Goal: Task Accomplishment & Management: Use online tool/utility

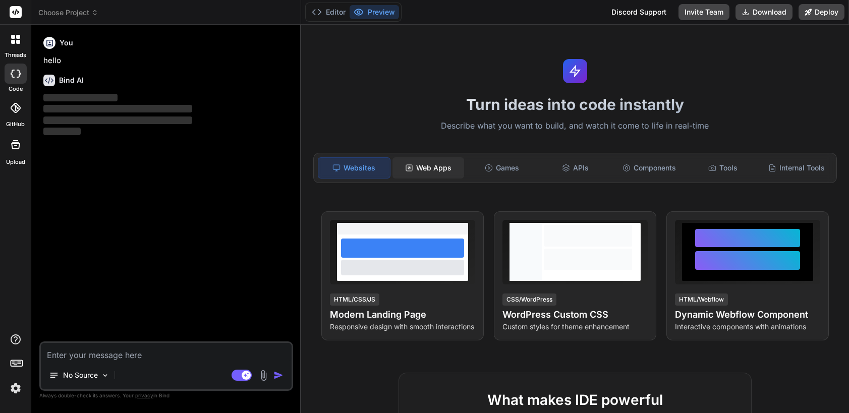
click at [423, 167] on div "Web Apps" at bounding box center [428, 167] width 72 height 21
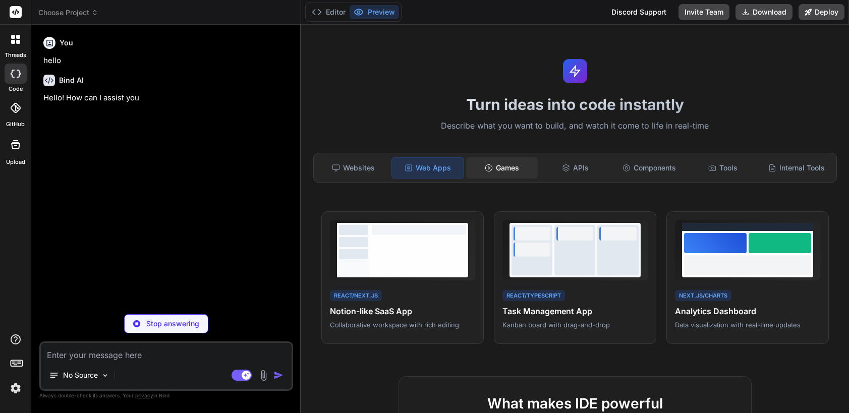
click at [505, 167] on div "Games" at bounding box center [502, 167] width 72 height 21
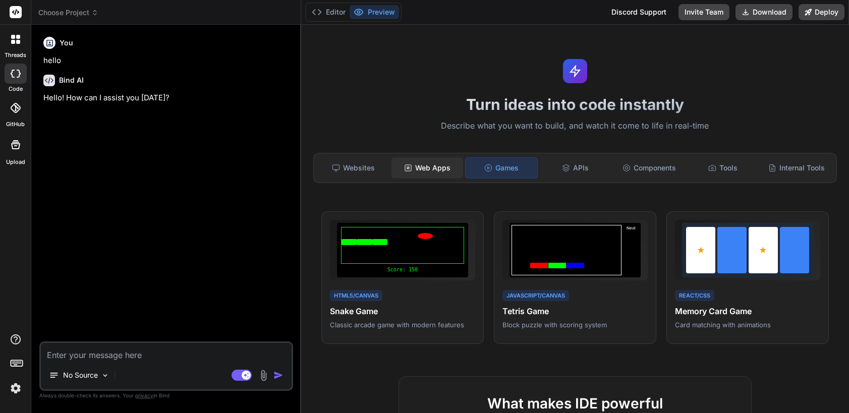
click at [442, 165] on div "Web Apps" at bounding box center [427, 167] width 72 height 21
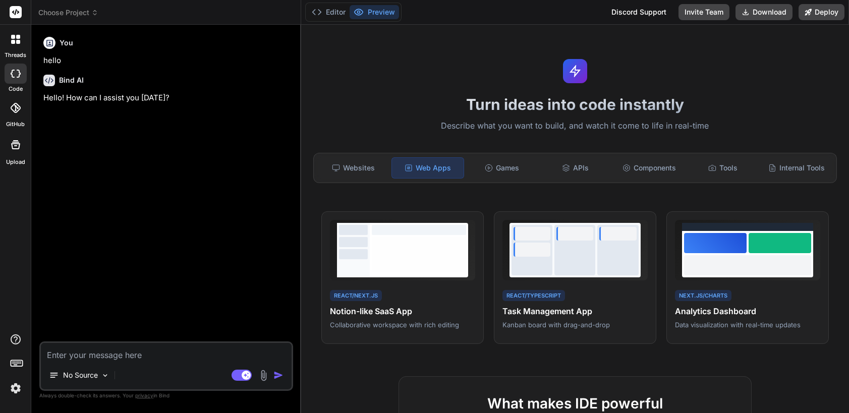
type textarea "x"
click at [360, 171] on div "Websites" at bounding box center [354, 167] width 72 height 21
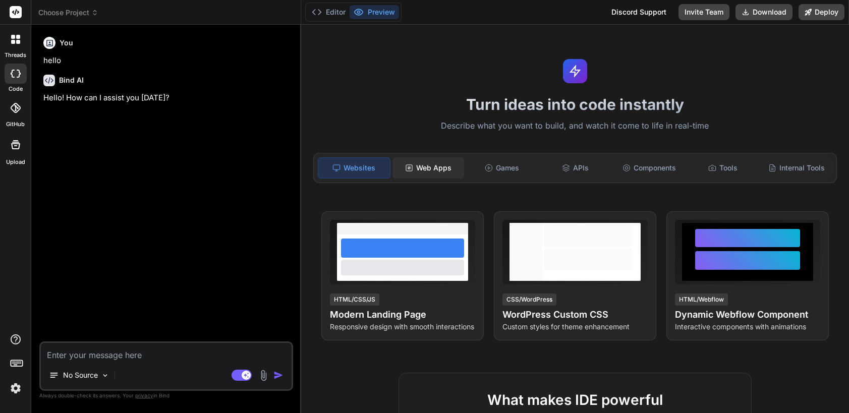
click at [422, 166] on div "Web Apps" at bounding box center [428, 167] width 72 height 21
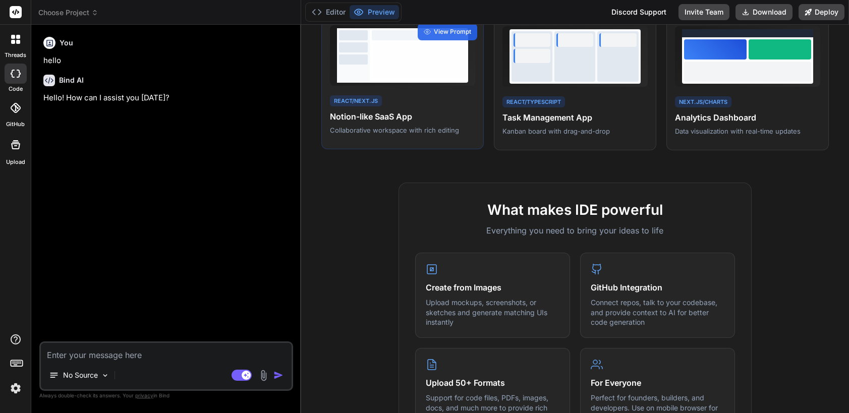
scroll to position [202, 0]
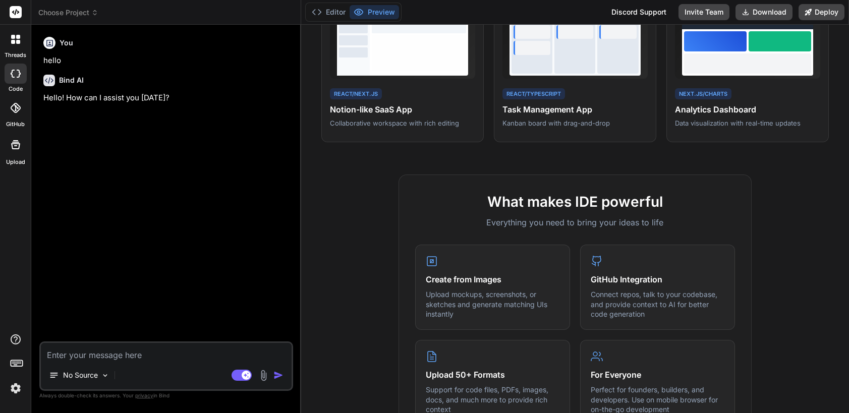
click at [20, 109] on icon at bounding box center [15, 108] width 10 height 10
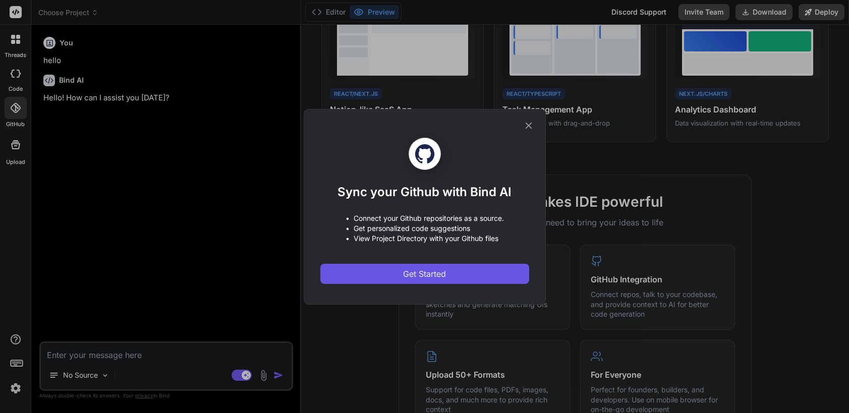
click at [405, 275] on span "Get Started" at bounding box center [424, 274] width 43 height 12
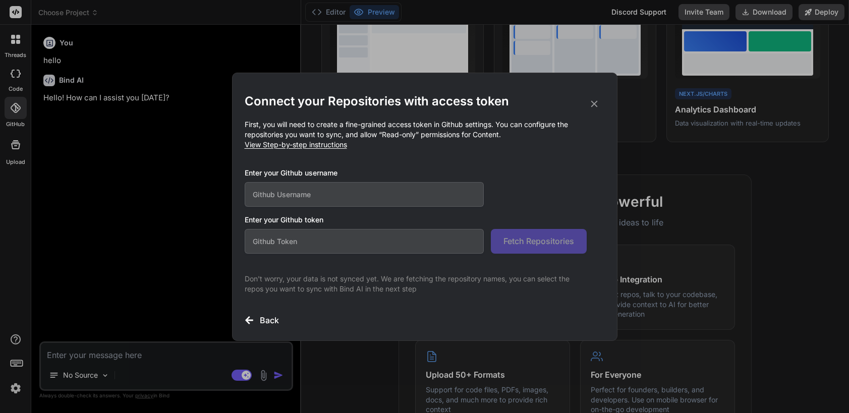
click at [329, 191] on input "text" at bounding box center [365, 194] width 240 height 25
click at [302, 146] on span "View Step-by-step instructions" at bounding box center [296, 144] width 102 height 9
click at [289, 193] on input "text" at bounding box center [365, 194] width 240 height 25
type input "W"
type input "wezoouk"
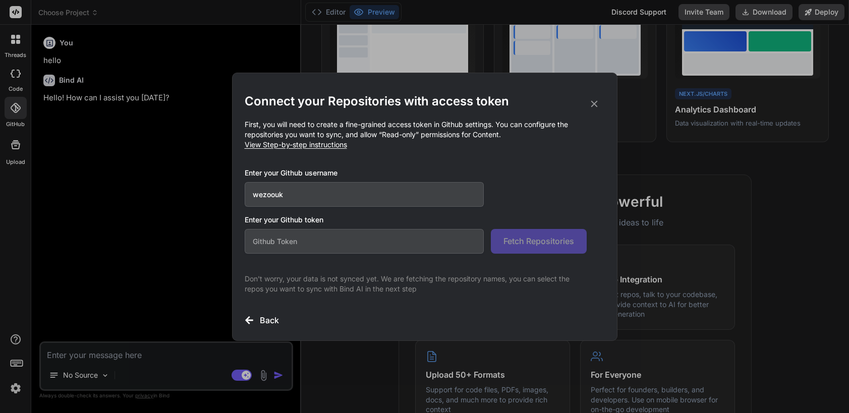
click at [379, 233] on input "text" at bounding box center [365, 241] width 240 height 25
paste input "github_pat_11AR3OYPA0CxA7sOnXDdpk_gdwlLLhiBVa2HX1QwtxjCRh4vaeU0KQjEO8ytuosXeAXR…"
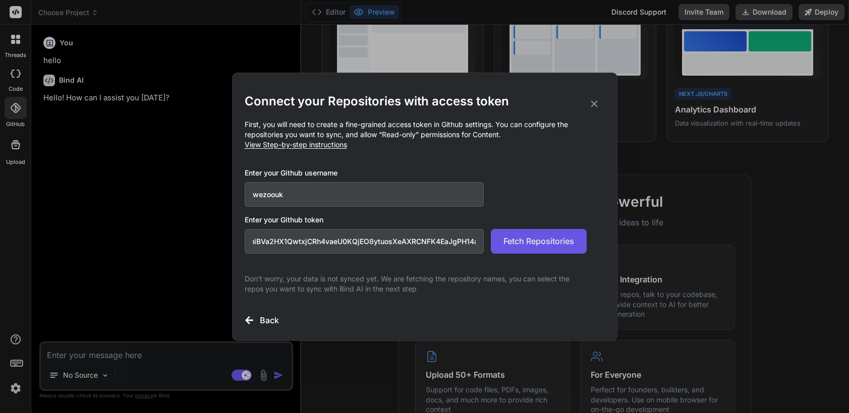
type input "github_pat_11AR3OYPA0CxA7sOnXDdpk_gdwlLLhiBVa2HX1QwtxjCRh4vaeU0KQjEO8ytuosXeAXR…"
click at [518, 243] on span "Fetch Repositories" at bounding box center [538, 241] width 71 height 12
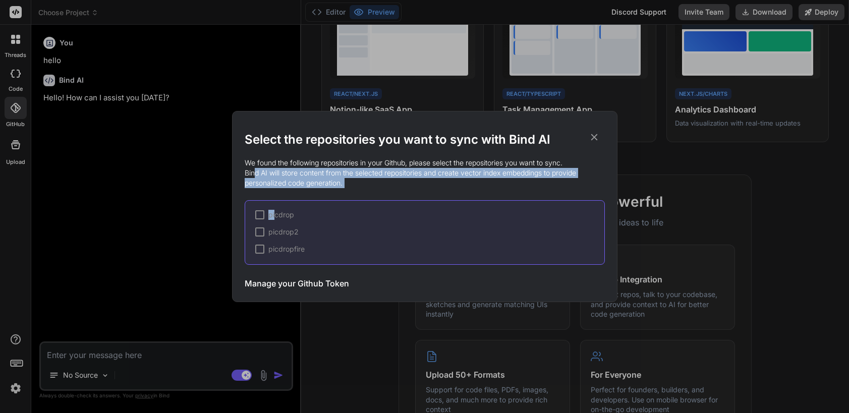
drag, startPoint x: 273, startPoint y: 213, endPoint x: 252, endPoint y: 166, distance: 51.7
click at [252, 166] on div "Select the repositories you want to sync with Bind AI We found the following re…" at bounding box center [425, 214] width 360 height 164
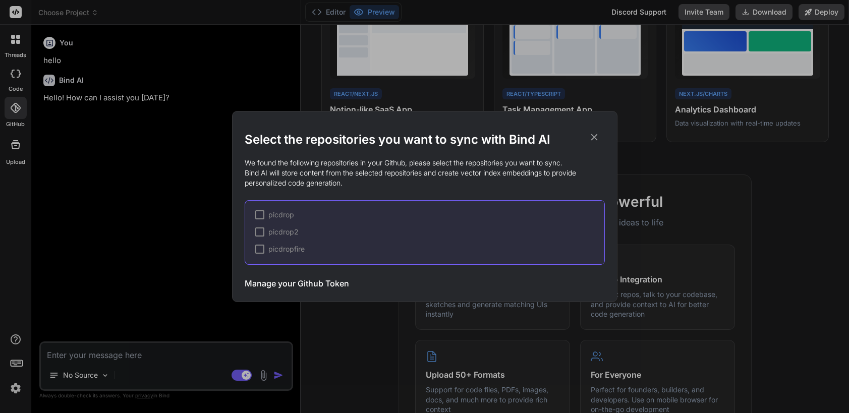
click at [595, 137] on icon at bounding box center [593, 137] width 11 height 11
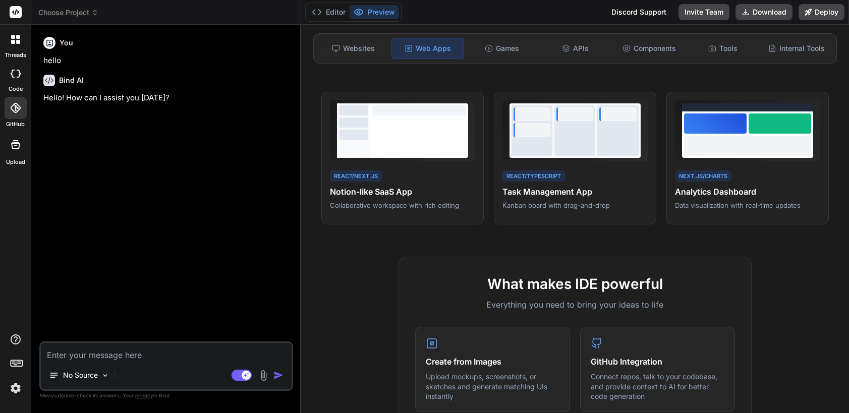
scroll to position [50, 0]
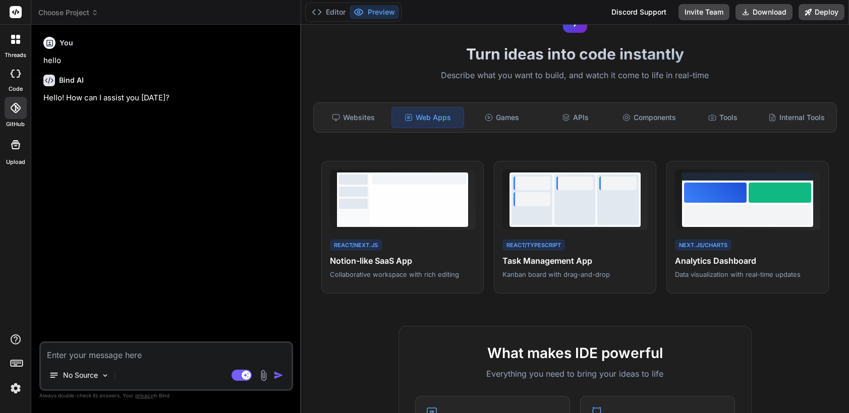
click at [18, 112] on icon at bounding box center [16, 108] width 10 height 10
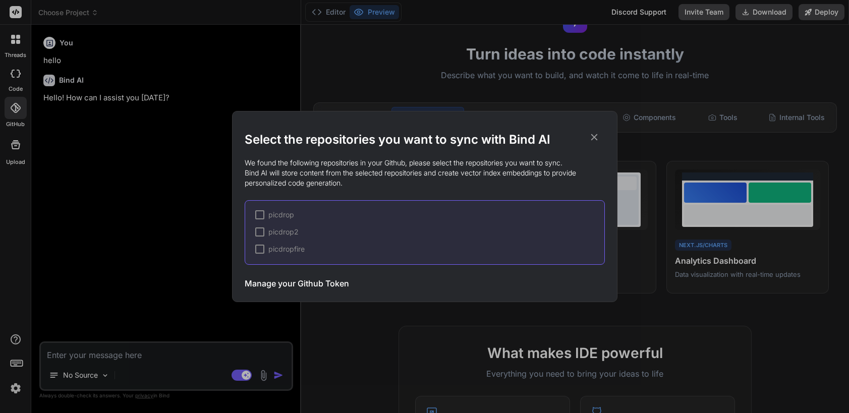
click at [288, 281] on h3 "Manage your Github Token" at bounding box center [297, 283] width 104 height 12
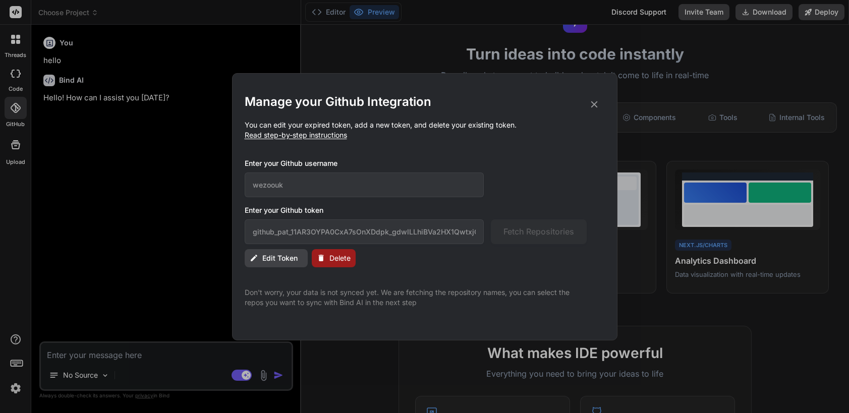
click at [340, 259] on span "Delete" at bounding box center [339, 258] width 21 height 10
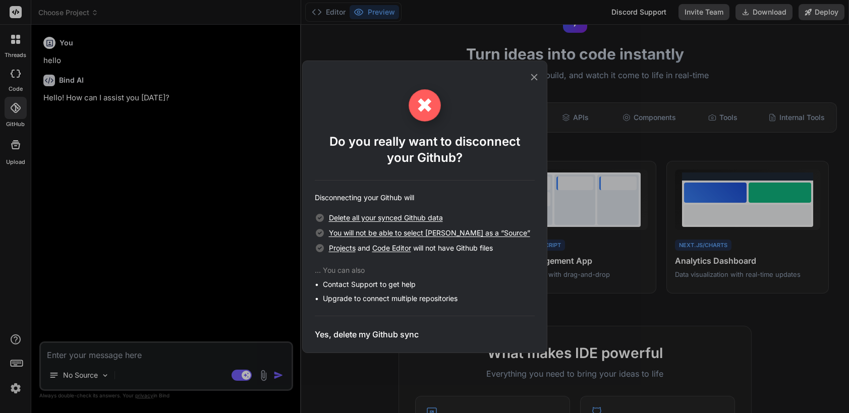
click at [364, 333] on h3 "Yes, delete my Github sync" at bounding box center [367, 334] width 104 height 12
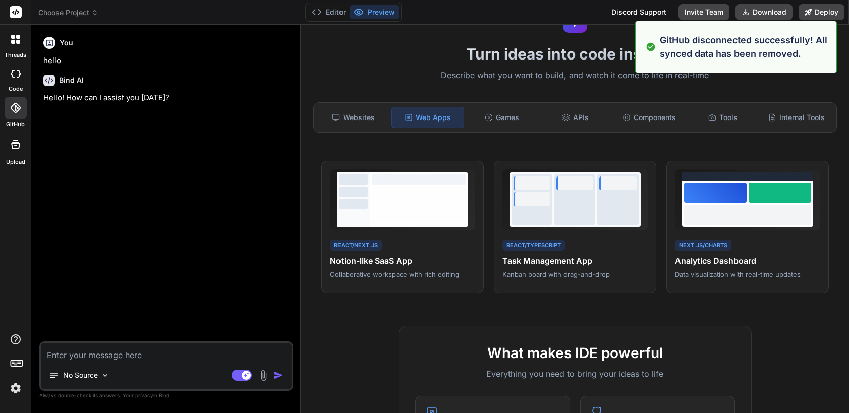
click at [11, 108] on icon at bounding box center [15, 108] width 10 height 10
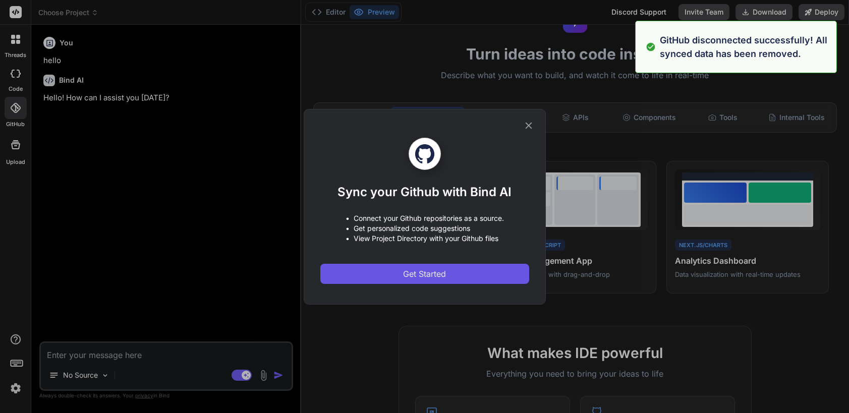
click at [450, 273] on button "Get Started" at bounding box center [424, 274] width 209 height 20
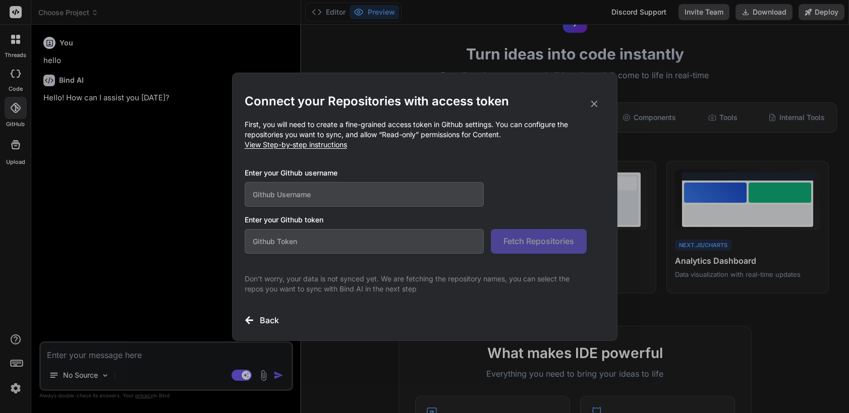
click at [331, 192] on input "text" at bounding box center [365, 194] width 240 height 25
type input "wezoouk"
click at [331, 248] on input "text" at bounding box center [365, 241] width 240 height 25
paste input "github_pat_11AR3OYPA0Awgtsi1725Ti_iCwpGTq1Hj8F97hZrg92tRMYh7bGoAv0BGkCBTUdZWC6F…"
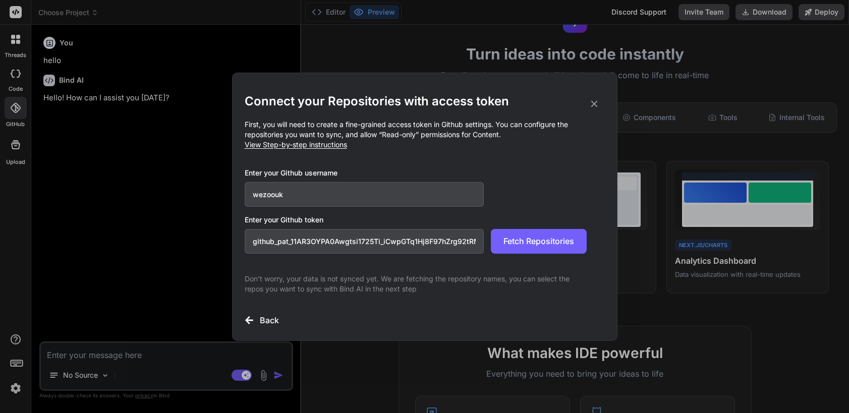
scroll to position [0, 170]
type input "github_pat_11AR3OYPA0Awgtsi1725Ti_iCwpGTq1Hj8F97hZrg92tRMYh7bGoAv0BGkCBTUdZWC6F…"
click at [515, 247] on button "Fetch Repositories" at bounding box center [539, 241] width 96 height 25
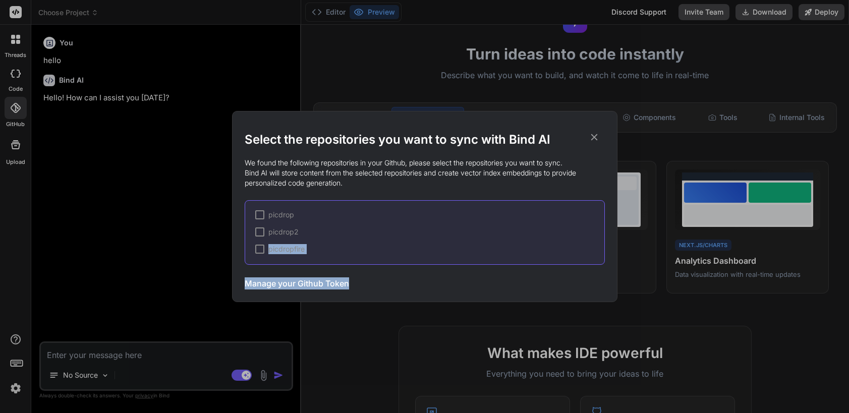
drag, startPoint x: 359, startPoint y: 228, endPoint x: 329, endPoint y: 219, distance: 31.6
click at [356, 308] on div "Select the repositories you want to sync with Bind AI We found the following re…" at bounding box center [424, 206] width 849 height 413
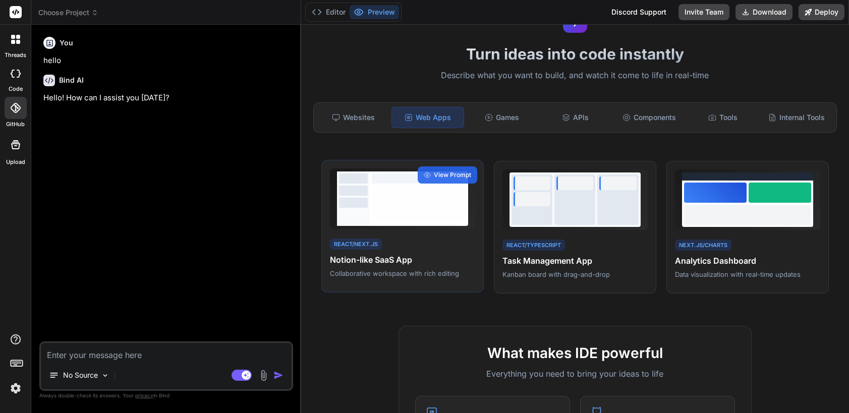
click at [329, 217] on div "React/Next.js Notion-like SaaS App Collaborative workspace with rich editing Vi…" at bounding box center [402, 226] width 162 height 133
click at [18, 109] on icon at bounding box center [15, 108] width 10 height 10
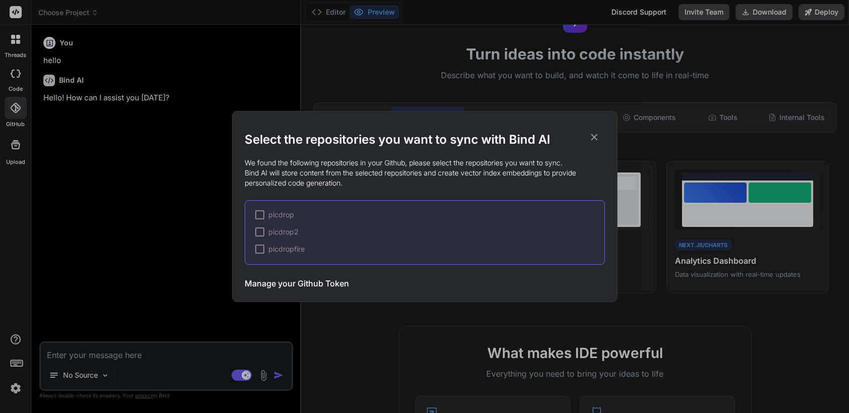
click at [288, 283] on h3 "Manage your Github Token" at bounding box center [297, 283] width 104 height 12
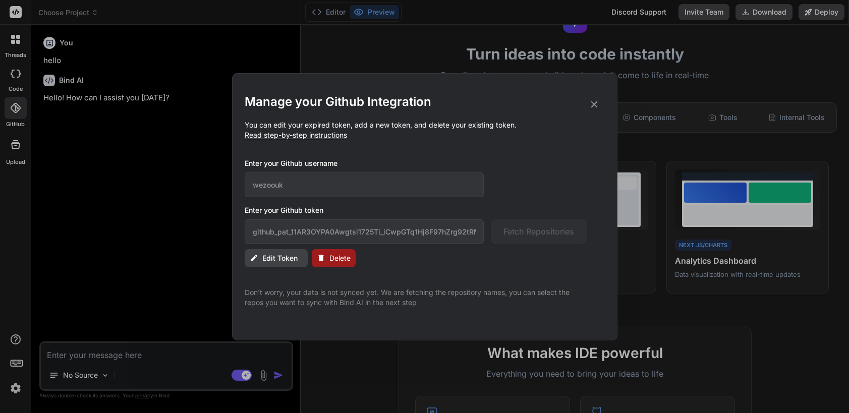
click at [591, 103] on icon at bounding box center [593, 104] width 11 height 11
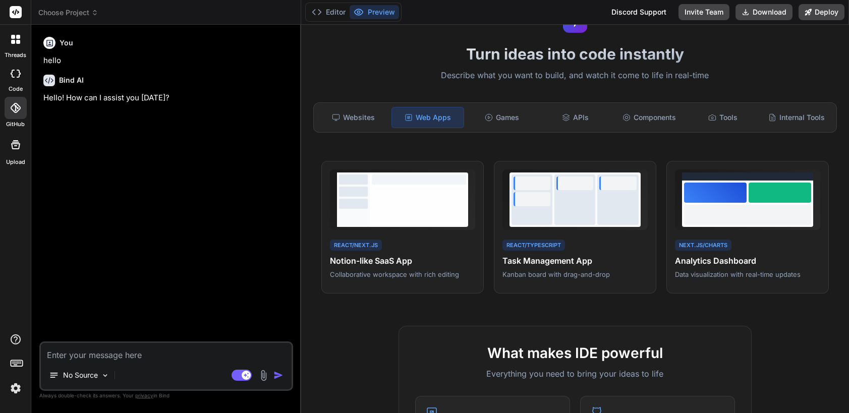
click at [22, 100] on div at bounding box center [16, 108] width 22 height 22
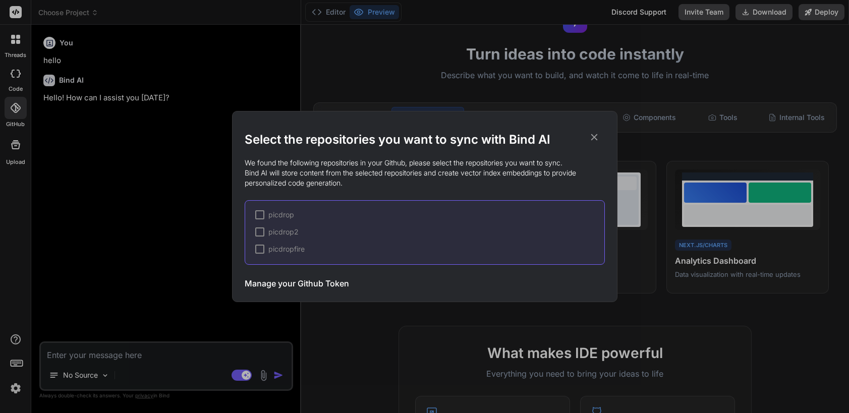
click at [260, 245] on div at bounding box center [259, 249] width 9 height 9
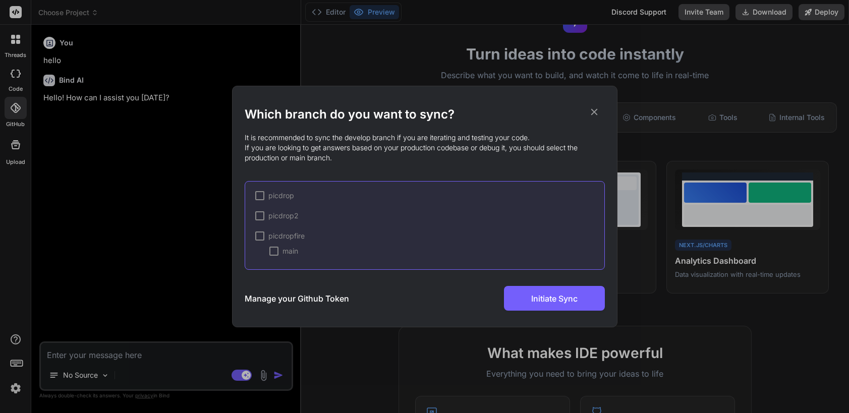
click at [262, 220] on div "picdrop2" at bounding box center [276, 216] width 43 height 10
click at [280, 215] on span "picdrop2" at bounding box center [283, 216] width 30 height 10
click at [285, 195] on span "picdrop" at bounding box center [281, 196] width 26 height 10
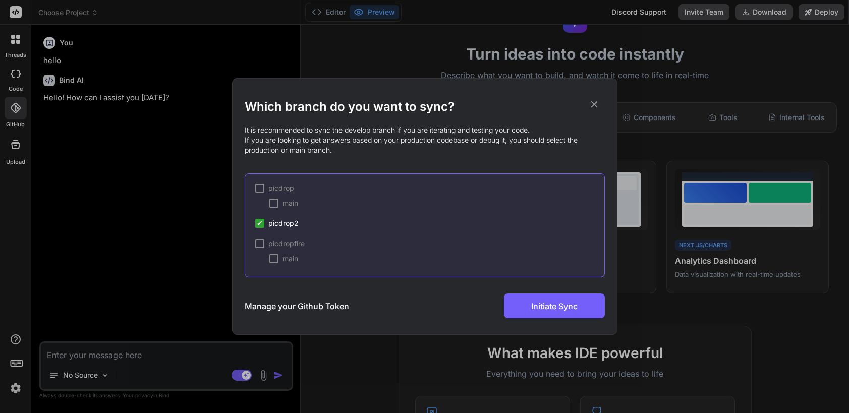
click at [258, 193] on div "picdrop main" at bounding box center [429, 195] width 349 height 25
click at [258, 192] on div at bounding box center [259, 188] width 9 height 9
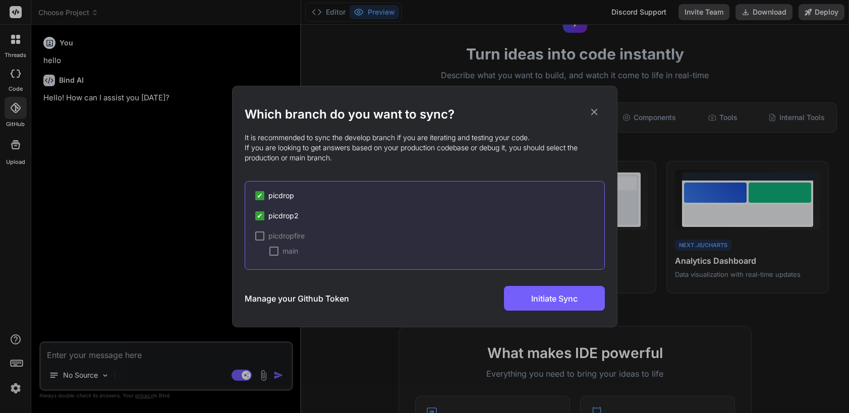
click at [259, 236] on div at bounding box center [259, 235] width 9 height 9
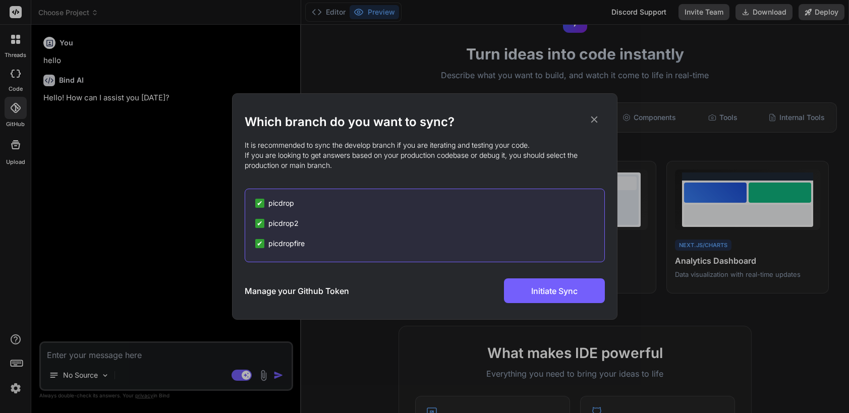
click at [592, 119] on icon at bounding box center [593, 119] width 11 height 11
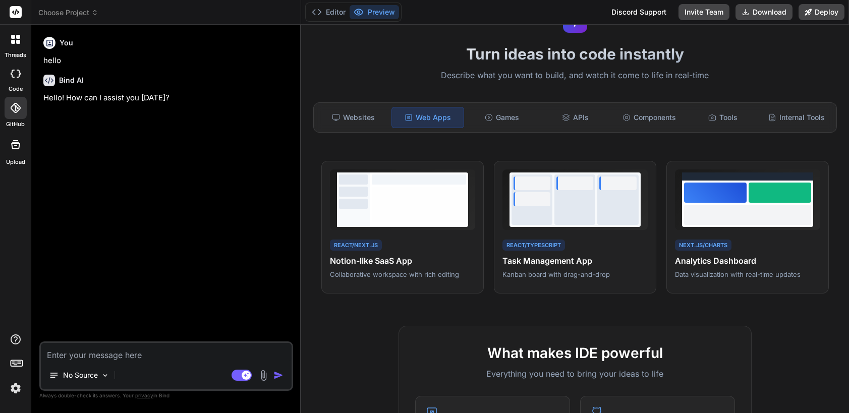
click at [21, 101] on div at bounding box center [16, 108] width 22 height 22
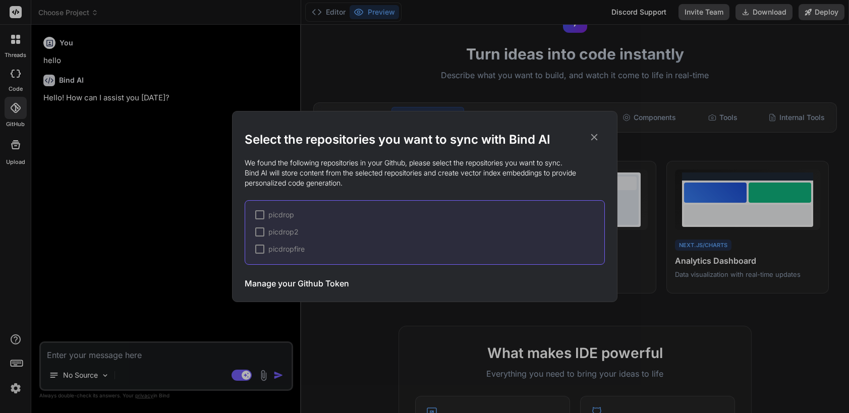
click at [302, 284] on h3 "Manage your Github Token" at bounding box center [297, 283] width 104 height 12
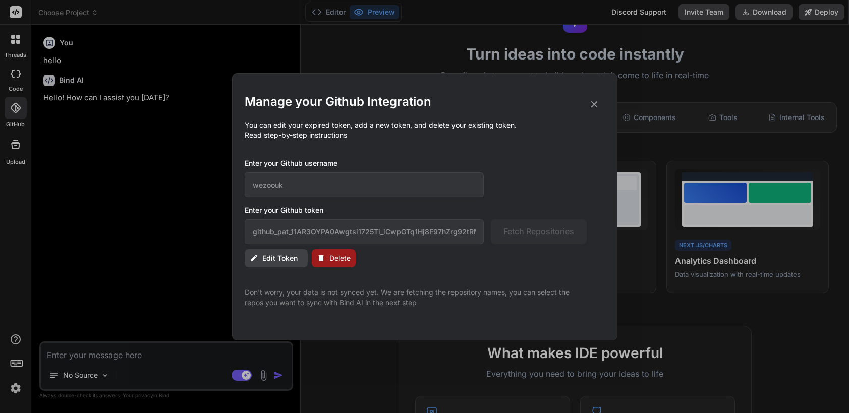
click at [305, 132] on span "Read step-by-step instructions" at bounding box center [296, 135] width 102 height 9
click at [331, 248] on div "Manage your Github Integration You can edit your expired token, add a new token…" at bounding box center [425, 201] width 360 height 214
click at [328, 255] on button "Delete" at bounding box center [334, 258] width 44 height 18
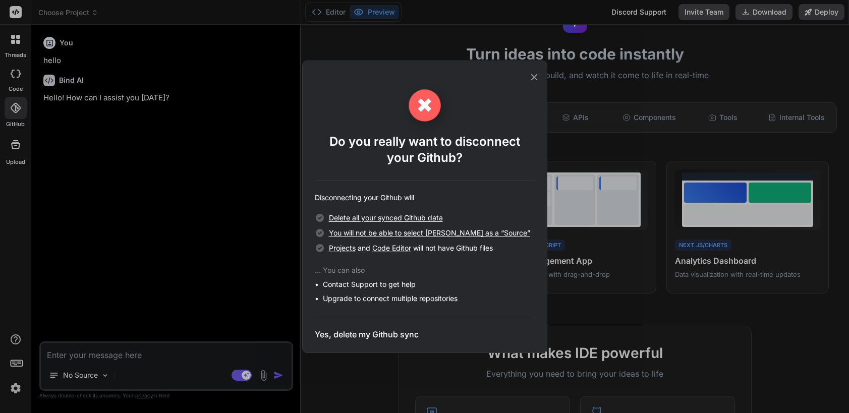
click at [376, 332] on h3 "Yes, delete my Github sync" at bounding box center [367, 334] width 104 height 12
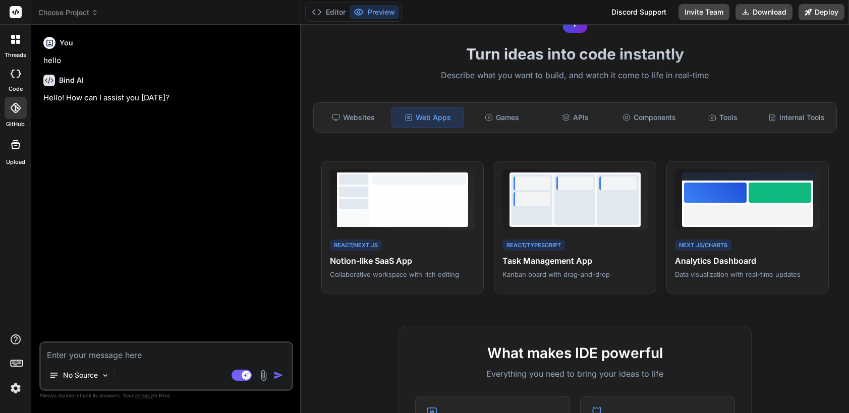
click at [233, 270] on div "You hello Bind AI Hello! How can I assist you [DATE]?" at bounding box center [167, 187] width 252 height 309
click at [12, 99] on div at bounding box center [16, 108] width 22 height 22
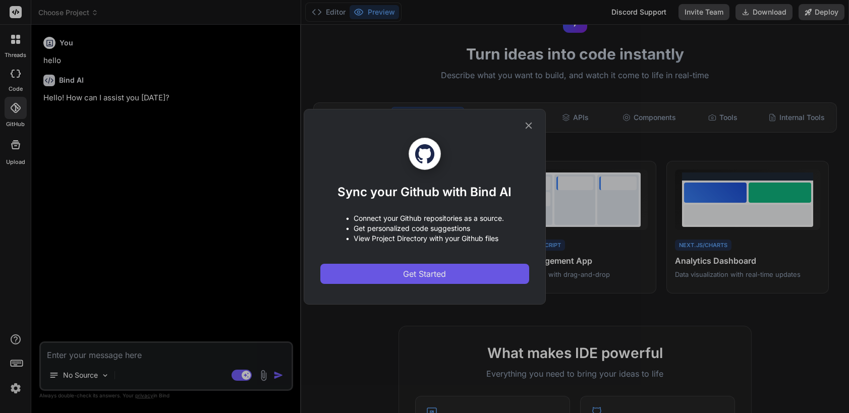
click at [413, 276] on span "Get Started" at bounding box center [424, 274] width 43 height 12
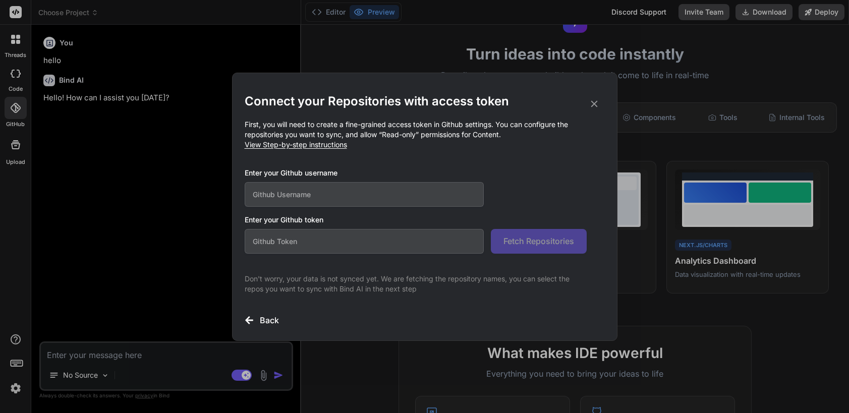
click at [304, 202] on input "text" at bounding box center [365, 194] width 240 height 25
type input "wezoouk"
click at [316, 242] on input "text" at bounding box center [365, 241] width 240 height 25
paste input "github_pat_11AR3OYPA0GXwXdlFKmvA0_DEJvY7lIqposVMcgs5XZkP76lnTFHc0BINmQaVZSUWcC7…"
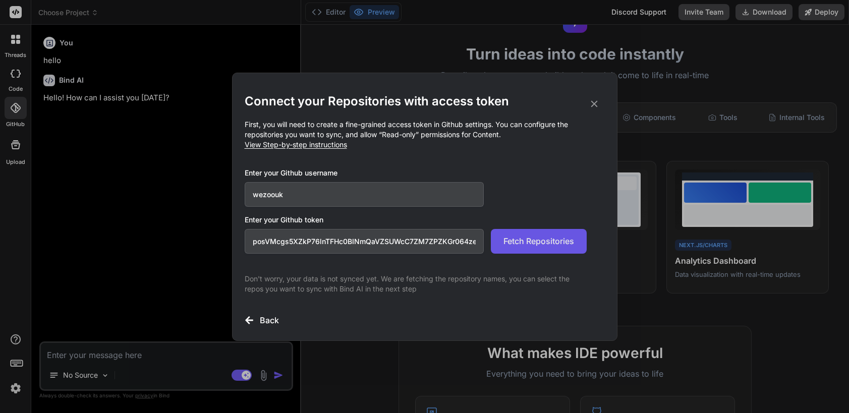
type input "github_pat_11AR3OYPA0GXwXdlFKmvA0_DEJvY7lIqposVMcgs5XZkP76lnTFHc0BINmQaVZSUWcC7…"
click at [520, 243] on span "Fetch Repositories" at bounding box center [538, 241] width 71 height 12
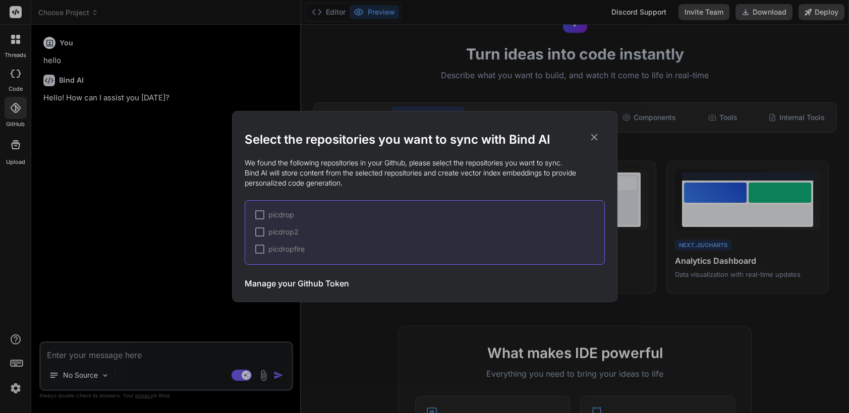
click at [595, 138] on icon at bounding box center [593, 137] width 7 height 7
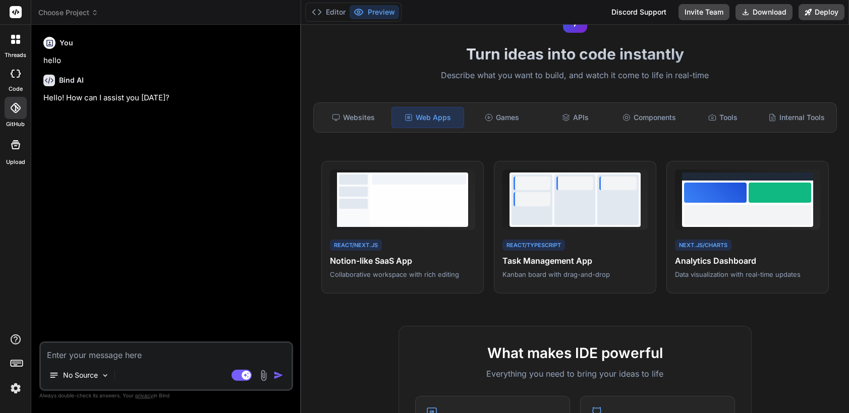
click at [14, 100] on div at bounding box center [16, 108] width 22 height 22
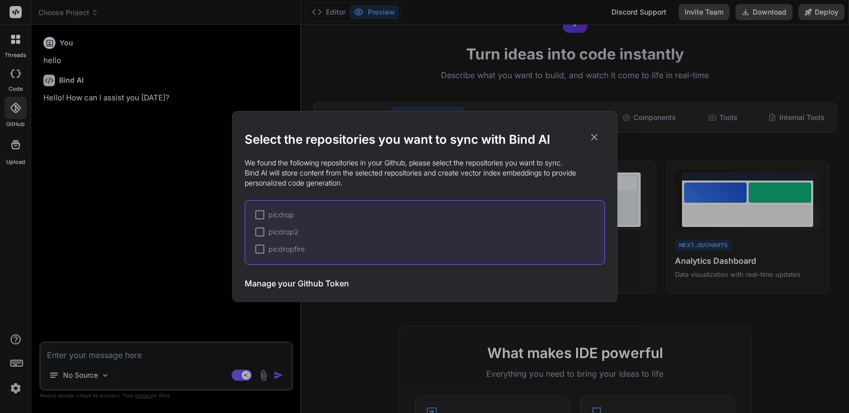
click at [280, 289] on div "Manage your Github Token Initiate Sync" at bounding box center [425, 283] width 360 height 25
click at [283, 285] on h3 "Manage your Github Token" at bounding box center [297, 283] width 104 height 12
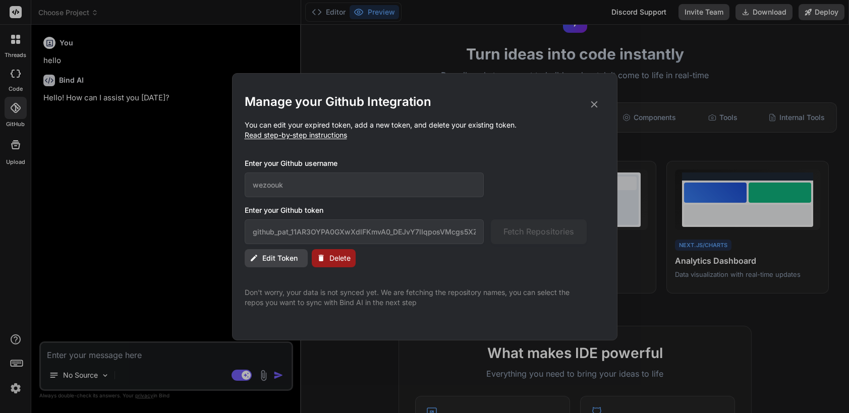
click at [364, 259] on div "Edit Token Delete" at bounding box center [425, 258] width 360 height 18
click at [348, 261] on span "Delete" at bounding box center [339, 258] width 21 height 10
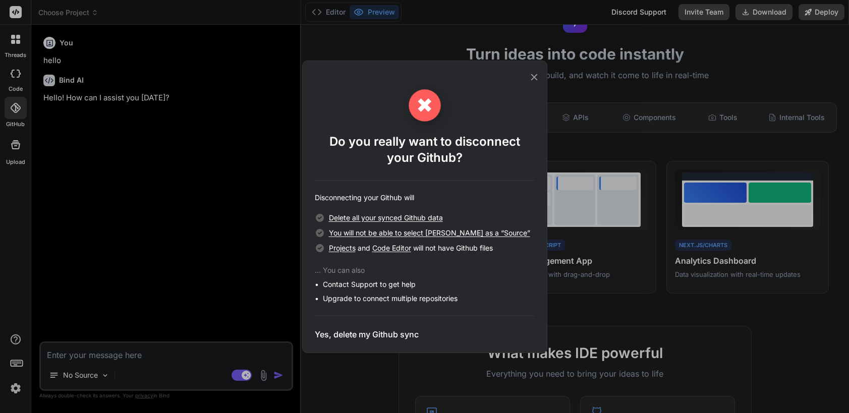
click at [351, 335] on h3 "Yes, delete my Github sync" at bounding box center [367, 334] width 104 height 12
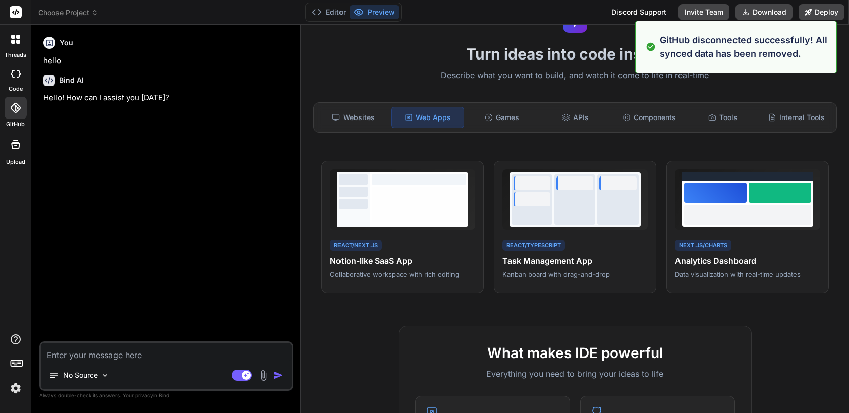
drag, startPoint x: 348, startPoint y: 319, endPoint x: 14, endPoint y: 114, distance: 392.3
click at [14, 114] on div at bounding box center [16, 108] width 22 height 22
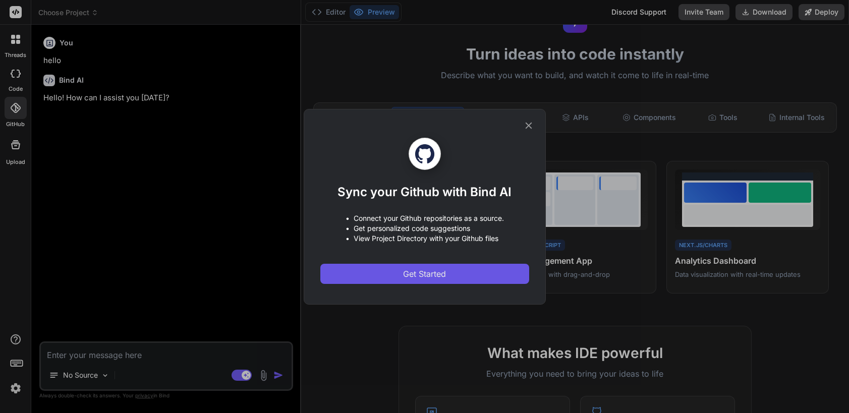
click at [408, 272] on span "Get Started" at bounding box center [424, 274] width 43 height 12
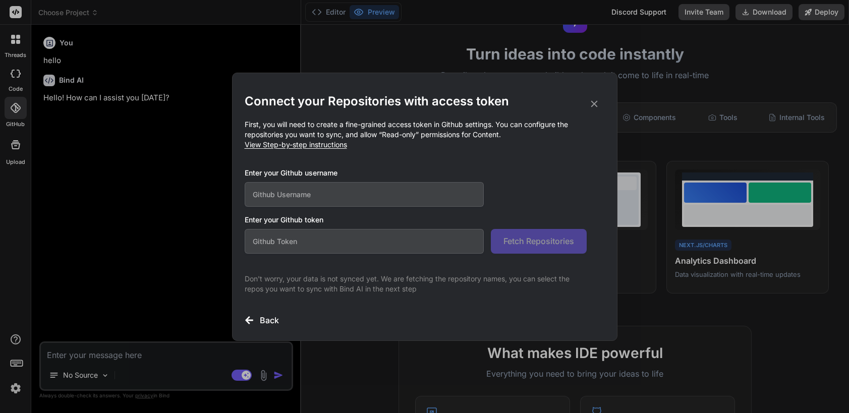
click at [278, 193] on input "text" at bounding box center [365, 194] width 240 height 25
type input "wezoouk"
click at [321, 237] on input "text" at bounding box center [365, 241] width 240 height 25
paste input "github_pat_11AR3OYPA0C3MZfgpovqd5_HbbS0SNOpuOse02ZrkmDHETTia10EsDwL25t38K6jrbAX…"
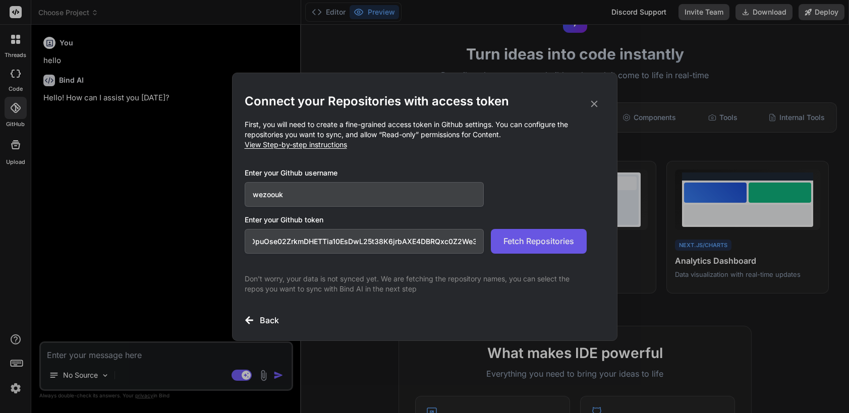
type input "github_pat_11AR3OYPA0C3MZfgpovqd5_HbbS0SNOpuOse02ZrkmDHETTia10EsDwL25t38K6jrbAX…"
click at [527, 243] on span "Fetch Repositories" at bounding box center [538, 241] width 71 height 12
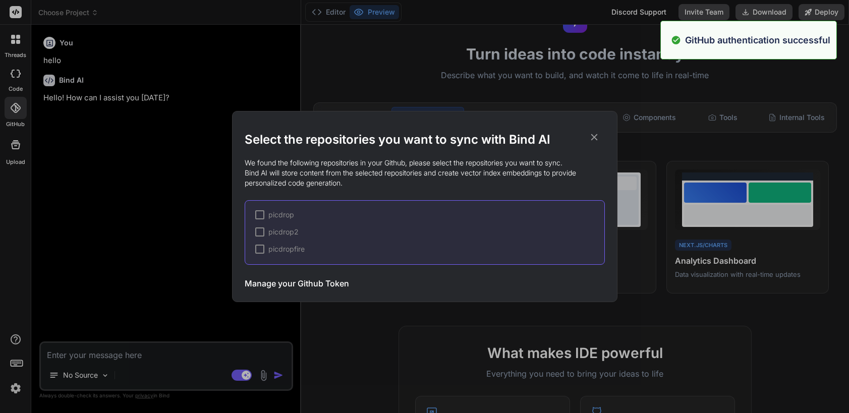
click at [298, 250] on span "picdropfire" at bounding box center [286, 249] width 36 height 10
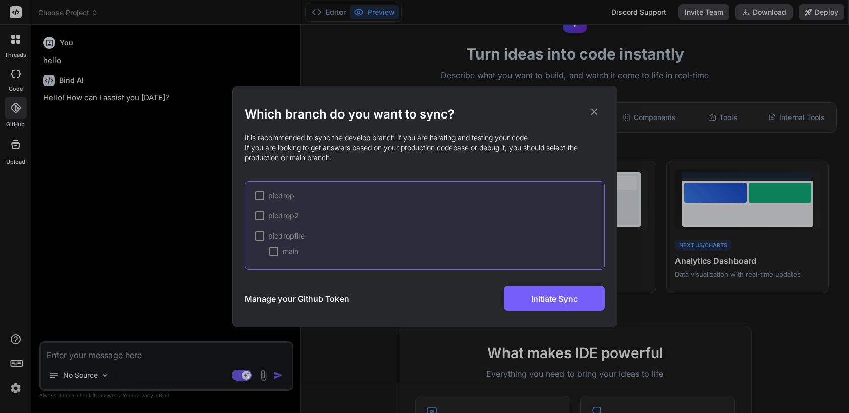
click at [303, 296] on h3 "Manage your Github Token" at bounding box center [297, 298] width 104 height 12
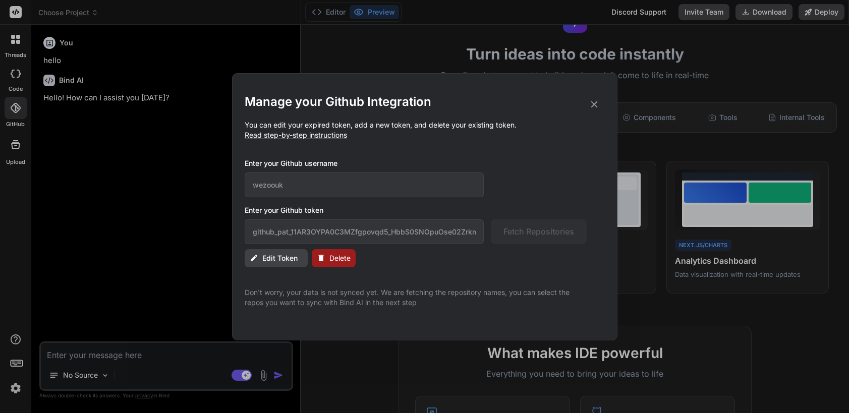
click at [596, 103] on icon at bounding box center [593, 104] width 11 height 11
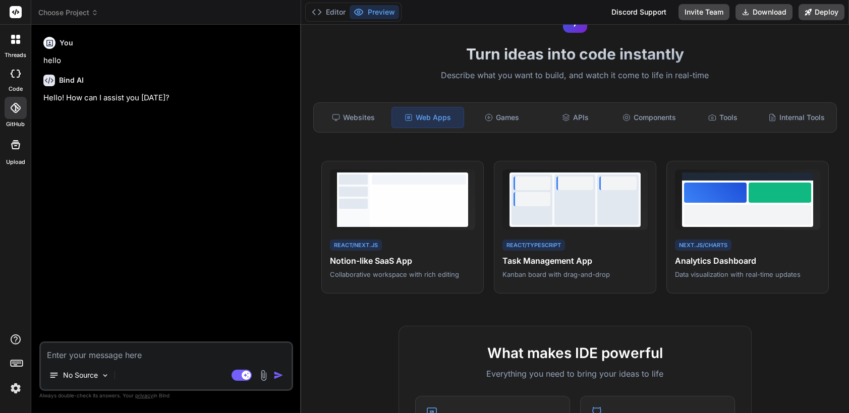
click at [17, 391] on img at bounding box center [15, 388] width 17 height 17
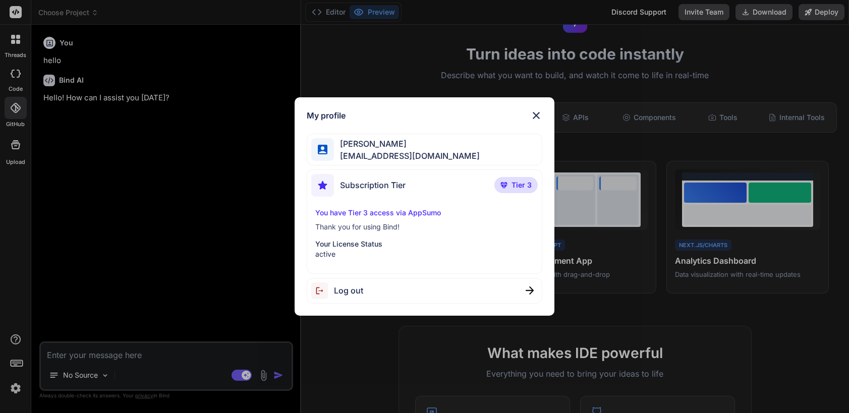
click at [20, 337] on div "My profile [PERSON_NAME] [EMAIL_ADDRESS][DOMAIN_NAME] Subscription Tier Tier 3 …" at bounding box center [424, 206] width 849 height 413
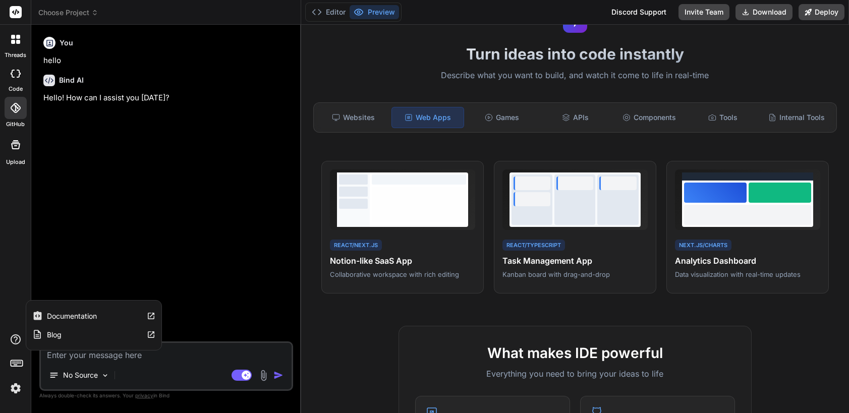
click at [73, 315] on label "Documentation" at bounding box center [72, 316] width 50 height 10
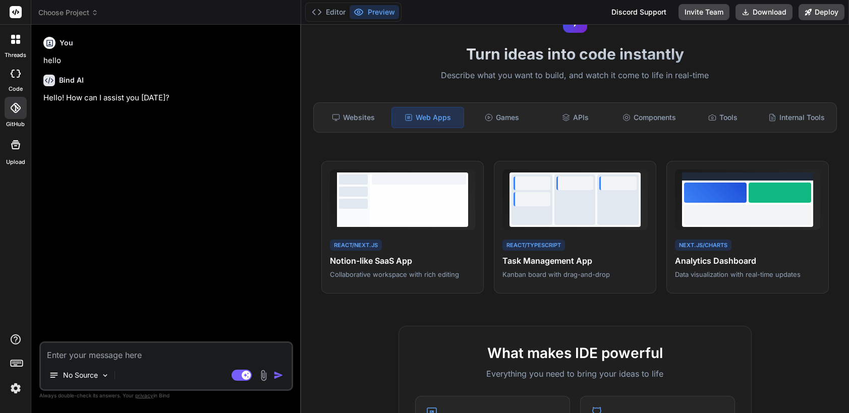
click at [136, 161] on div "You hello Bind AI Hello! How can I assist you [DATE]?" at bounding box center [167, 187] width 252 height 309
click at [15, 111] on icon at bounding box center [16, 108] width 10 height 10
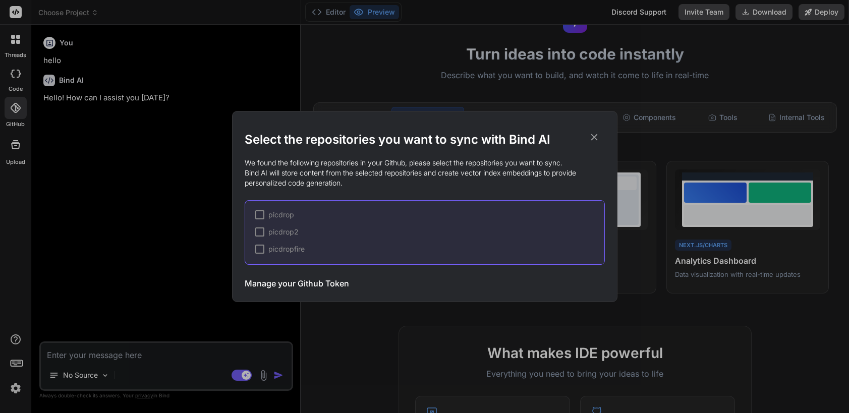
click at [300, 279] on h3 "Manage your Github Token" at bounding box center [297, 283] width 104 height 12
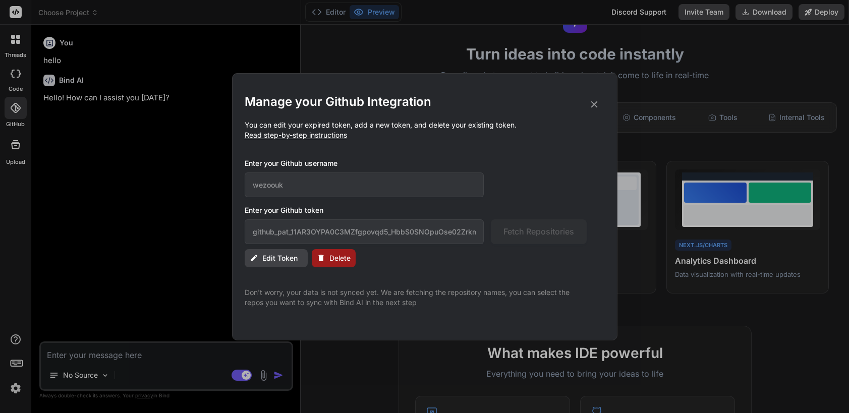
click at [338, 257] on span "Delete" at bounding box center [339, 258] width 21 height 10
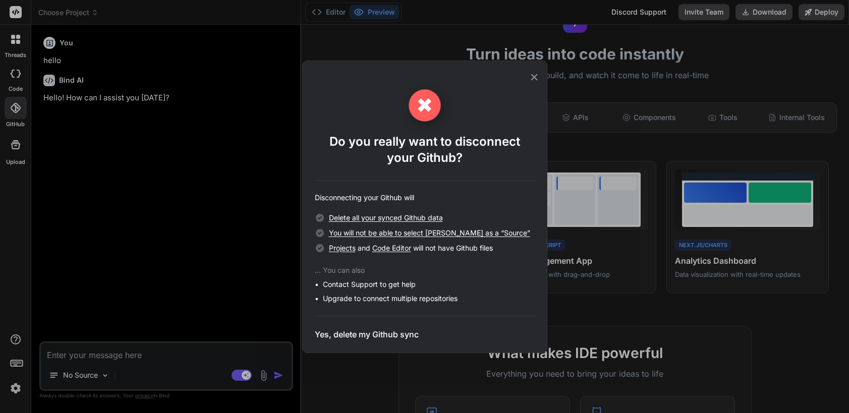
click at [355, 334] on h3 "Yes, delete my Github sync" at bounding box center [367, 334] width 104 height 12
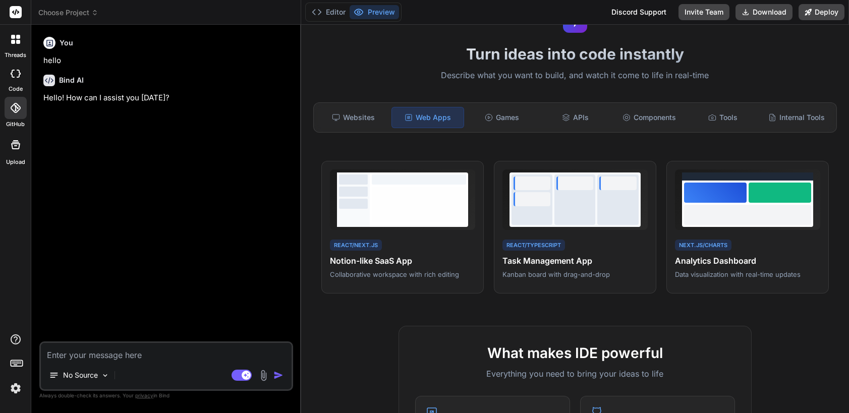
click at [17, 113] on div at bounding box center [16, 108] width 22 height 22
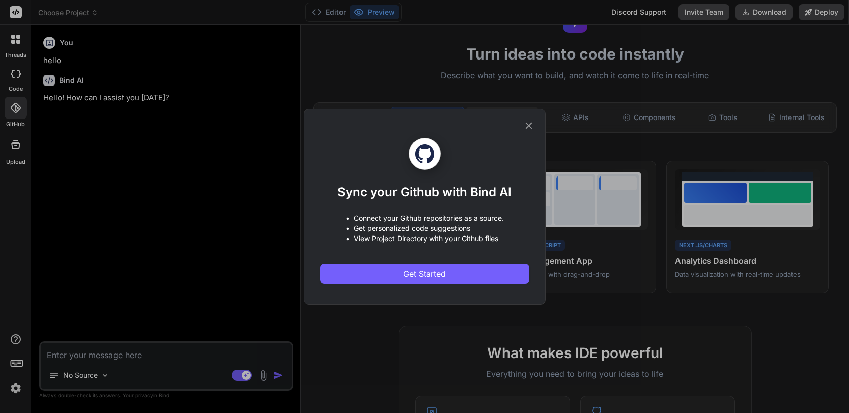
click at [532, 121] on icon at bounding box center [528, 125] width 11 height 11
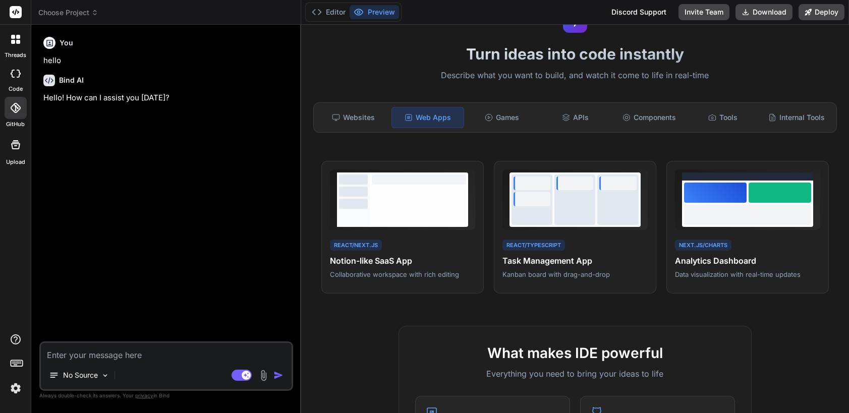
click at [14, 114] on div at bounding box center [16, 108] width 22 height 22
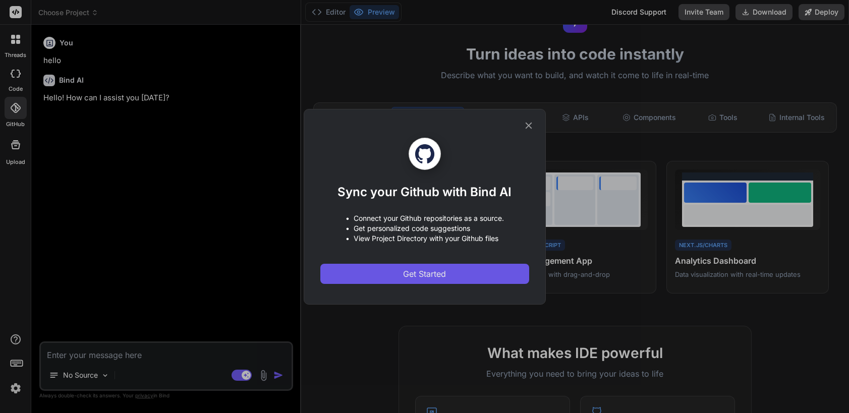
click at [423, 281] on button "Get Started" at bounding box center [424, 274] width 209 height 20
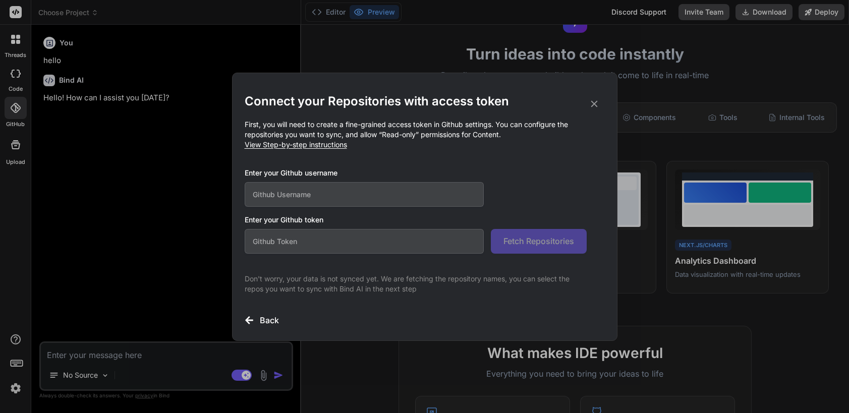
click at [299, 188] on input "text" at bounding box center [365, 194] width 240 height 25
type input "wezoouk"
click at [271, 239] on input "text" at bounding box center [365, 241] width 240 height 25
paste input "github_pat_11AR3OYPA0BRzfUqhNFZig_zDONaXjzj1LVIbJRTecIDzKoYKDzpFCd8jG3BFVQ2jb6O…"
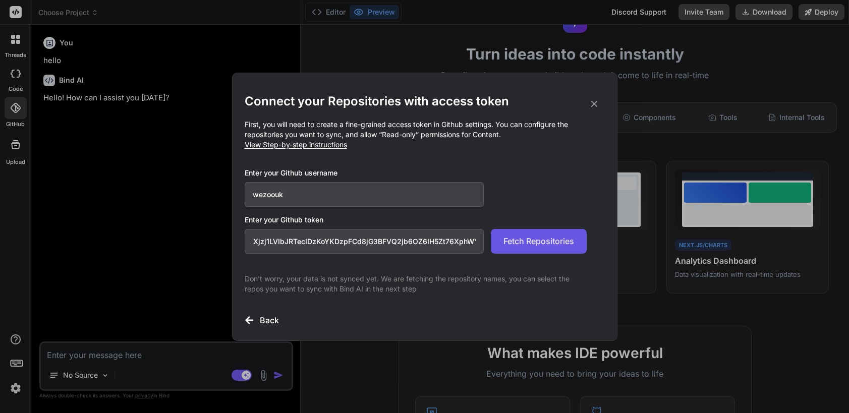
type input "github_pat_11AR3OYPA0BRzfUqhNFZig_zDONaXjzj1LVIbJRTecIDzKoYKDzpFCd8jG3BFVQ2jb6O…"
click at [524, 241] on span "Fetch Repositories" at bounding box center [538, 241] width 71 height 12
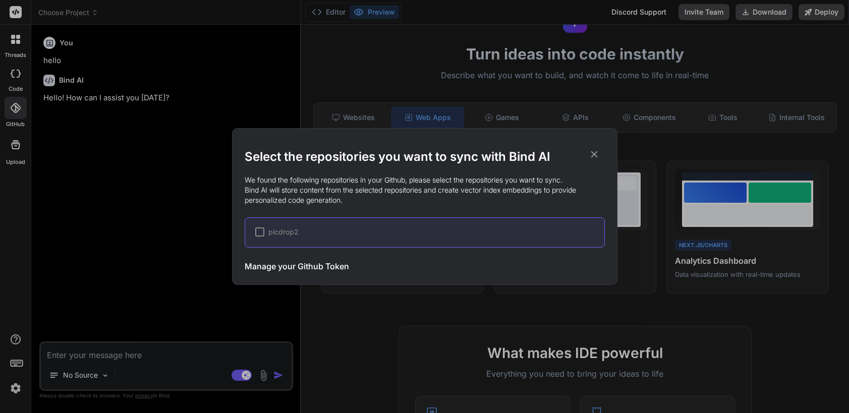
click at [592, 149] on icon at bounding box center [593, 154] width 11 height 11
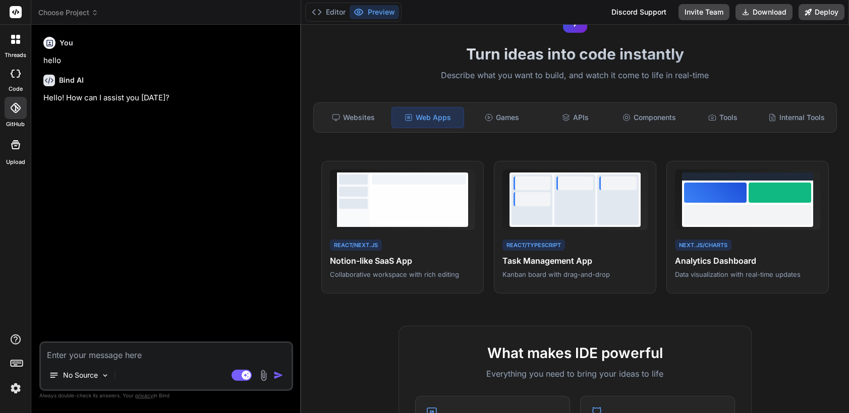
click at [381, 54] on h1 "Turn ideas into code instantly" at bounding box center [575, 54] width 536 height 18
click at [190, 97] on p "Hello! How can I assist you [DATE]?" at bounding box center [167, 98] width 248 height 12
click at [207, 332] on div "You hello Bind AI Hello! How can I assist you [DATE]?" at bounding box center [167, 187] width 252 height 309
click at [21, 108] on div at bounding box center [16, 108] width 22 height 22
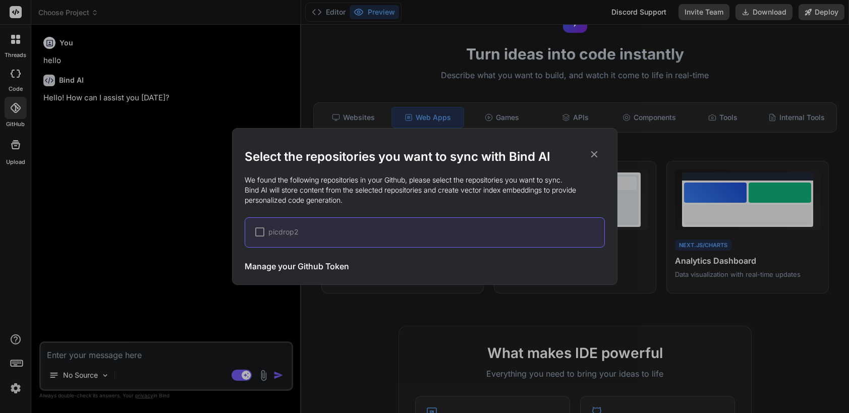
click at [285, 235] on span "picdrop2" at bounding box center [283, 232] width 30 height 10
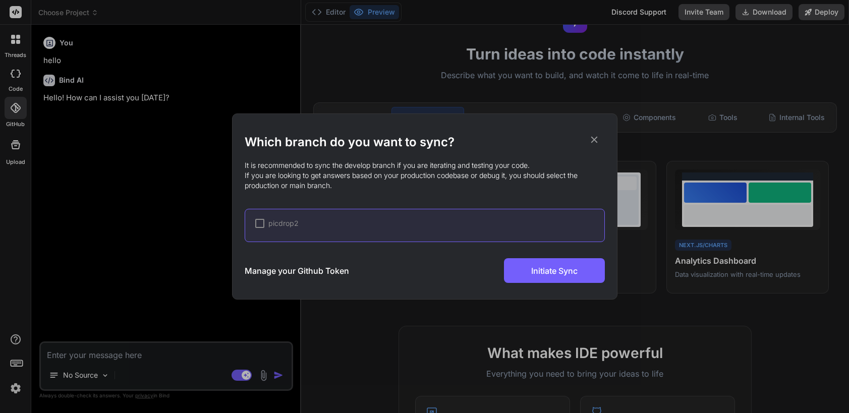
click at [277, 224] on span "picdrop2" at bounding box center [283, 223] width 30 height 10
click at [261, 222] on div at bounding box center [259, 223] width 9 height 9
click at [434, 123] on div "Which branch do you want to sync? It is recommended to sync the develop branch …" at bounding box center [425, 206] width 360 height 185
click at [462, 221] on div "✔ picdrop2" at bounding box center [429, 223] width 349 height 10
click at [257, 226] on span "✔" at bounding box center [260, 223] width 6 height 10
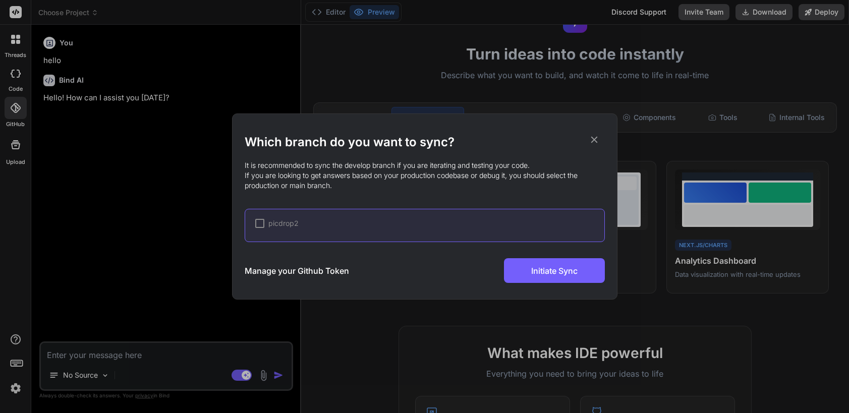
click at [589, 143] on icon at bounding box center [593, 139] width 11 height 11
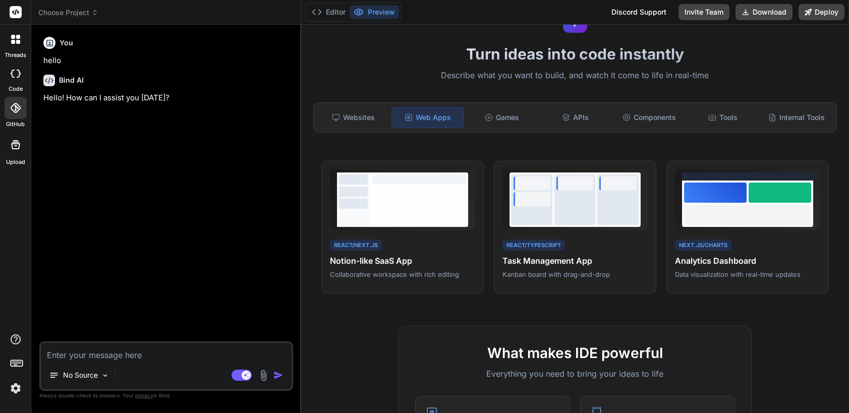
click at [259, 145] on div "You hello Bind AI Hello! How can I assist you [DATE]?" at bounding box center [167, 187] width 252 height 309
click at [24, 106] on div at bounding box center [16, 108] width 22 height 22
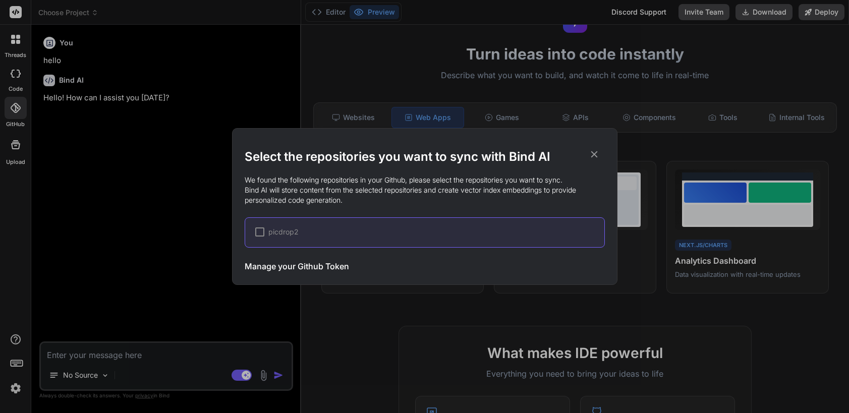
click at [281, 263] on h3 "Manage your Github Token" at bounding box center [297, 266] width 104 height 12
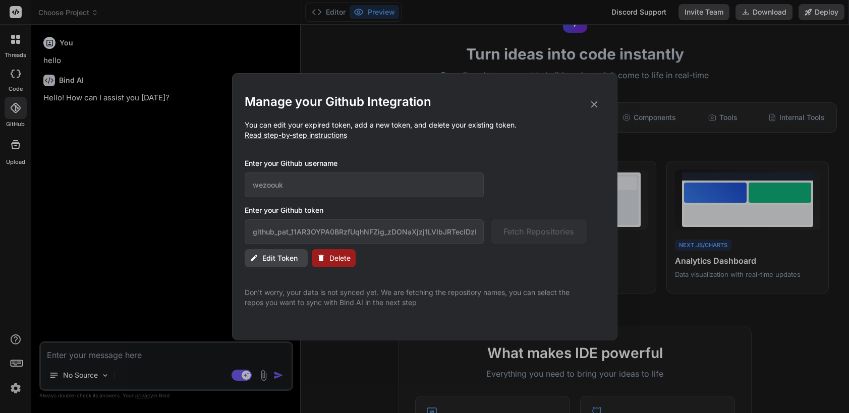
click at [281, 256] on span "Edit Token" at bounding box center [279, 258] width 35 height 10
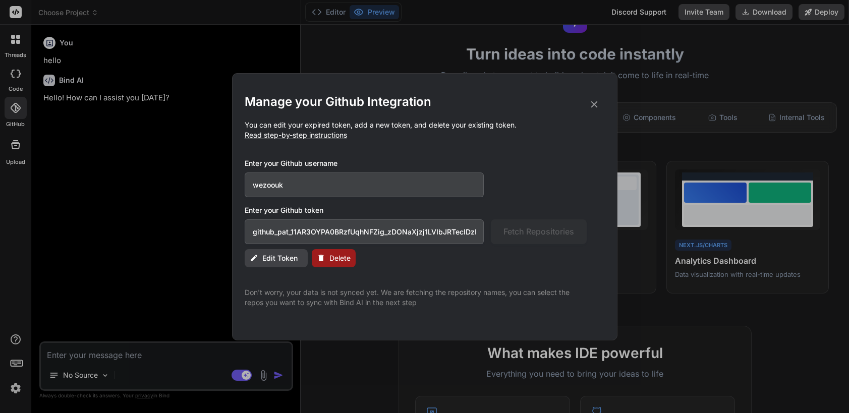
click at [313, 232] on input "github_pat_11AR3OYPA0BRzfUqhNFZig_zDONaXjzj1LVIbJRTecIDzKoYKDzpFCd8jG3BFVQ2jb6O…" at bounding box center [365, 231] width 240 height 25
type input "github_pat_11AR3OYPA0BRzfUqhNFZig_zDONaXjzj1LVIbJRTecIDzKoYKDzpFCd8jG3BFVQ2jb6O…"
click at [331, 259] on span "Delete" at bounding box center [339, 258] width 21 height 10
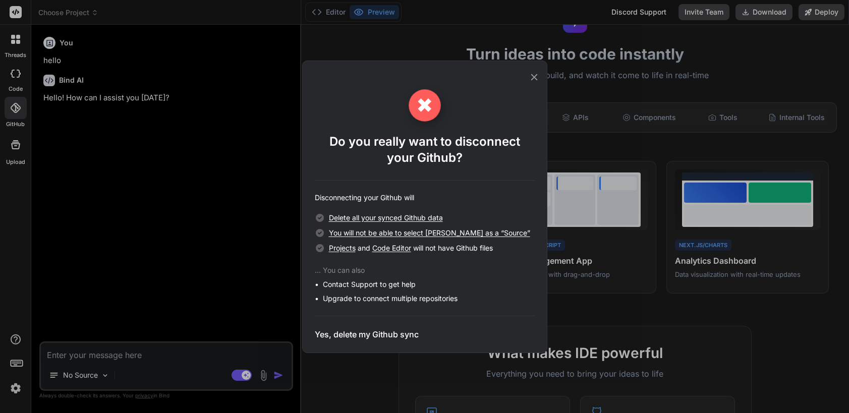
click at [361, 329] on h3 "Yes, delete my Github sync" at bounding box center [367, 334] width 104 height 12
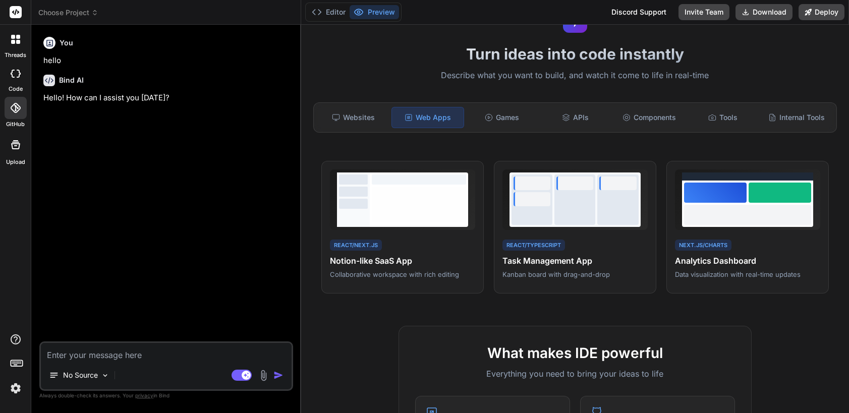
click at [11, 106] on icon at bounding box center [16, 108] width 10 height 10
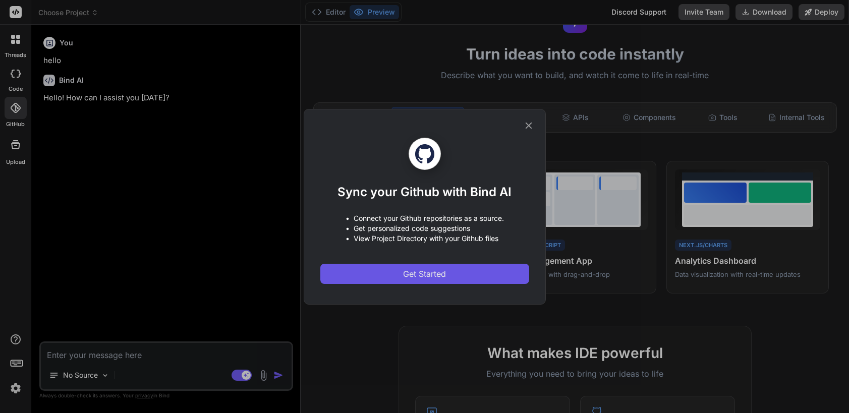
click at [405, 279] on button "Get Started" at bounding box center [424, 274] width 209 height 20
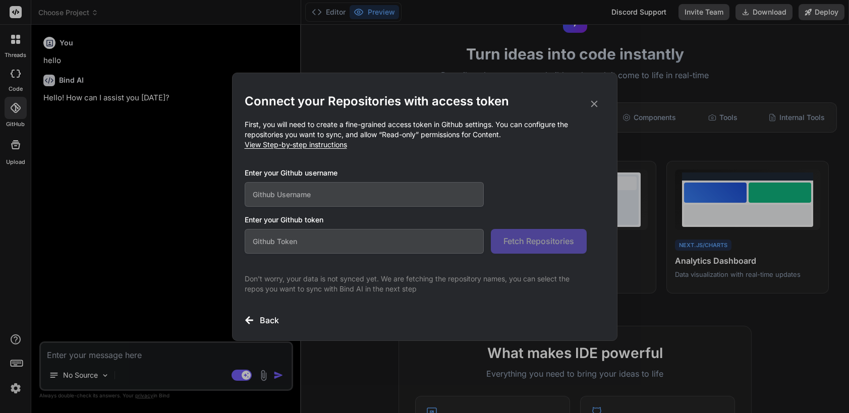
click at [318, 192] on input "text" at bounding box center [365, 194] width 240 height 25
type input "wezoouk"
paste input "github_pat_11AR3OYPA0yWeI237vEnFI_wifIx2l2hLnGN7Del2EuPSEoyvP9oGp1tUQk7jox62h47…"
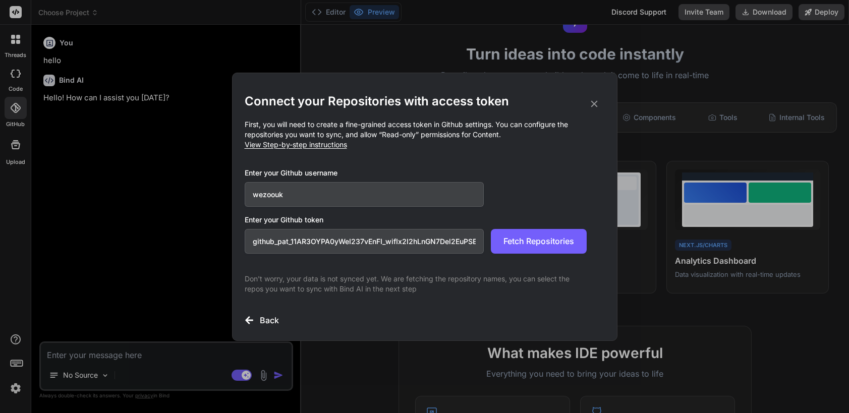
scroll to position [0, 149]
type input "github_pat_11AR3OYPA0yWeI237vEnFI_wifIx2l2hLnGN7Del2EuPSEoyvP9oGp1tUQk7jox62h47…"
click at [542, 242] on span "Fetch Repositories" at bounding box center [538, 241] width 71 height 12
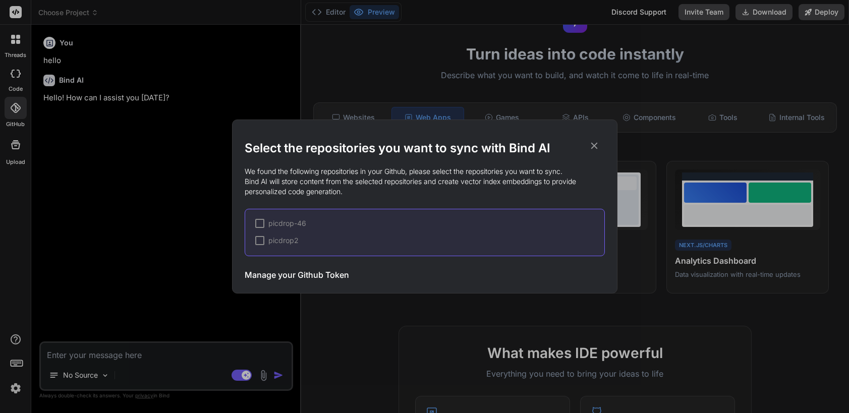
drag, startPoint x: 542, startPoint y: 242, endPoint x: 262, endPoint y: 223, distance: 280.5
click at [262, 223] on div at bounding box center [259, 223] width 9 height 9
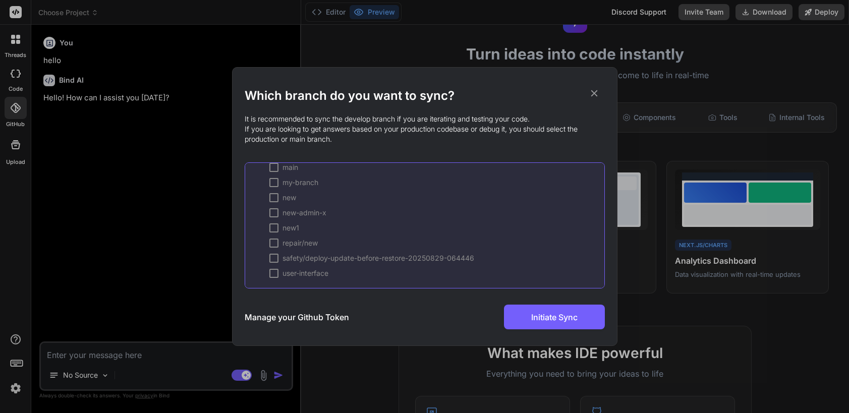
scroll to position [101, 0]
click at [282, 273] on span "user-interface" at bounding box center [305, 273] width 46 height 10
click at [552, 310] on button "Initiate Sync" at bounding box center [554, 317] width 101 height 25
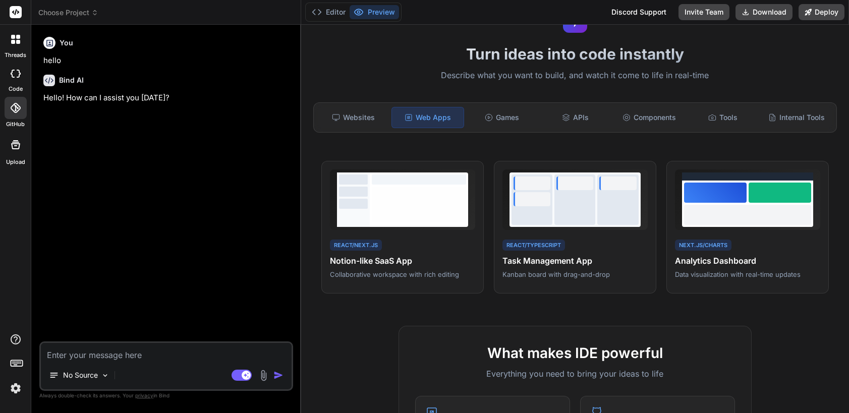
click at [234, 45] on div "You" at bounding box center [167, 43] width 248 height 12
click at [183, 251] on div "You hello Bind AI Hello! How can I assist you [DATE]?" at bounding box center [167, 187] width 252 height 309
click at [284, 69] on div "Bind AI Hello! How can I assist you [DATE]?" at bounding box center [167, 85] width 248 height 37
click at [346, 12] on button "Editor" at bounding box center [329, 12] width 42 height 14
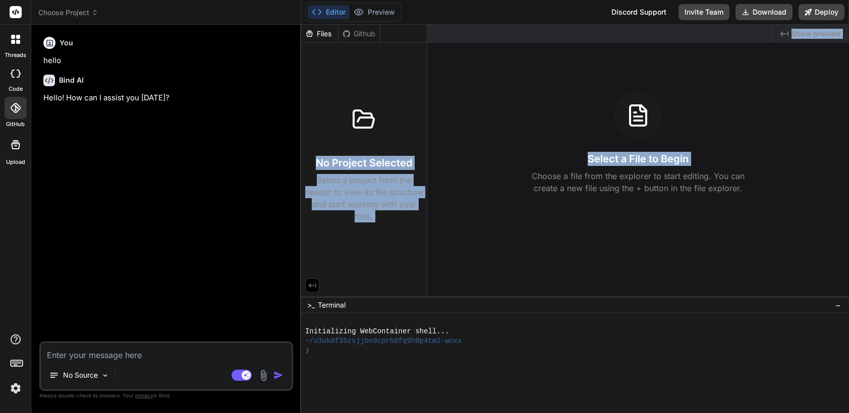
drag, startPoint x: 301, startPoint y: 139, endPoint x: 506, endPoint y: 137, distance: 205.2
click at [506, 137] on div "Files Github No Project Selected Select a project from the header to view its f…" at bounding box center [575, 161] width 548 height 272
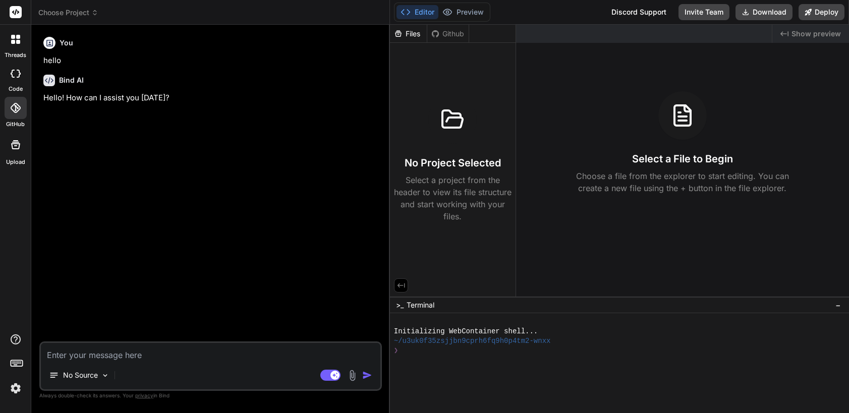
drag, startPoint x: 300, startPoint y: 131, endPoint x: 369, endPoint y: 129, distance: 69.1
click at [372, 129] on div "Custom Bot Bind AI Web Search Created with Pixso. Code Generator You hello Bind…" at bounding box center [210, 219] width 359 height 388
type textarea "x"
click at [272, 125] on div "You hello Bind AI Hello! How can I assist you [DATE]?" at bounding box center [211, 187] width 340 height 309
click at [19, 110] on icon at bounding box center [15, 108] width 10 height 10
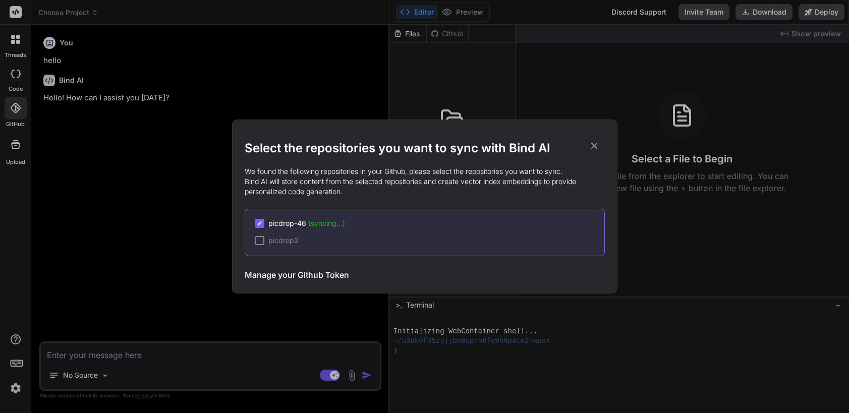
click at [592, 142] on icon at bounding box center [593, 145] width 11 height 11
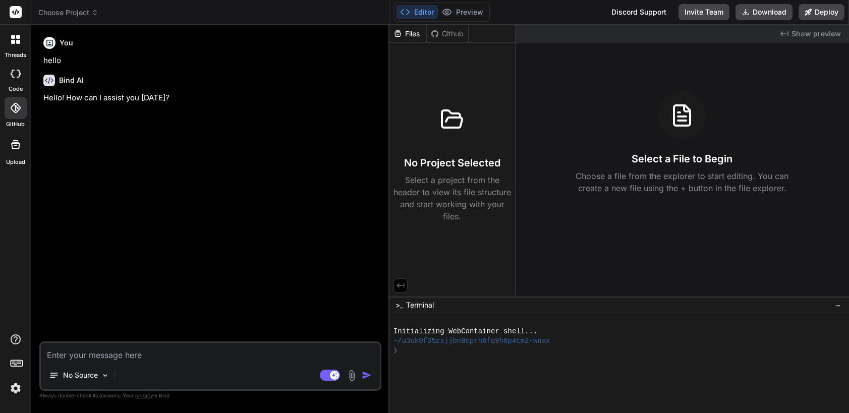
click at [160, 213] on div "You hello Bind AI Hello! How can I assist you [DATE]?" at bounding box center [211, 187] width 340 height 309
click at [18, 105] on icon at bounding box center [16, 108] width 10 height 10
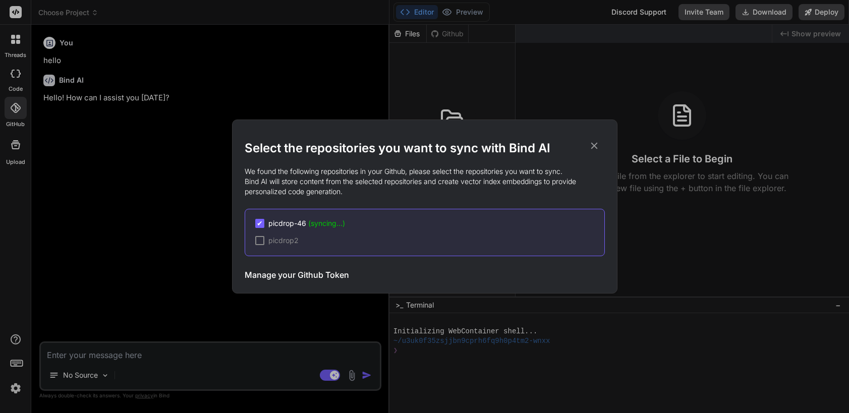
click at [315, 273] on h3 "Manage your Github Token" at bounding box center [297, 275] width 104 height 12
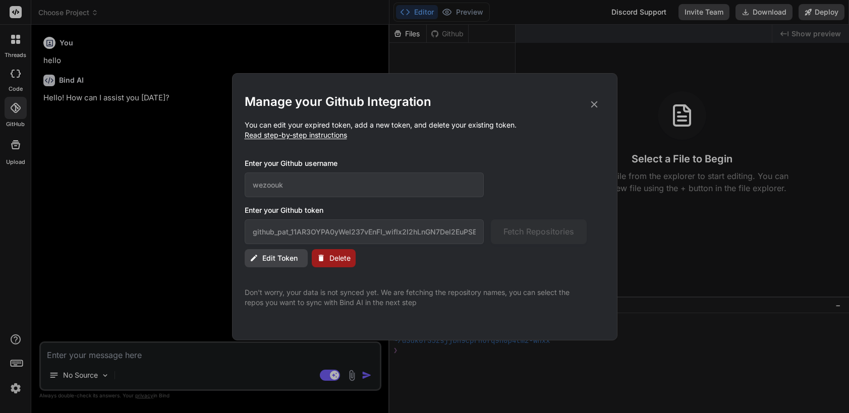
click at [195, 232] on div "Manage your Github Integration You can edit your expired token, add a new token…" at bounding box center [424, 206] width 849 height 413
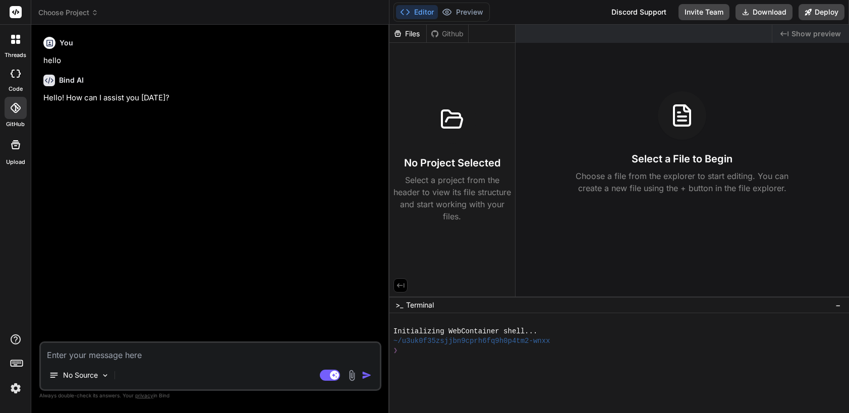
click at [6, 108] on div at bounding box center [16, 108] width 22 height 22
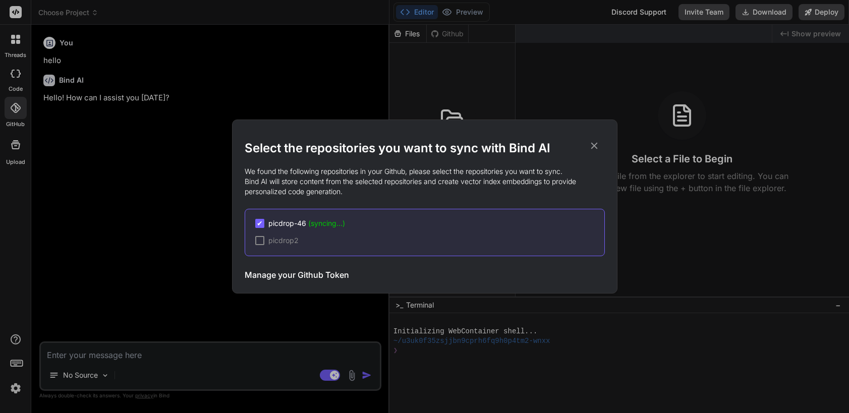
click at [324, 222] on span "(syncing...)" at bounding box center [326, 223] width 37 height 9
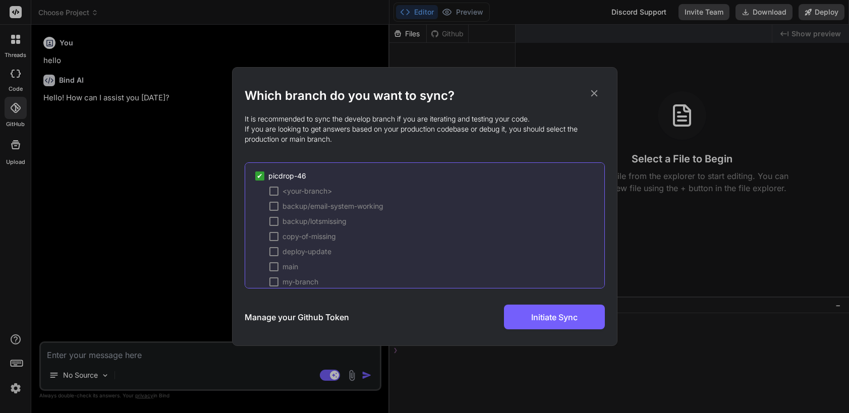
scroll to position [0, 0]
click at [271, 225] on div at bounding box center [273, 222] width 9 height 9
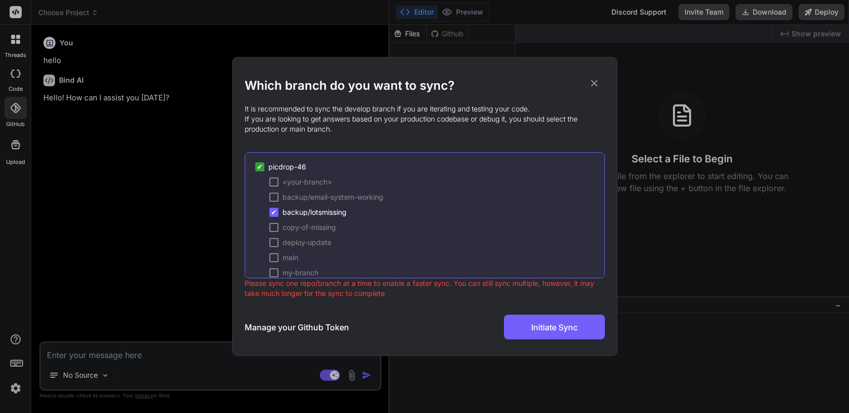
click at [271, 210] on span "✔" at bounding box center [274, 212] width 6 height 10
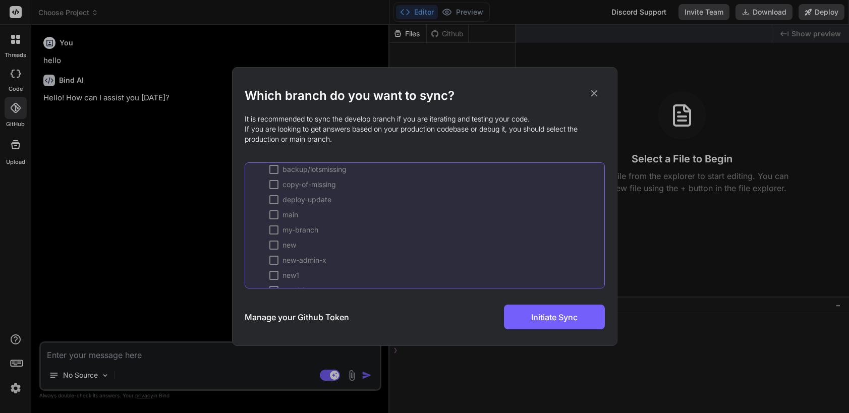
scroll to position [124, 0]
click at [594, 96] on icon at bounding box center [593, 93] width 11 height 11
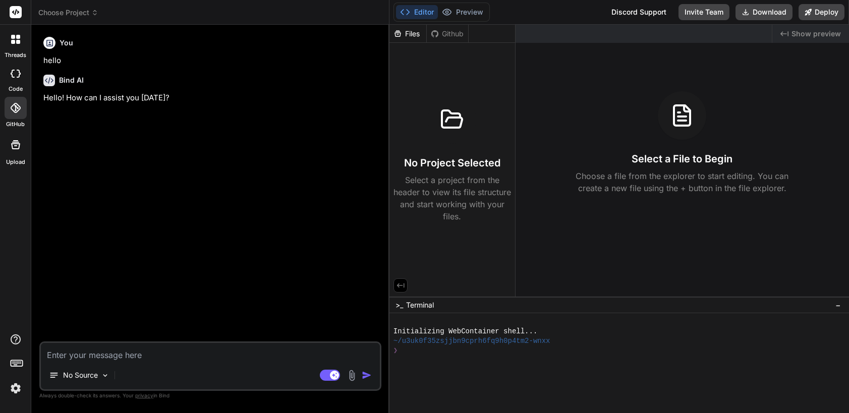
click at [550, 374] on div at bounding box center [657, 370] width 529 height 10
click at [456, 11] on button "Preview" at bounding box center [462, 12] width 49 height 14
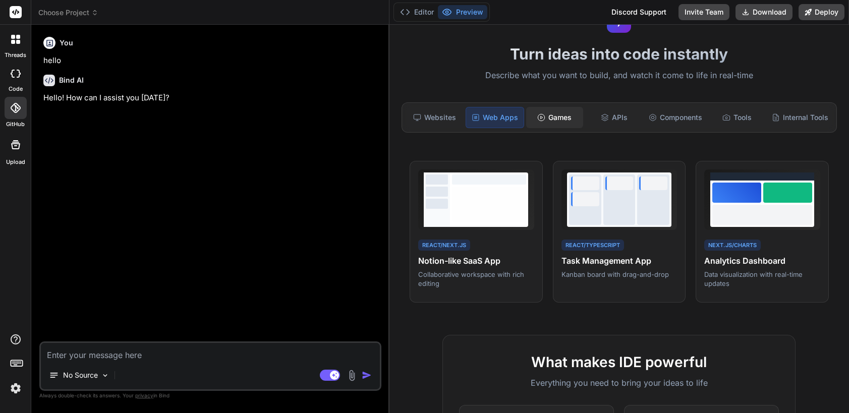
click at [551, 122] on div "Games" at bounding box center [554, 117] width 57 height 21
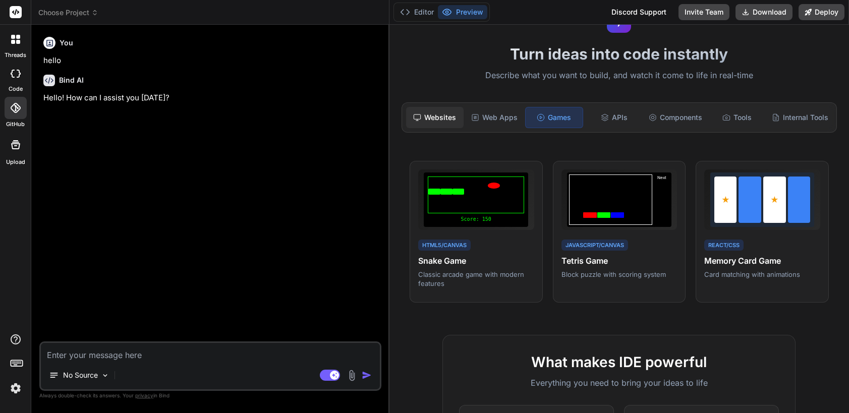
click at [440, 112] on div "Websites" at bounding box center [434, 117] width 57 height 21
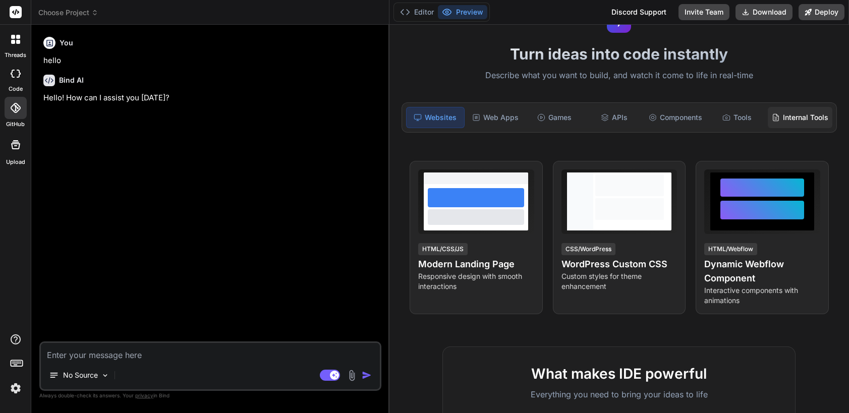
click at [800, 115] on div "Internal Tools" at bounding box center [799, 117] width 65 height 21
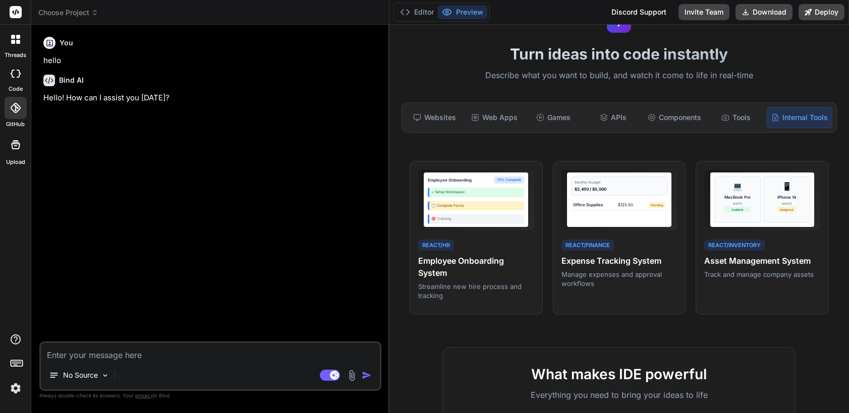
click at [409, 132] on div "Websites Web Apps Games APIs Components Tools Internal Tools" at bounding box center [618, 117] width 435 height 30
click at [101, 352] on textarea at bounding box center [210, 352] width 339 height 18
type textarea "h"
type textarea "x"
type textarea "ha"
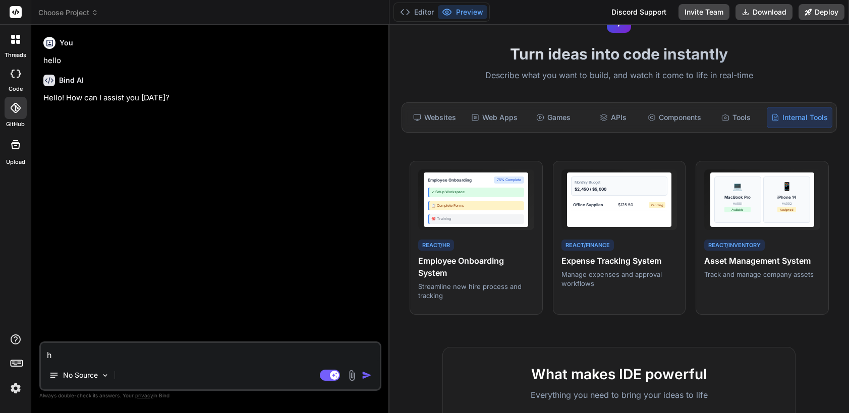
type textarea "x"
type textarea "has"
type textarea "x"
type textarea "has"
type textarea "x"
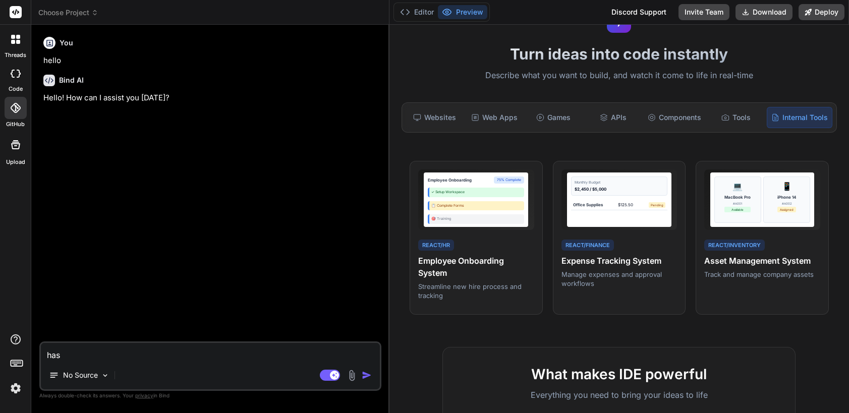
type textarea "has m"
type textarea "x"
type textarea "has my"
type textarea "x"
type textarea "has my"
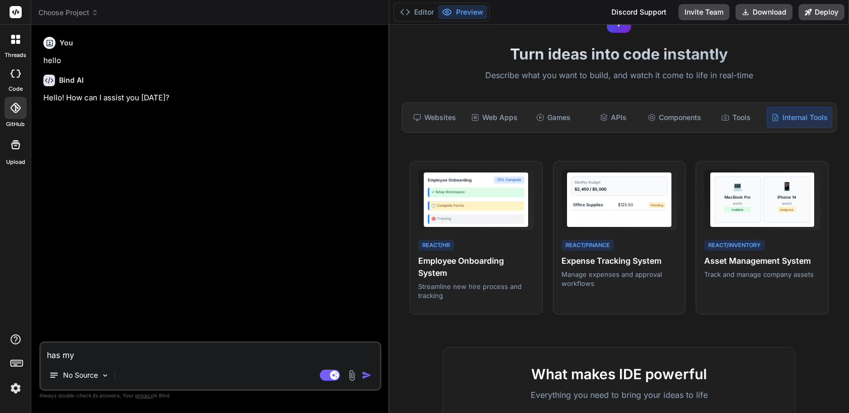
type textarea "x"
type textarea "has my f"
type textarea "x"
type textarea "has my fi"
type textarea "x"
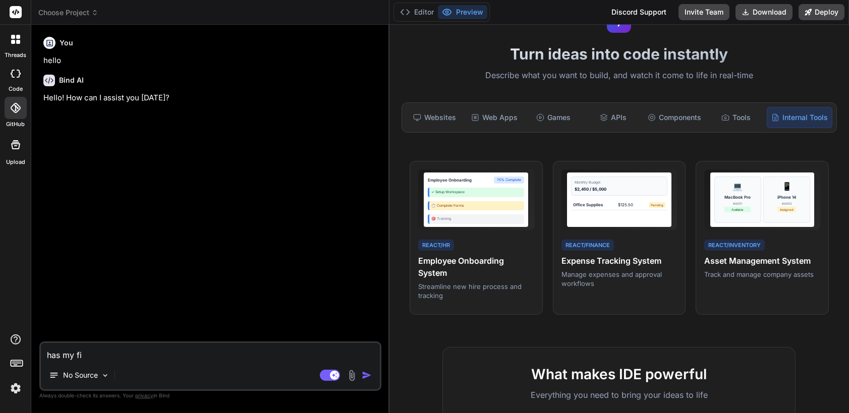
type textarea "has my fil"
type textarea "x"
type textarea "has my file"
type textarea "x"
type textarea "has my file"
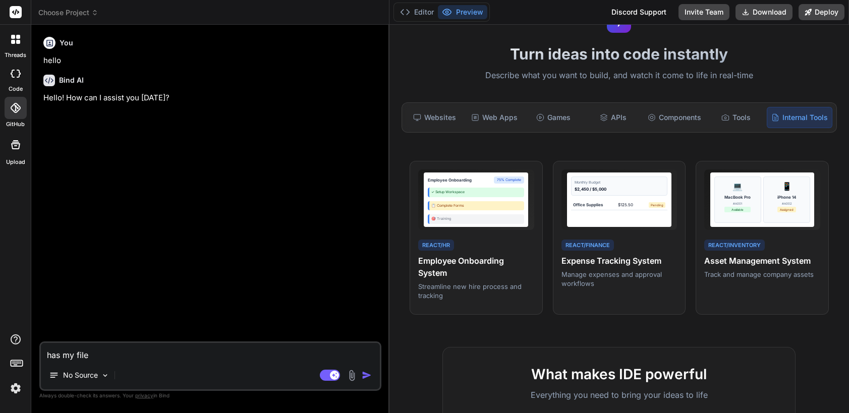
type textarea "x"
type textarea "has my file s"
type textarea "x"
type textarea "has my file sy"
type textarea "x"
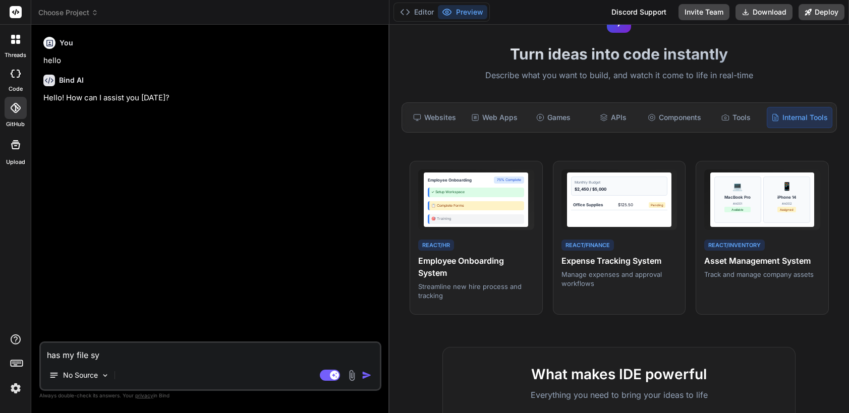
type textarea "has my file syn"
type textarea "x"
type textarea "has my file sync"
type textarea "x"
type textarea "has my file synce"
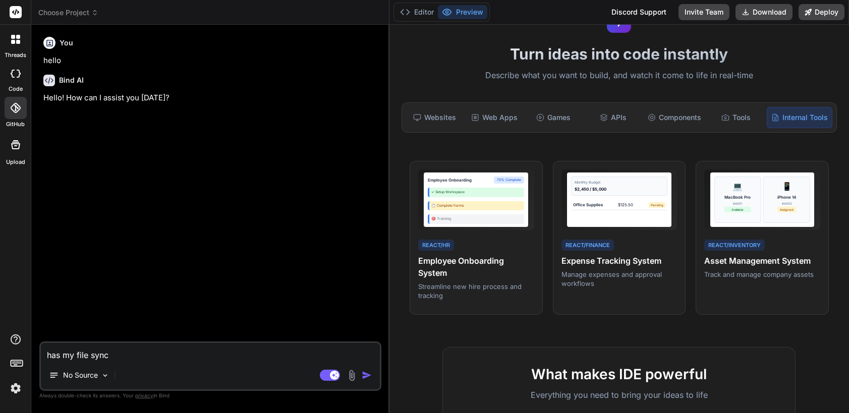
type textarea "x"
type textarea "has my file synced"
type textarea "x"
type textarea "has my file synced"
type textarea "x"
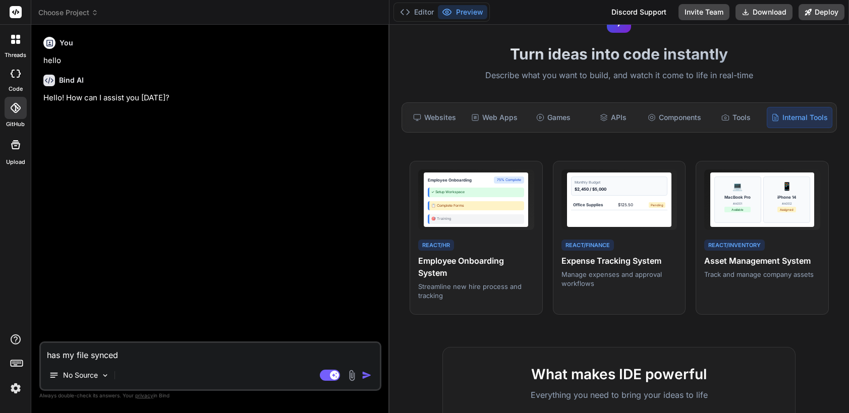
type textarea "has my file synced y"
type textarea "x"
type textarea "has my file synced ye"
type textarea "x"
type textarea "has my file synced yed"
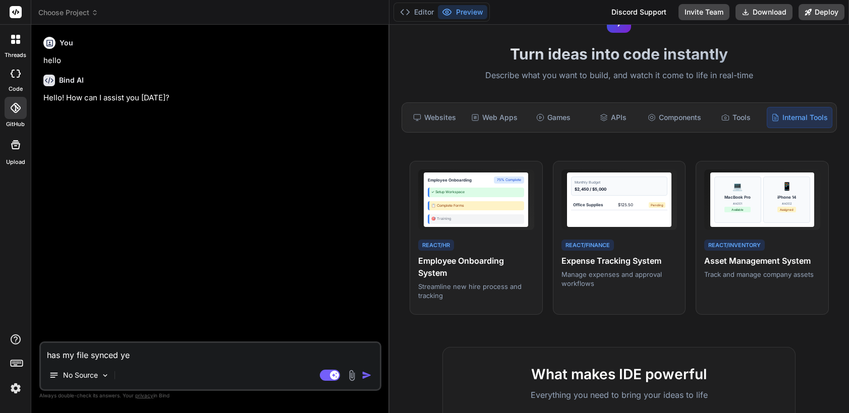
type textarea "x"
type textarea "has my file synced ye"
type textarea "x"
type textarea "has my file synced yet"
type textarea "x"
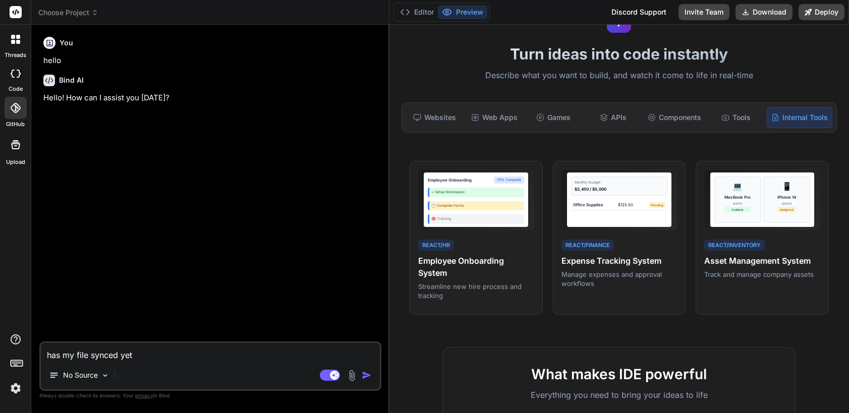
type textarea "has my file synced yet?"
type textarea "x"
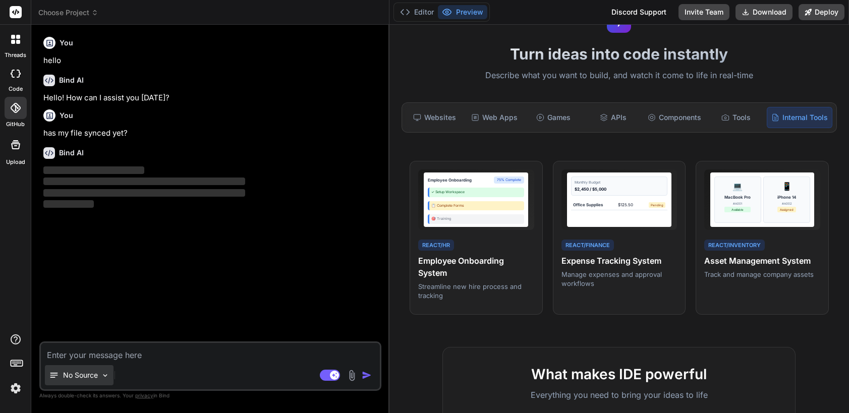
click at [90, 377] on p "No Source" at bounding box center [80, 375] width 35 height 10
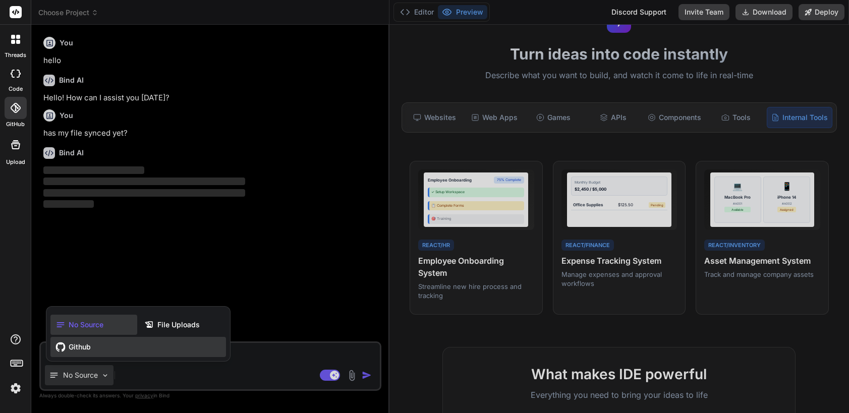
click at [83, 350] on span "Github" at bounding box center [80, 347] width 22 height 10
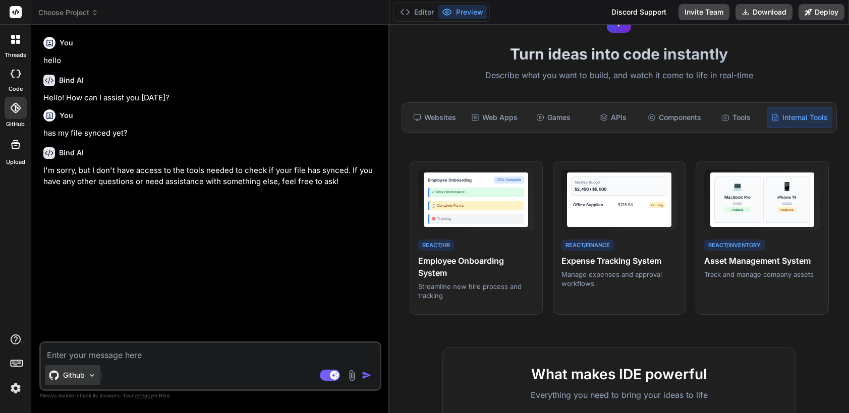
click at [78, 375] on p "Github" at bounding box center [74, 375] width 22 height 10
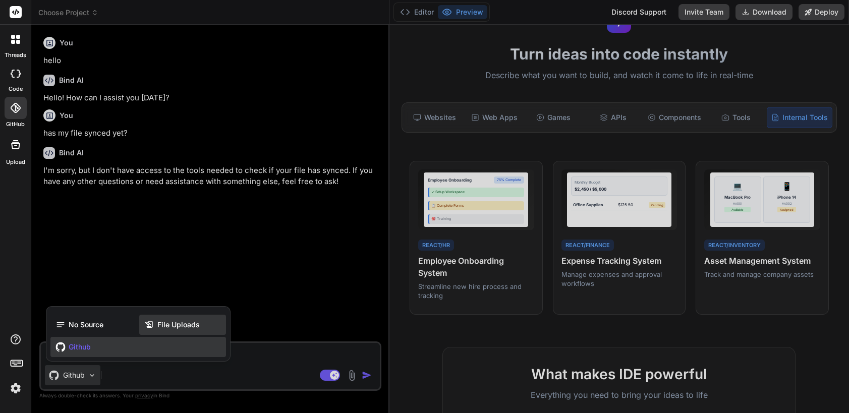
click at [169, 325] on span "File Uploads" at bounding box center [178, 325] width 42 height 10
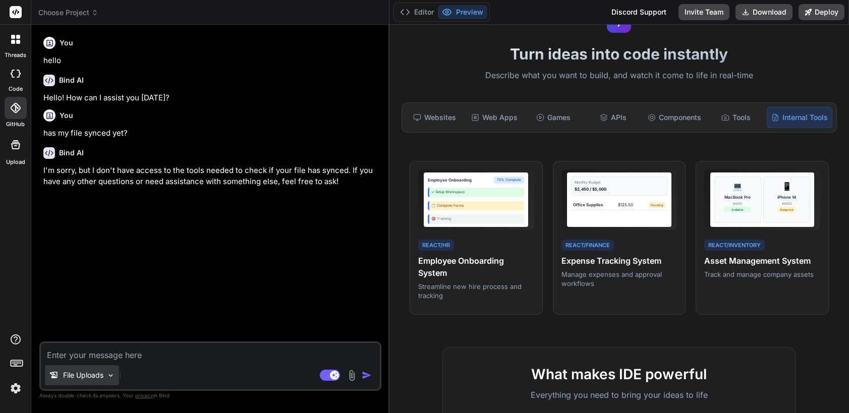
click at [99, 374] on p "File Uploads" at bounding box center [83, 375] width 40 height 10
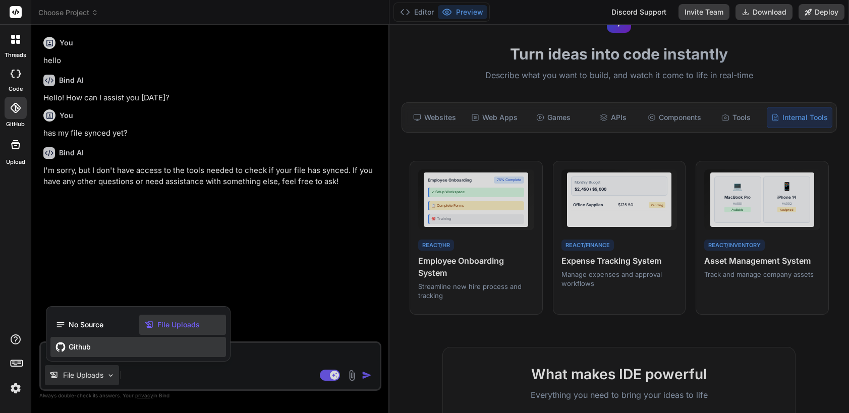
click at [81, 351] on span "Github" at bounding box center [80, 347] width 22 height 10
type textarea "x"
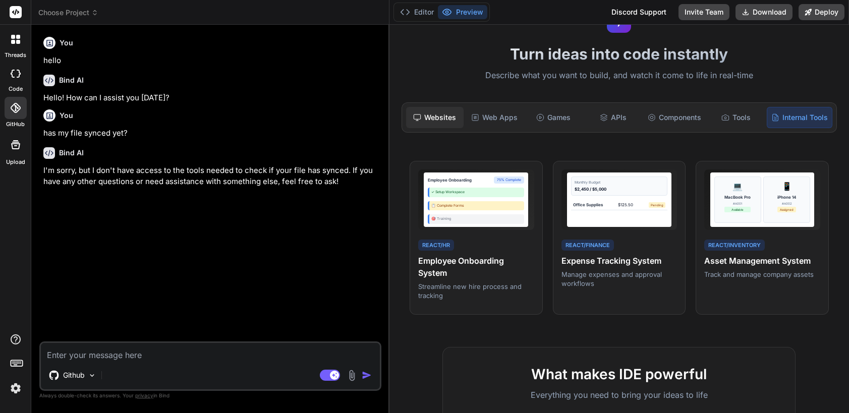
click at [420, 111] on div "Websites" at bounding box center [434, 117] width 57 height 21
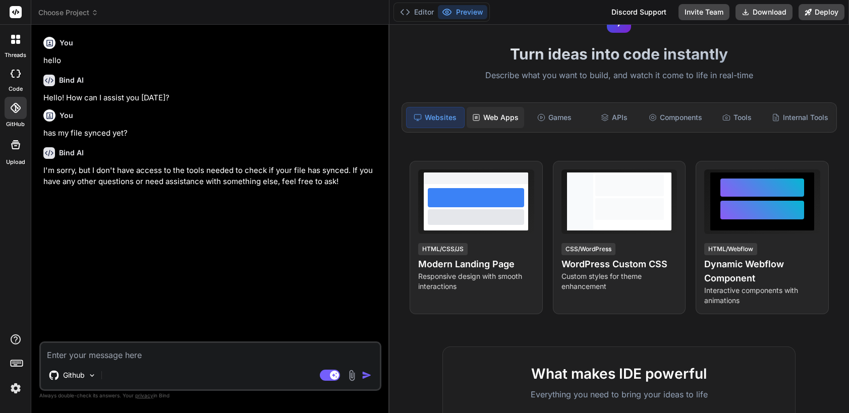
click at [511, 123] on div "Web Apps" at bounding box center [494, 117] width 57 height 21
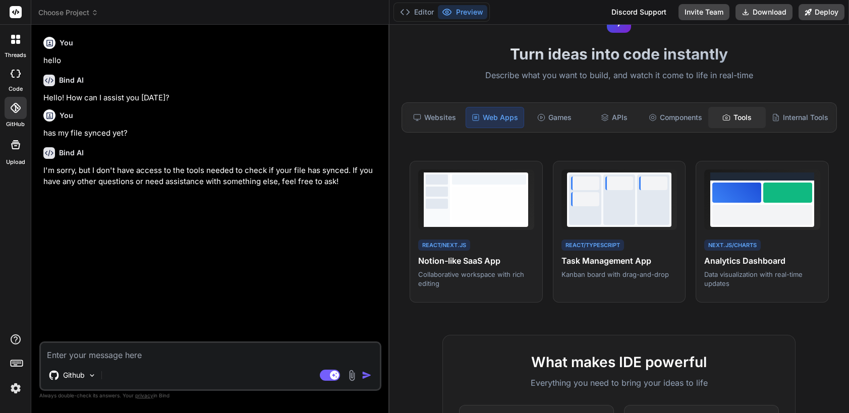
click at [726, 125] on div "Tools" at bounding box center [736, 117] width 57 height 21
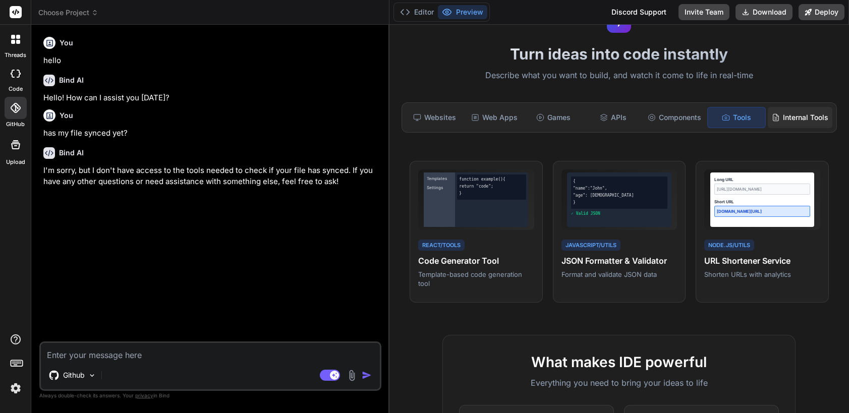
click at [785, 123] on div "Internal Tools" at bounding box center [799, 117] width 65 height 21
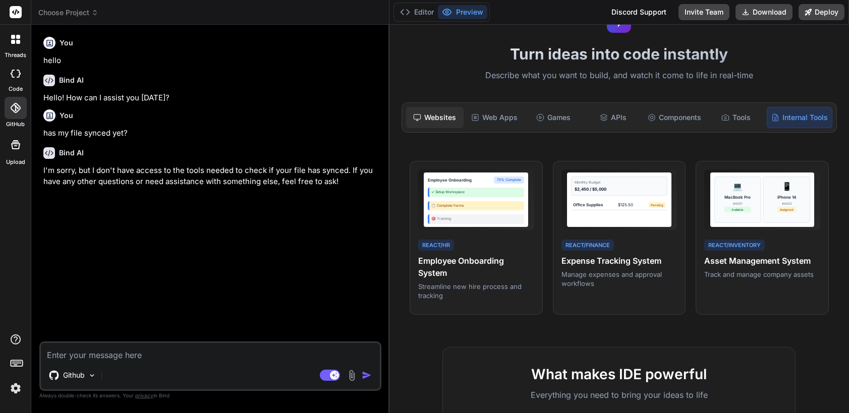
click at [444, 122] on div "Websites" at bounding box center [434, 117] width 57 height 21
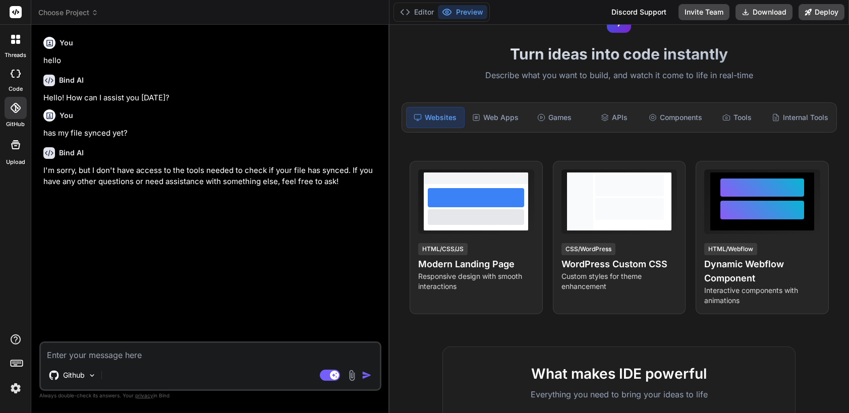
click at [90, 353] on textarea at bounding box center [210, 352] width 339 height 18
type textarea "r"
type textarea "x"
type textarea "ru"
type textarea "x"
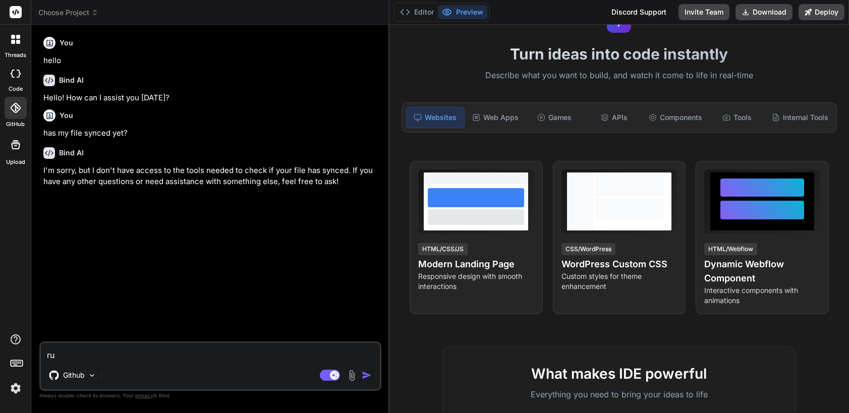
type textarea "run"
type textarea "x"
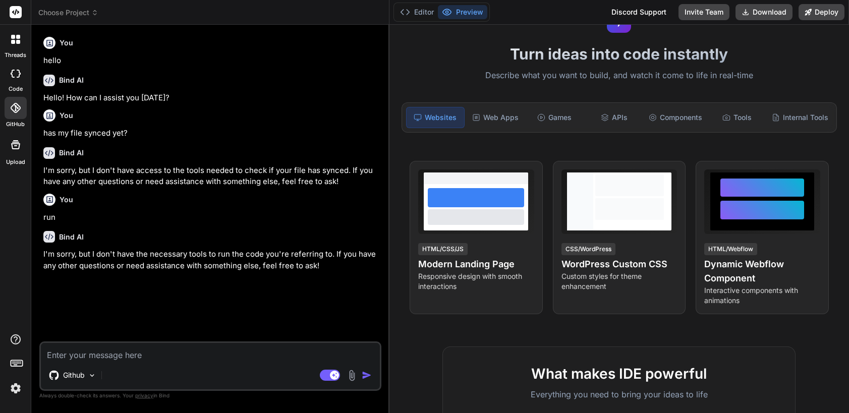
click at [120, 356] on textarea at bounding box center [210, 352] width 339 height 18
click at [15, 115] on div at bounding box center [16, 108] width 22 height 22
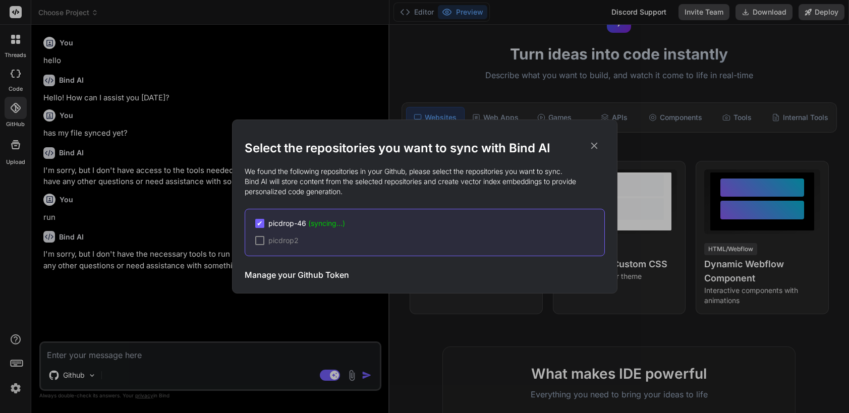
click at [316, 222] on span "(syncing...)" at bounding box center [326, 223] width 37 height 9
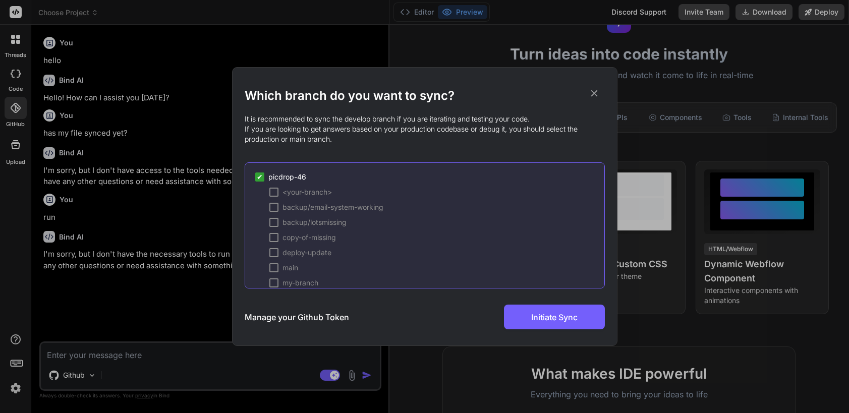
click at [273, 192] on div at bounding box center [273, 192] width 9 height 9
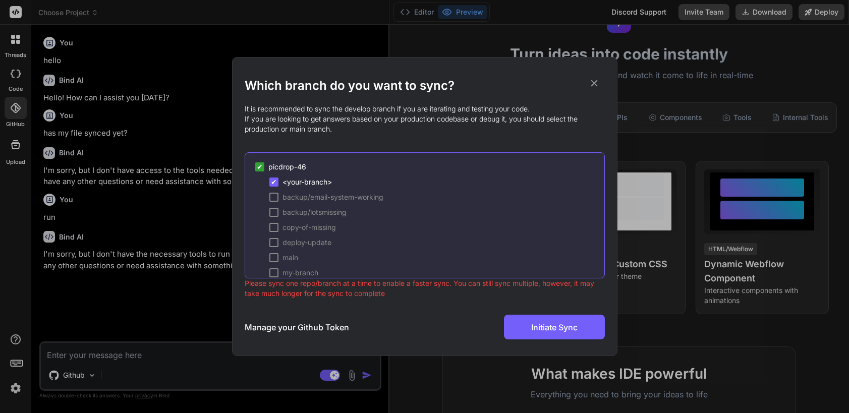
click at [274, 196] on div at bounding box center [273, 197] width 9 height 9
click at [274, 208] on div "✔ <your-branch> ✔ backup/email-system-working backup/lotsmissing copy-of-missin…" at bounding box center [429, 273] width 349 height 192
click at [274, 209] on div at bounding box center [273, 212] width 9 height 9
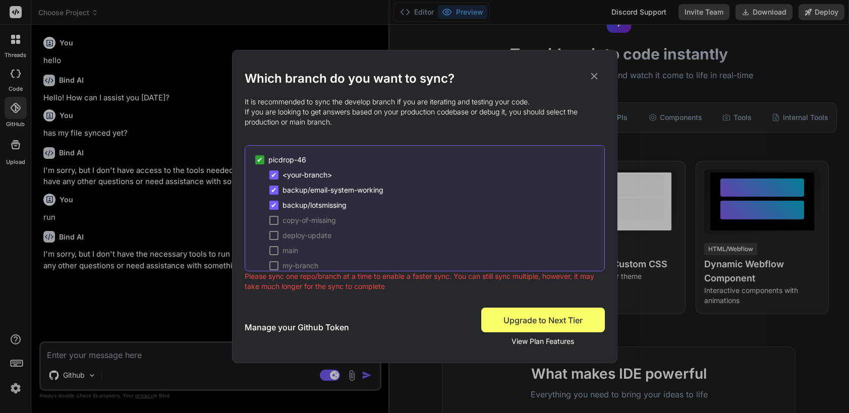
click at [274, 227] on div "✔ <your-branch> ✔ backup/email-system-working ✔ backup/lotsmissing copy-of-miss…" at bounding box center [429, 266] width 349 height 192
click at [274, 221] on div at bounding box center [273, 220] width 9 height 9
click at [273, 234] on div at bounding box center [273, 235] width 9 height 9
click at [272, 247] on div at bounding box center [273, 250] width 9 height 9
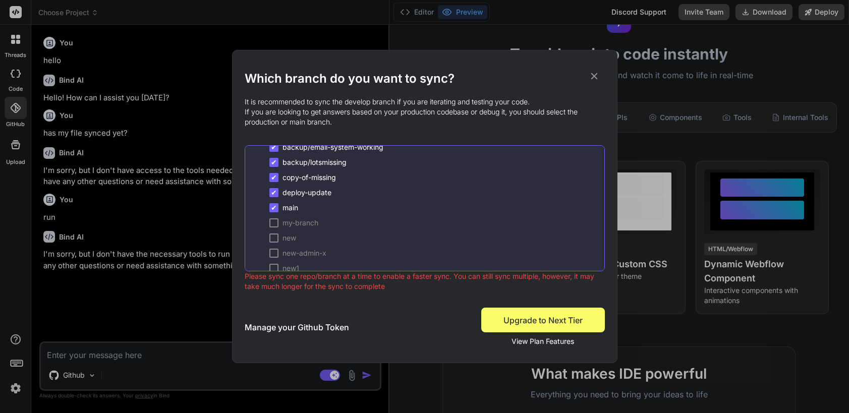
scroll to position [50, 0]
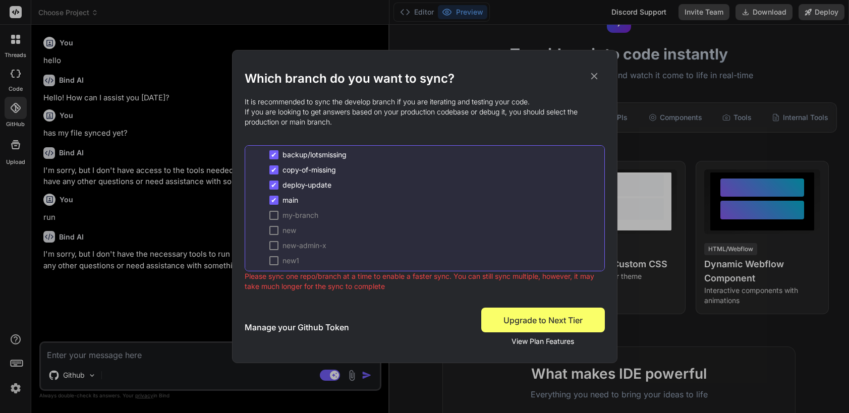
click at [272, 214] on div at bounding box center [273, 215] width 9 height 9
click at [274, 227] on div at bounding box center [273, 230] width 9 height 9
click at [273, 242] on div at bounding box center [273, 245] width 9 height 9
click at [273, 258] on div at bounding box center [273, 260] width 9 height 9
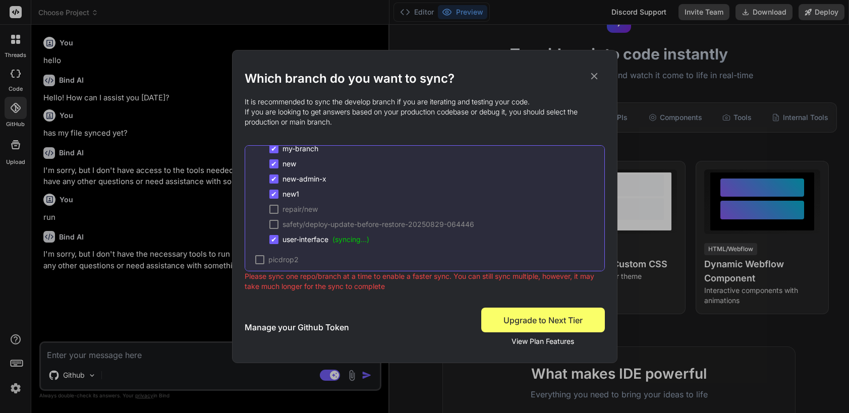
scroll to position [124, 0]
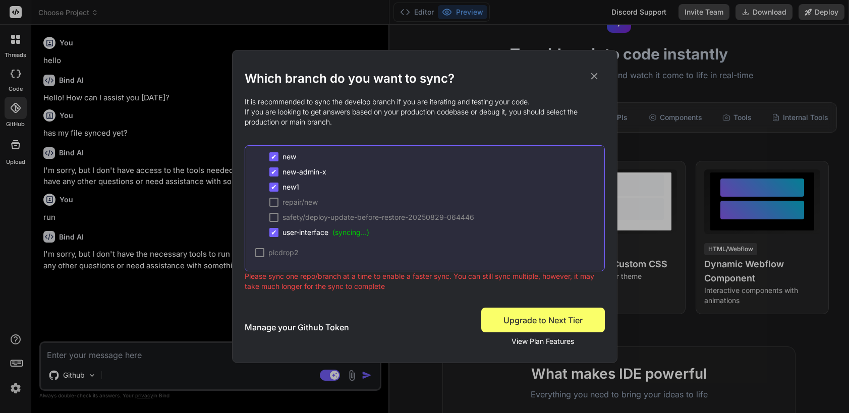
click at [276, 202] on div at bounding box center [273, 202] width 9 height 9
click at [275, 213] on div at bounding box center [273, 217] width 9 height 9
click at [273, 232] on span "✔" at bounding box center [274, 232] width 6 height 10
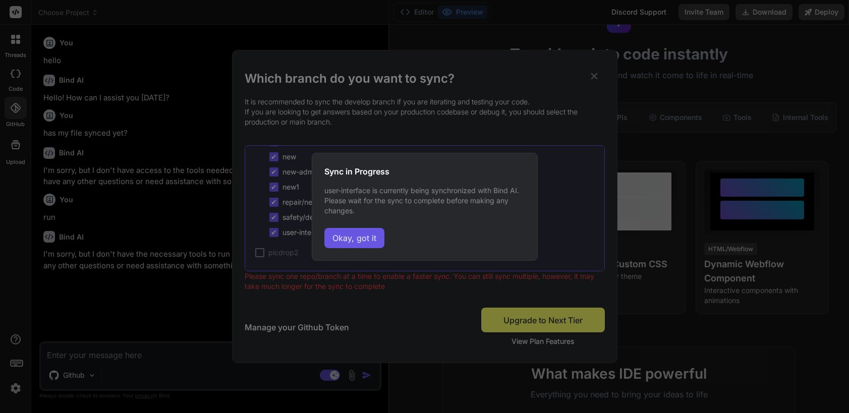
click at [359, 241] on button "Okay, got it" at bounding box center [354, 238] width 60 height 20
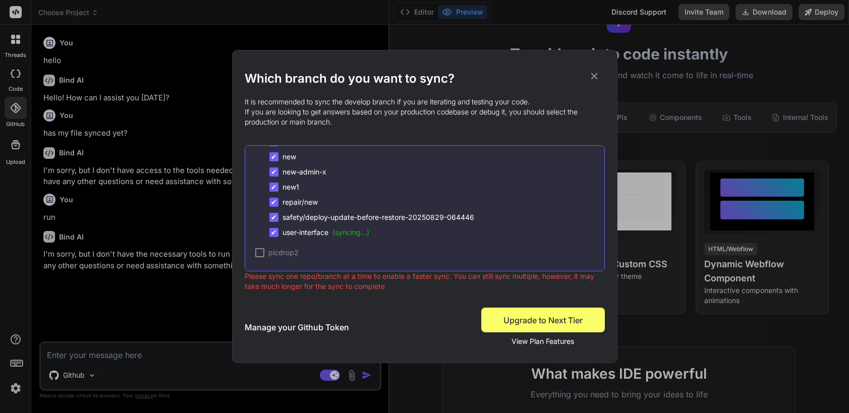
click at [275, 217] on span "✔" at bounding box center [274, 217] width 6 height 10
click at [275, 197] on span "✔" at bounding box center [274, 202] width 6 height 10
click at [276, 188] on span "✔" at bounding box center [274, 187] width 6 height 10
click at [276, 171] on span "✔" at bounding box center [274, 172] width 6 height 10
click at [275, 154] on span "✔" at bounding box center [274, 157] width 6 height 10
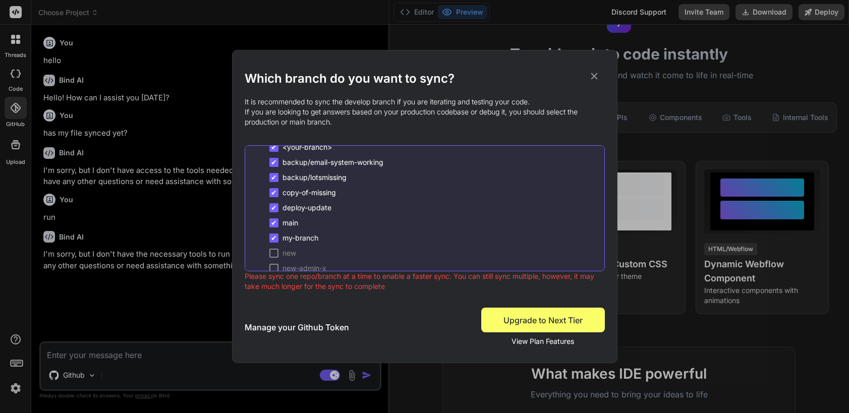
scroll to position [23, 0]
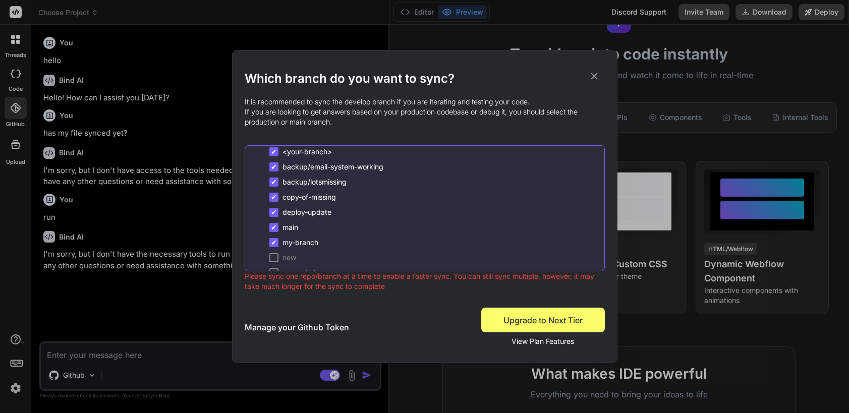
drag, startPoint x: 275, startPoint y: 239, endPoint x: 275, endPoint y: 226, distance: 12.6
click at [275, 238] on span "✔" at bounding box center [274, 242] width 6 height 10
click at [275, 225] on span "✔" at bounding box center [274, 227] width 6 height 10
click at [271, 201] on span "✔" at bounding box center [274, 197] width 6 height 10
click at [273, 210] on span "✔" at bounding box center [274, 212] width 6 height 10
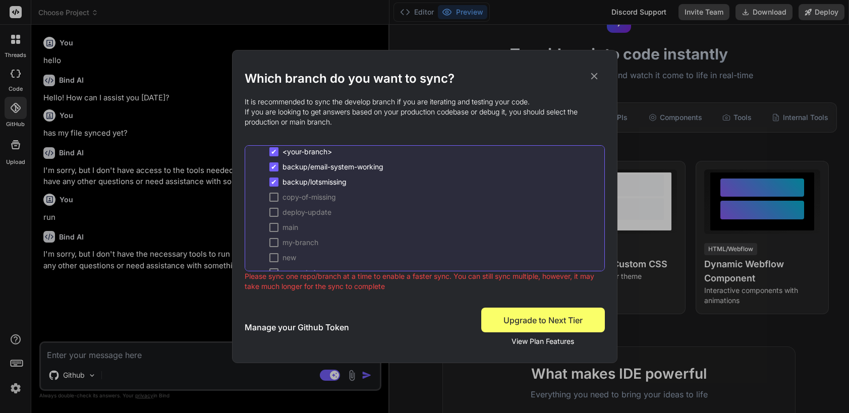
click at [277, 175] on div "✔ <your-branch> ✔ backup/email-system-working ✔ backup/lotsmissing copy-of-miss…" at bounding box center [429, 243] width 349 height 192
click at [276, 167] on span "✔" at bounding box center [274, 167] width 6 height 10
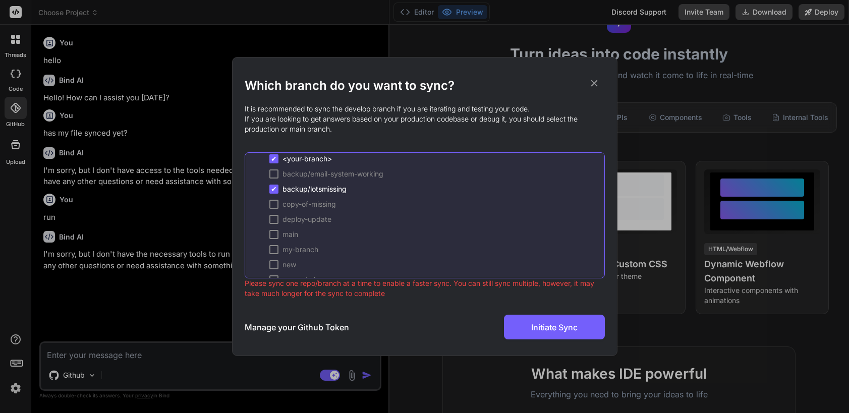
click at [276, 180] on div "✔ <your-branch> backup/email-system-working ✔ backup/lotsmissing copy-of-missin…" at bounding box center [429, 250] width 349 height 192
click at [274, 187] on span "✔" at bounding box center [274, 189] width 6 height 10
click at [272, 208] on div at bounding box center [273, 207] width 9 height 9
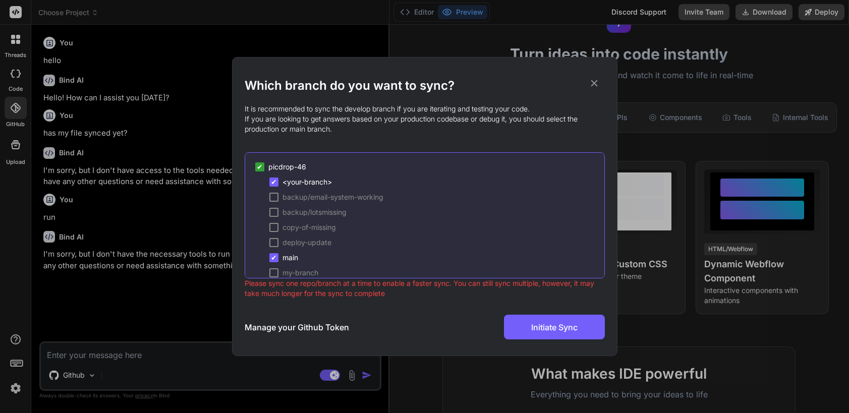
click at [278, 181] on div "✔" at bounding box center [273, 181] width 9 height 9
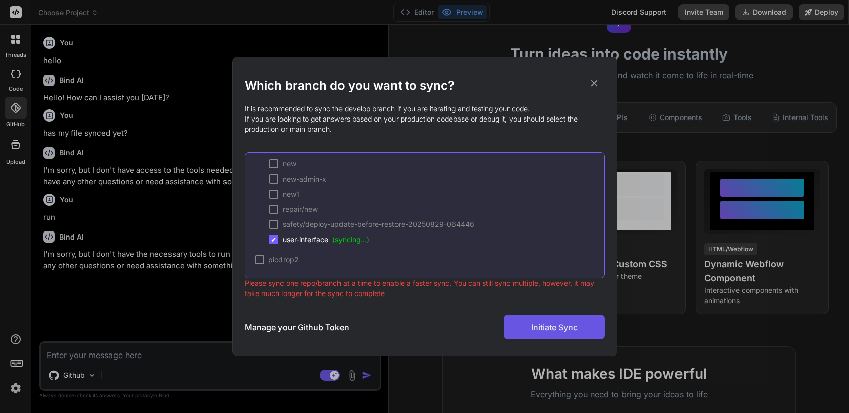
click at [545, 326] on span "Initiate Sync" at bounding box center [554, 327] width 46 height 12
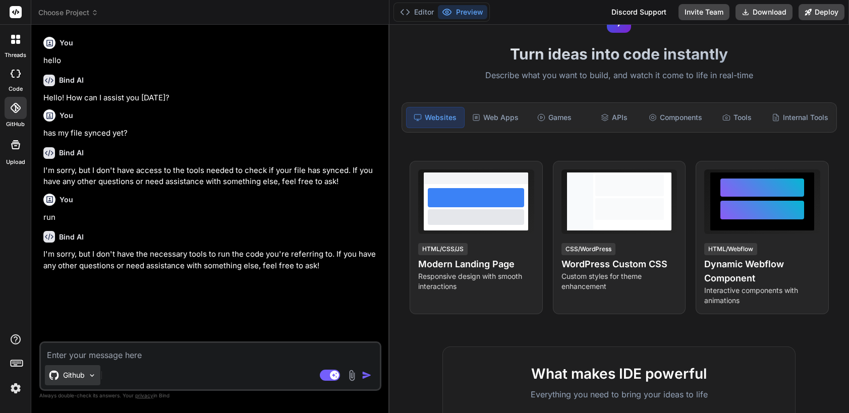
click at [78, 377] on p "Github" at bounding box center [74, 375] width 22 height 10
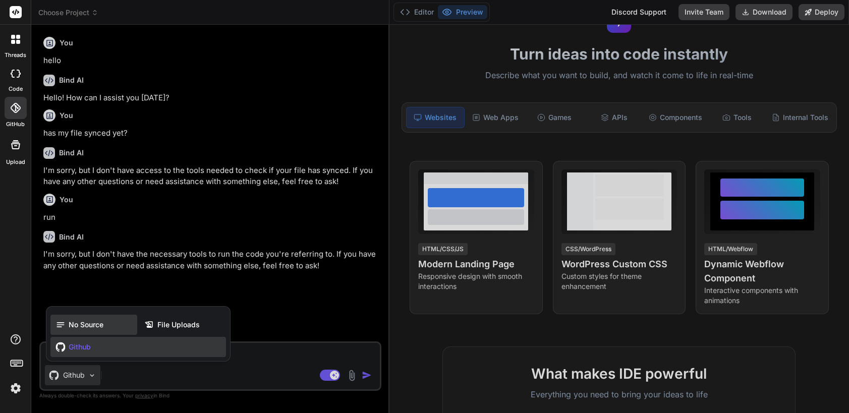
click at [83, 324] on span "No Source" at bounding box center [86, 325] width 35 height 10
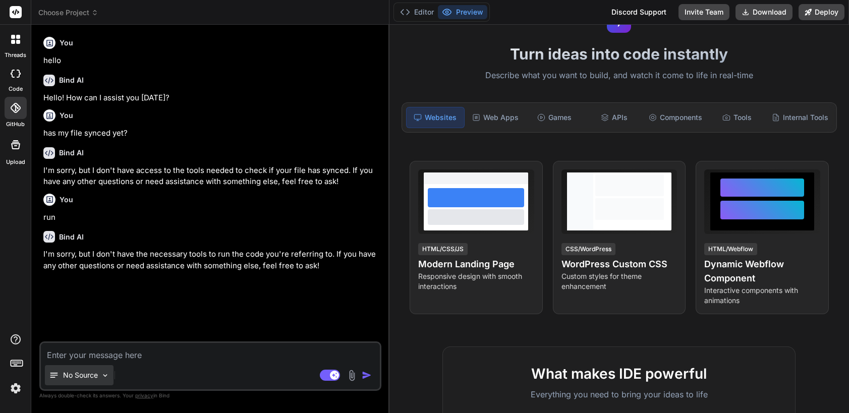
click at [81, 366] on div "No Source" at bounding box center [79, 375] width 69 height 20
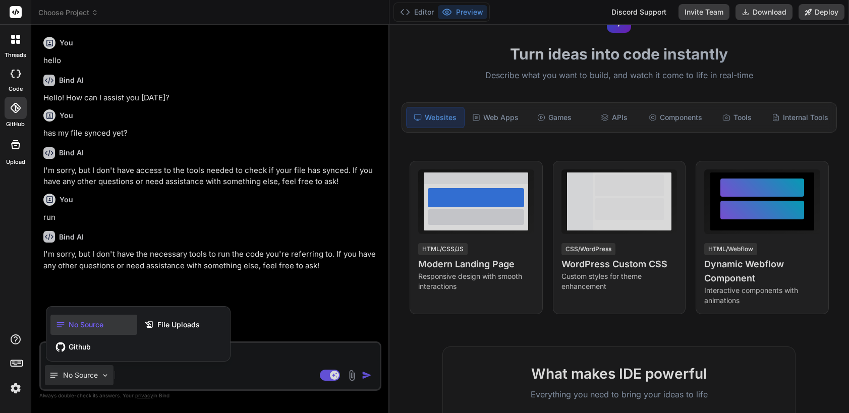
click at [156, 250] on div at bounding box center [424, 206] width 849 height 413
type textarea "x"
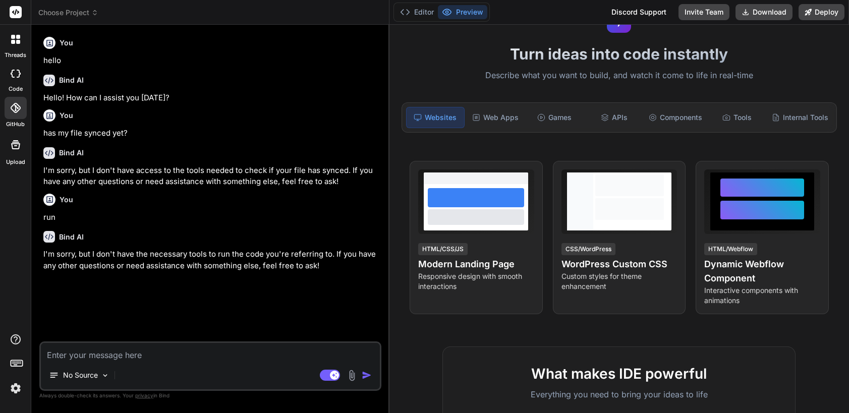
click at [14, 77] on icon at bounding box center [13, 74] width 4 height 8
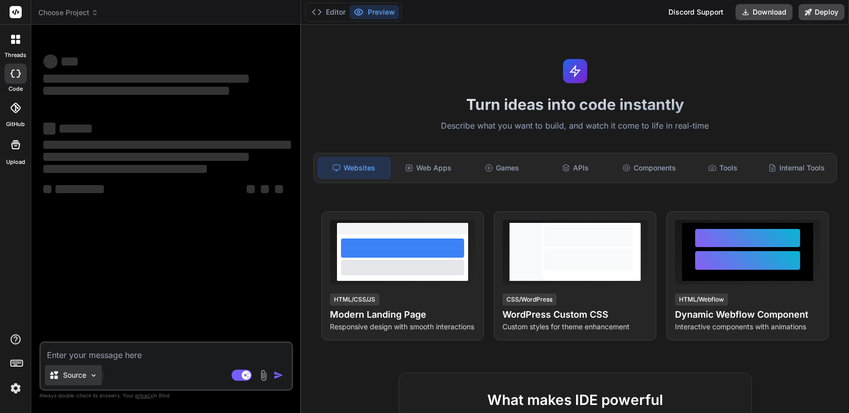
click at [79, 376] on p "Source" at bounding box center [74, 375] width 23 height 10
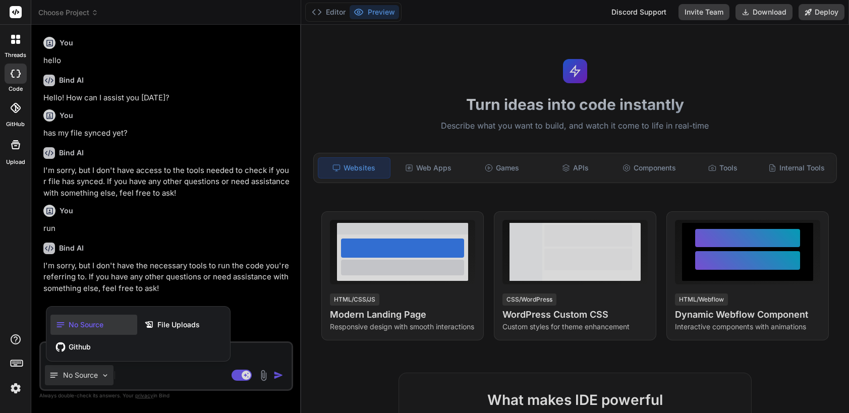
click at [726, 77] on div at bounding box center [424, 206] width 849 height 413
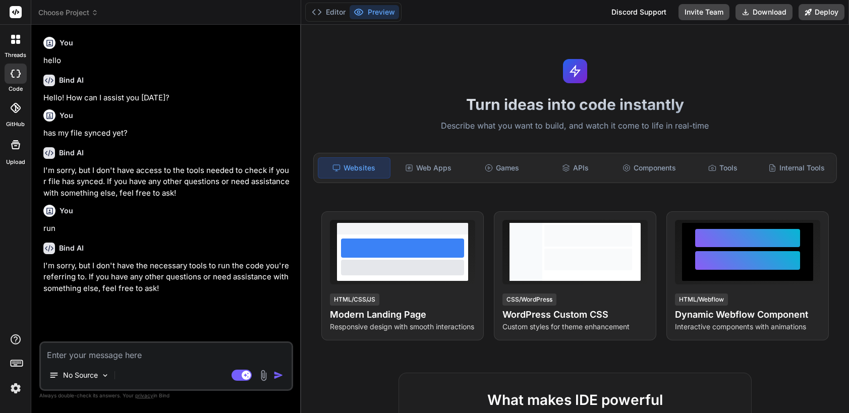
click at [357, 94] on div "Turn ideas into code instantly Describe what you want to build, and watch it co…" at bounding box center [575, 219] width 548 height 388
click at [9, 386] on img at bounding box center [15, 388] width 17 height 17
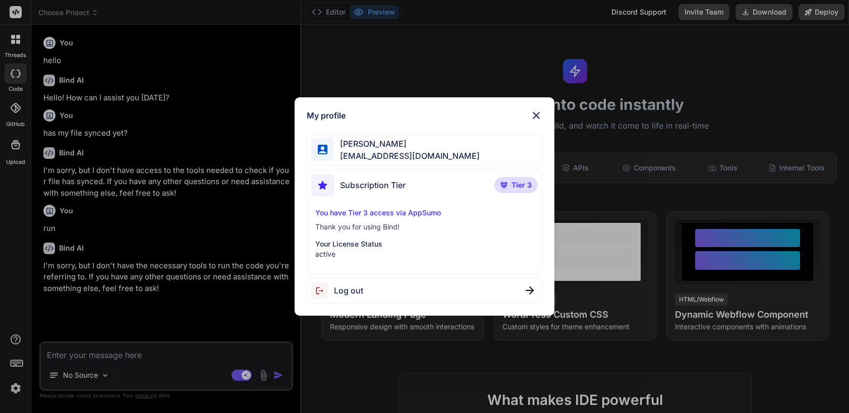
click at [512, 188] on span "Tier 3" at bounding box center [521, 185] width 20 height 10
click at [530, 116] on img at bounding box center [536, 115] width 12 height 12
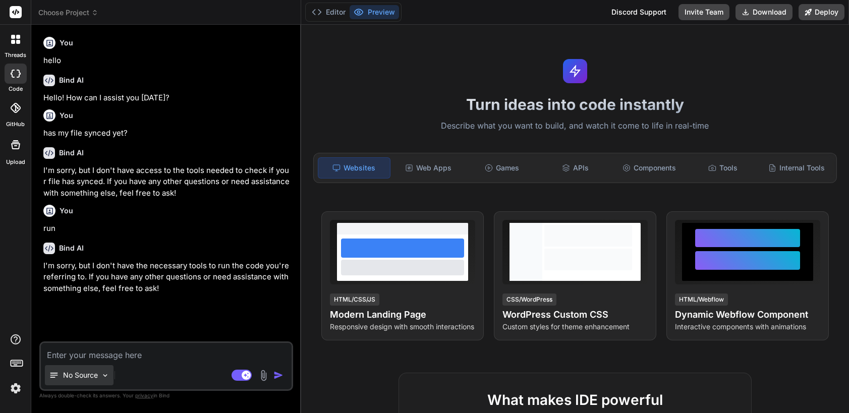
click at [86, 376] on p "No Source" at bounding box center [80, 375] width 35 height 10
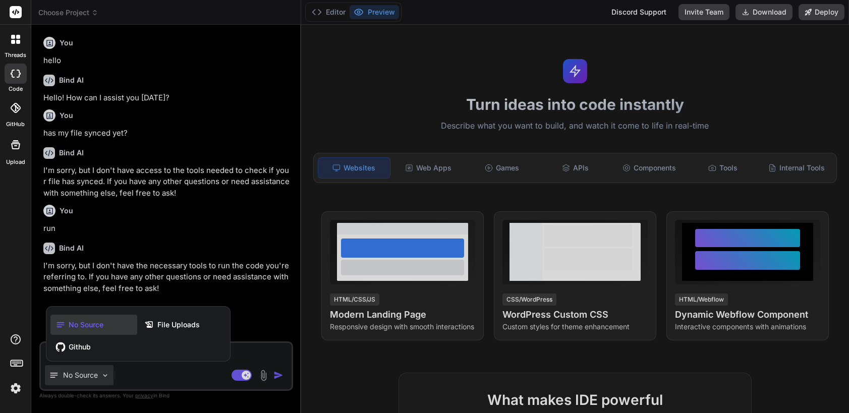
click at [93, 325] on span "No Source" at bounding box center [86, 325] width 35 height 10
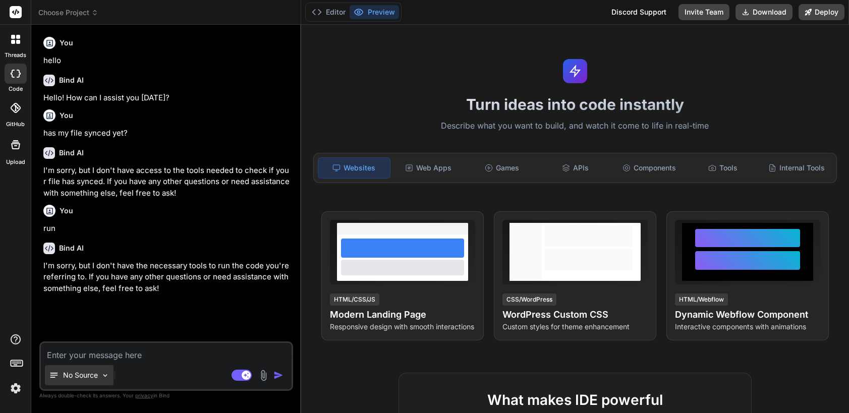
click at [76, 376] on p "No Source" at bounding box center [80, 375] width 35 height 10
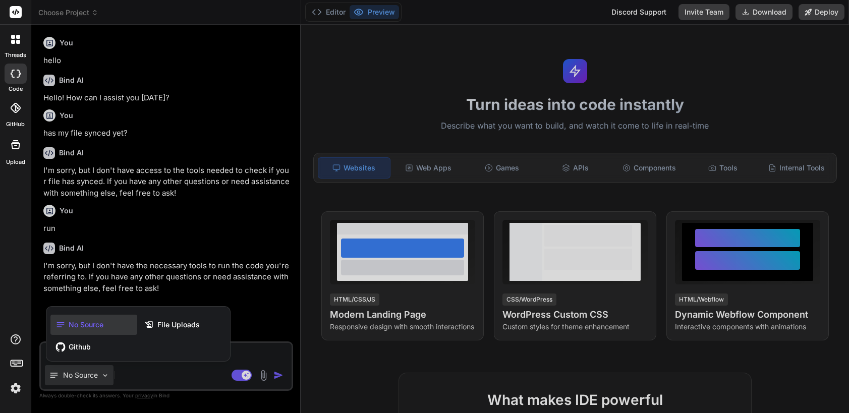
click at [87, 258] on div at bounding box center [424, 206] width 849 height 413
type textarea "x"
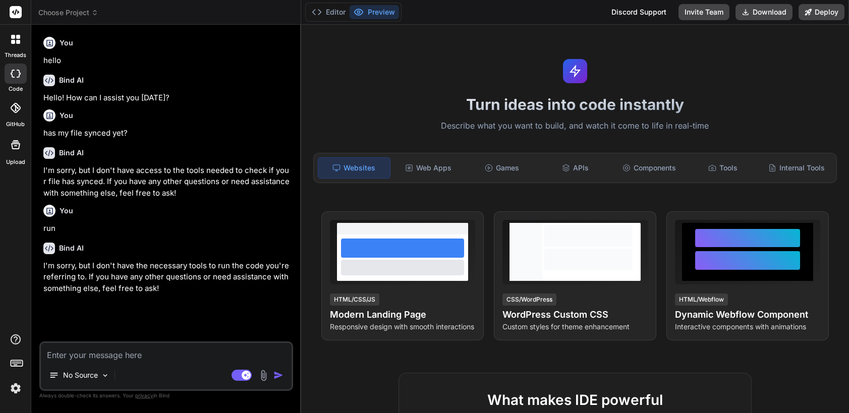
click at [89, 354] on textarea at bounding box center [166, 352] width 251 height 18
type textarea "b"
type textarea "x"
type textarea "bu"
type textarea "x"
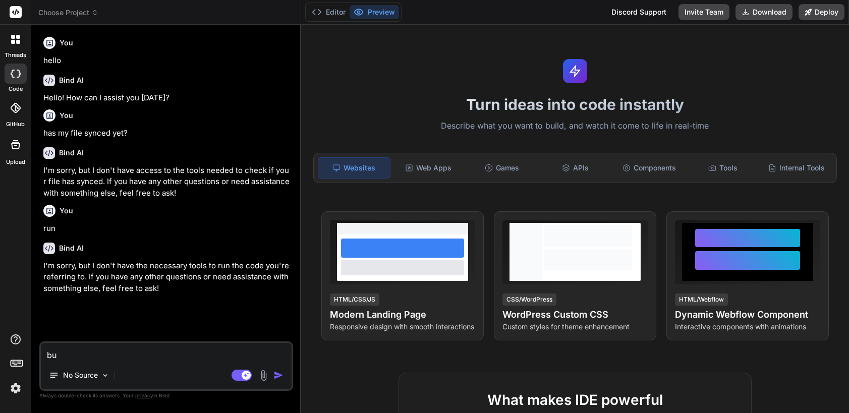
type textarea "bui"
type textarea "x"
type textarea "buil"
type textarea "x"
type textarea "build"
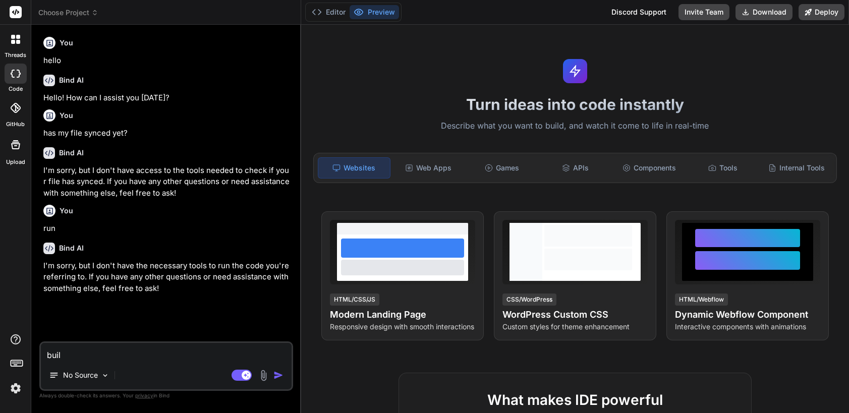
type textarea "x"
type textarea "build"
type textarea "x"
type textarea "build a"
type textarea "x"
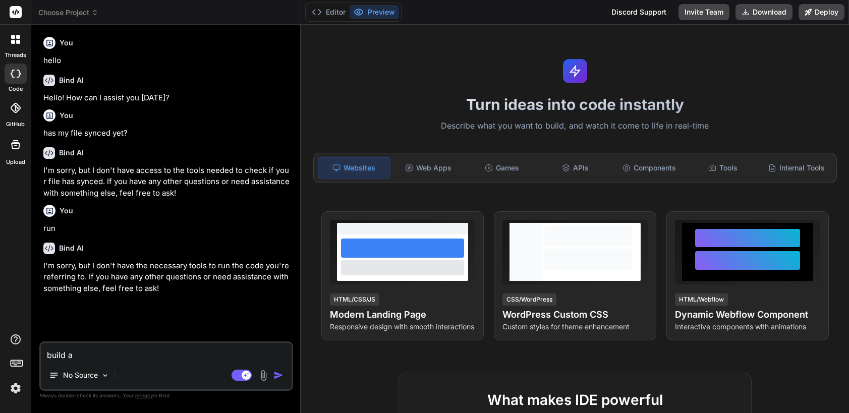
type textarea "build a"
type textarea "x"
type textarea "build a w"
type textarea "x"
type textarea "build a we"
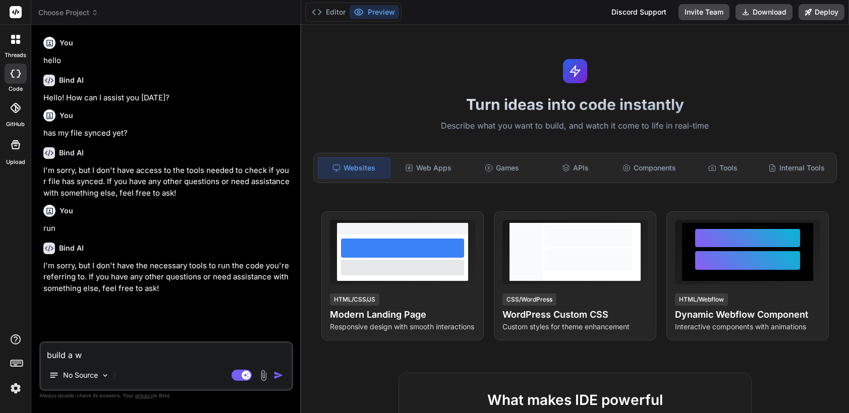
type textarea "x"
type textarea "build a web"
type textarea "x"
type textarea "build a web"
type textarea "x"
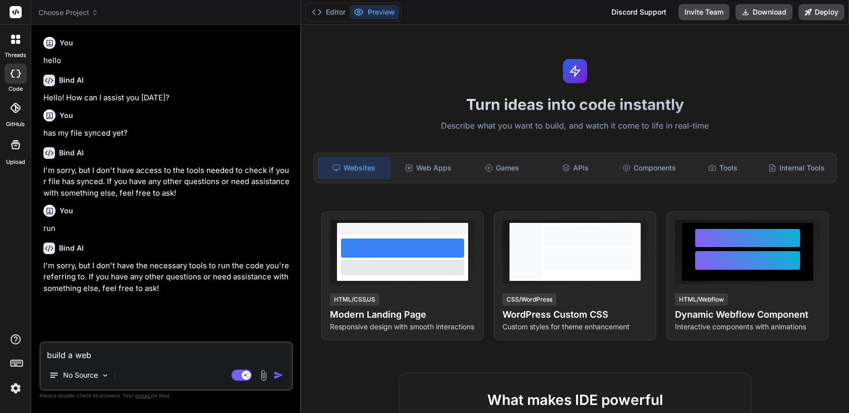
type textarea "build a web p"
type textarea "x"
type textarea "build a web pa"
type textarea "x"
type textarea "build a web pag"
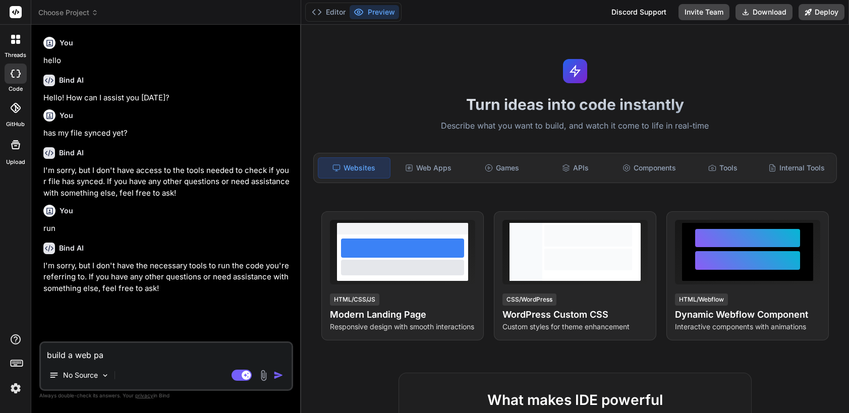
type textarea "x"
type textarea "build a web page"
type textarea "x"
type textarea "build a web page"
type textarea "x"
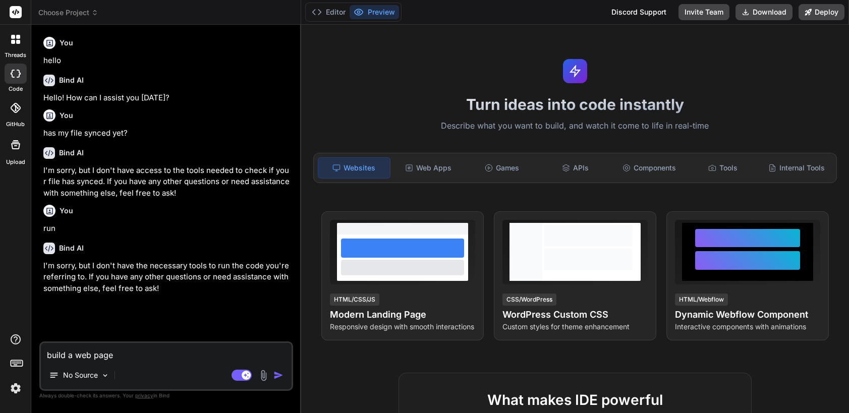
type textarea "build a web page t"
type textarea "x"
type textarea "build a web page t"
type textarea "x"
type textarea "build a web page t o"
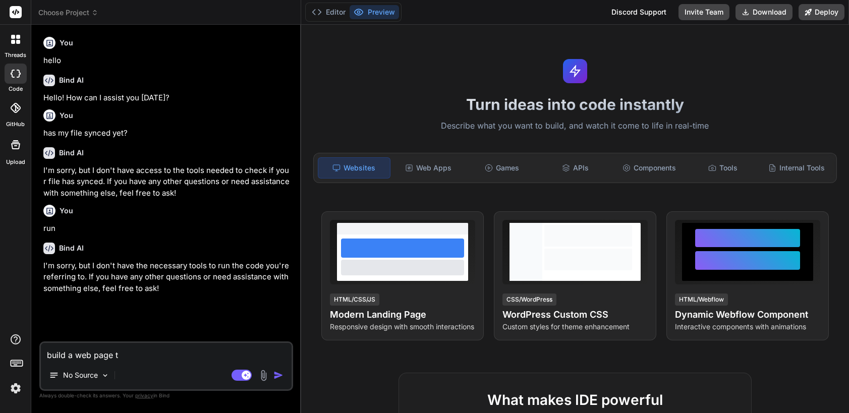
type textarea "x"
type textarea "build a web page t op"
type textarea "x"
type textarea "build a web page t opp"
type textarea "x"
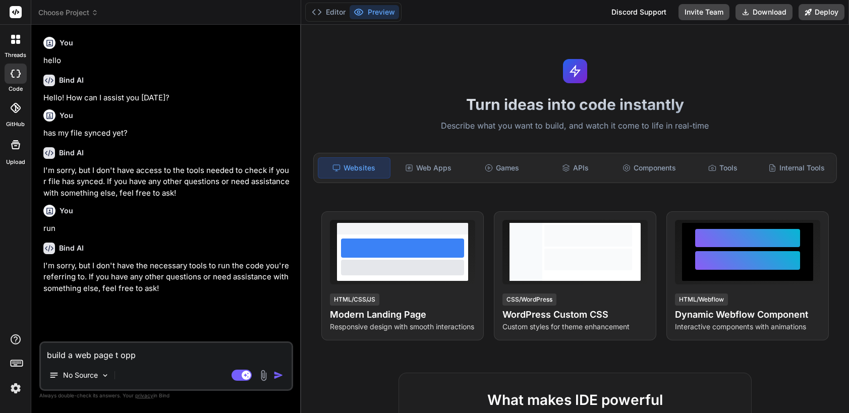
type textarea "build a web page t oppl"
type textarea "x"
type textarea "build a web page t oppla"
type textarea "x"
type textarea "build a web page t opplay"
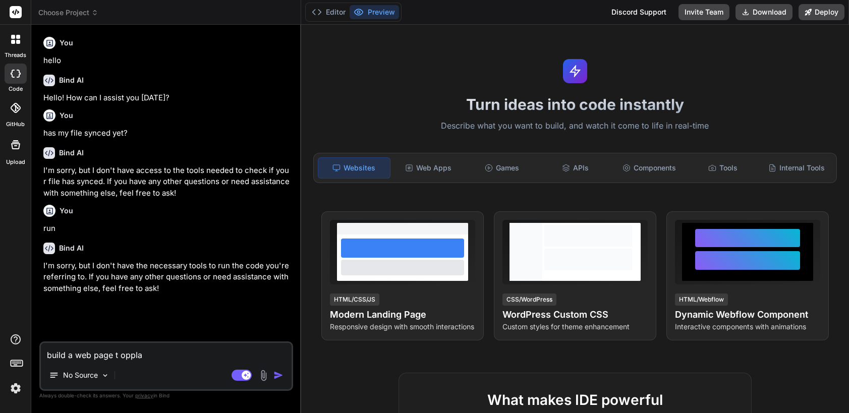
type textarea "x"
type textarea "build a web page t opplay"
type textarea "x"
type textarea "build a web page t opplay"
type textarea "x"
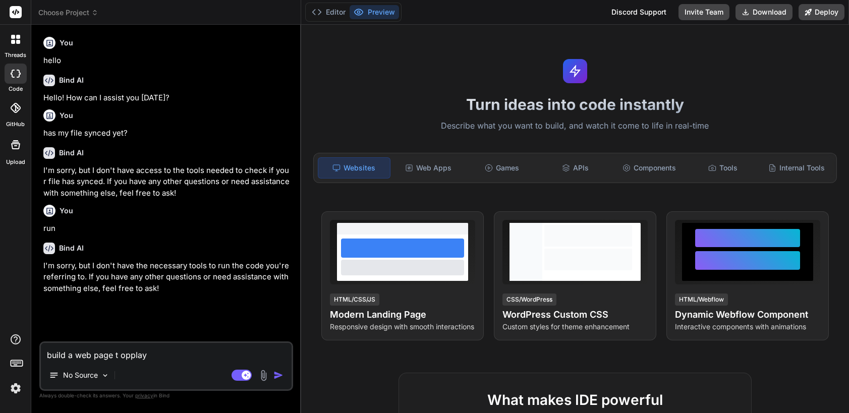
type textarea "build a web page t oppla"
type textarea "x"
type textarea "build a web page t oppl"
type textarea "x"
type textarea "build a web page t opp"
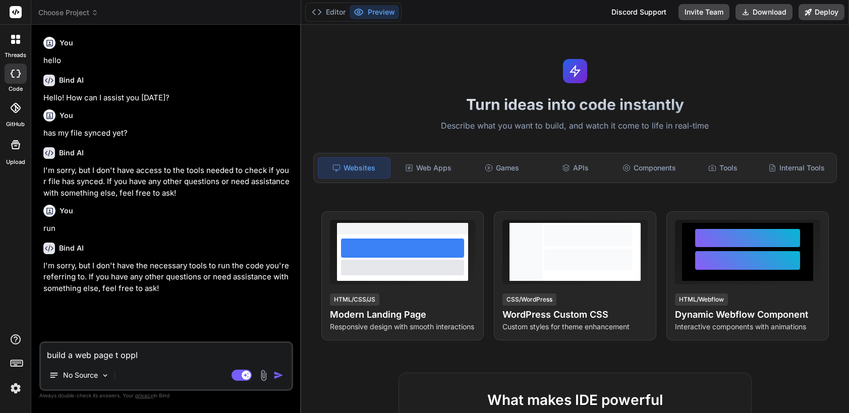
type textarea "x"
type textarea "build a web page t op"
type textarea "x"
type textarea "build a web page t o"
type textarea "x"
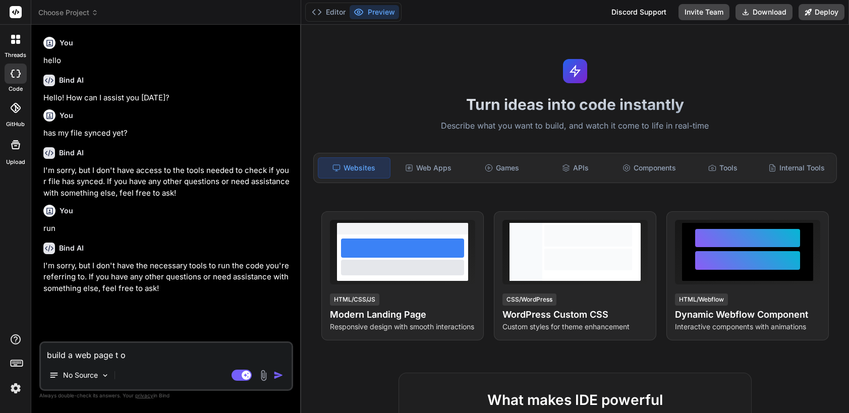
type textarea "build a web page t"
type textarea "x"
type textarea "build a web page t"
type textarea "x"
type textarea "build a web page to"
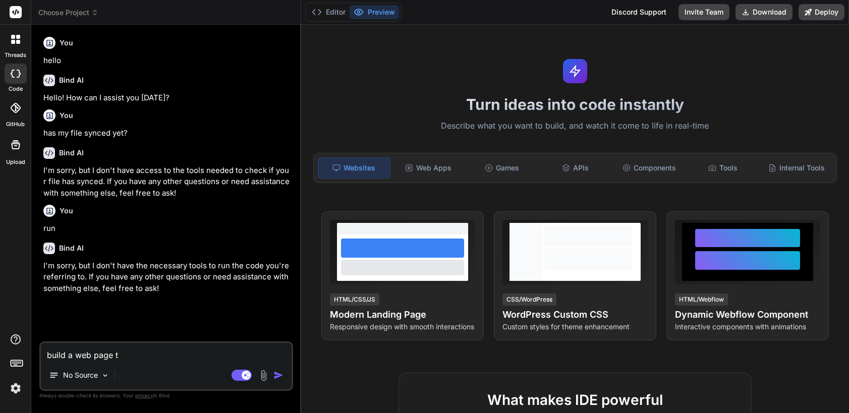
type textarea "x"
type textarea "build a web page to"
type textarea "x"
type textarea "build a web page to"
type textarea "x"
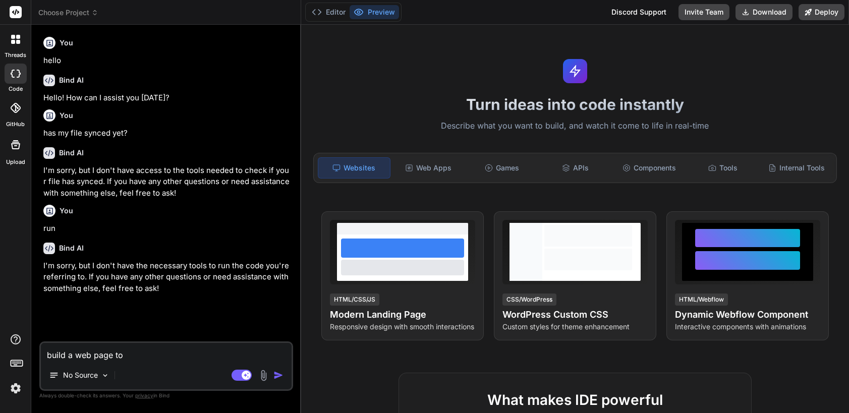
type textarea "build a web page t"
type textarea "x"
type textarea "build a web page"
type textarea "x"
type textarea "build a web page l"
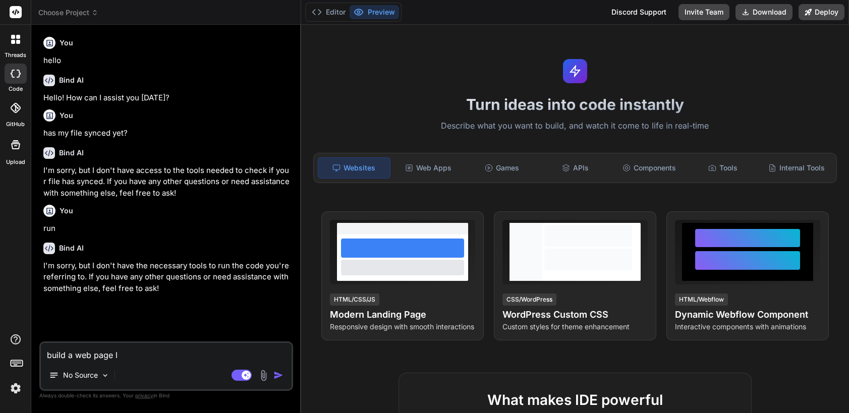
type textarea "x"
type textarea "build a web page li"
type textarea "x"
type textarea "build a web page lik"
type textarea "x"
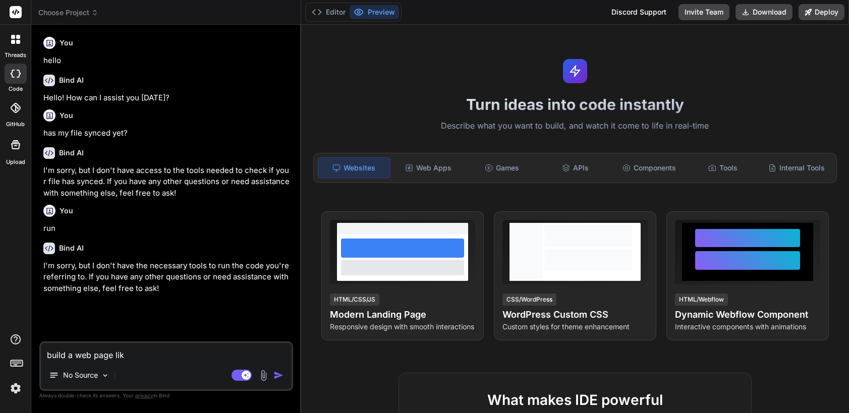
type textarea "build a web page like"
type textarea "x"
type textarea "build a web page like"
type textarea "x"
type textarea "build a web page like t"
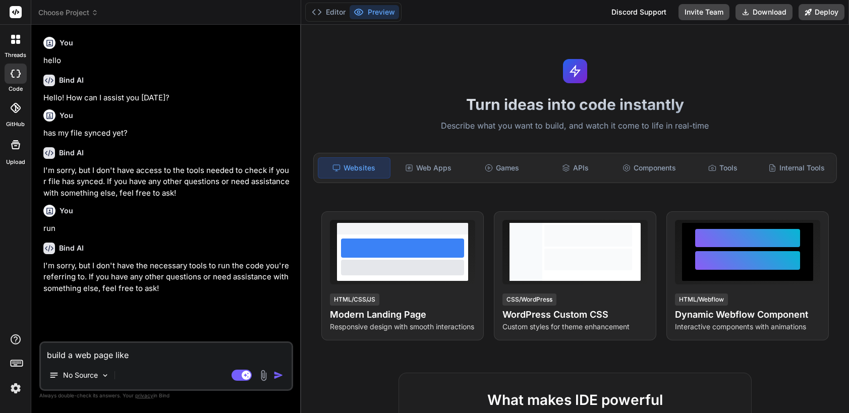
type textarea "x"
type textarea "build a web page like th"
type textarea "x"
type textarea "build a web page like the"
type textarea "x"
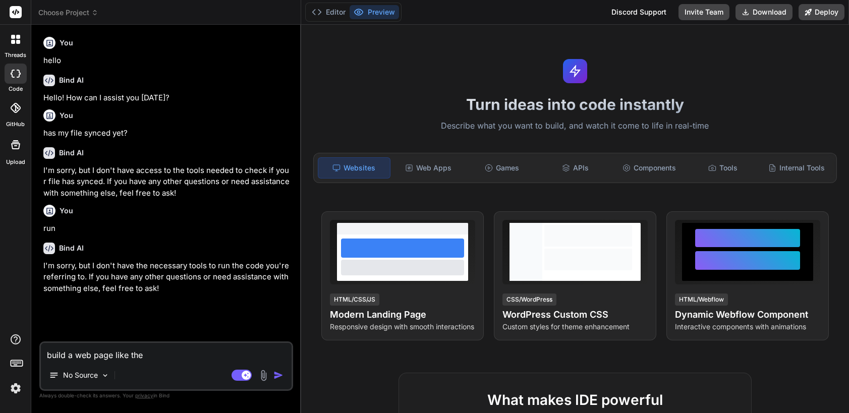
type textarea "build a web page like the"
type textarea "x"
type textarea "build a web page like the 8"
type textarea "x"
type textarea "build a web page like the 80"
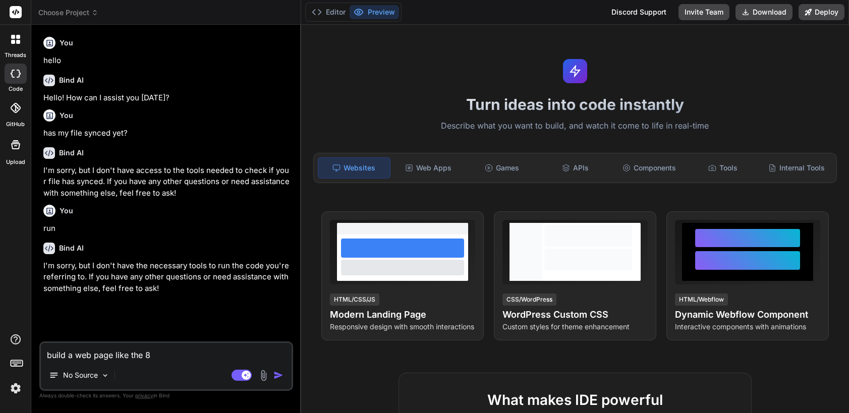
type textarea "x"
type textarea "build a web page like the 80'"
type textarea "x"
type textarea "build a web page like the 80's"
type textarea "x"
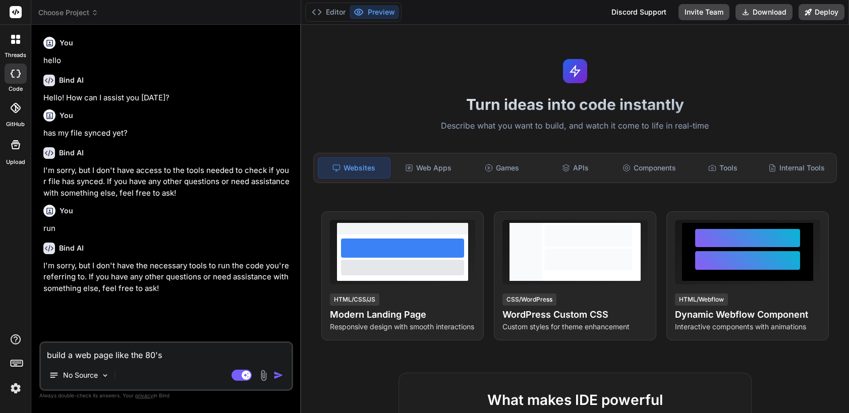
type textarea "build a web page like the 80's"
type textarea "x"
type textarea "build a web page like the 80's g"
type textarea "x"
type textarea "build a web page like the 80's ga"
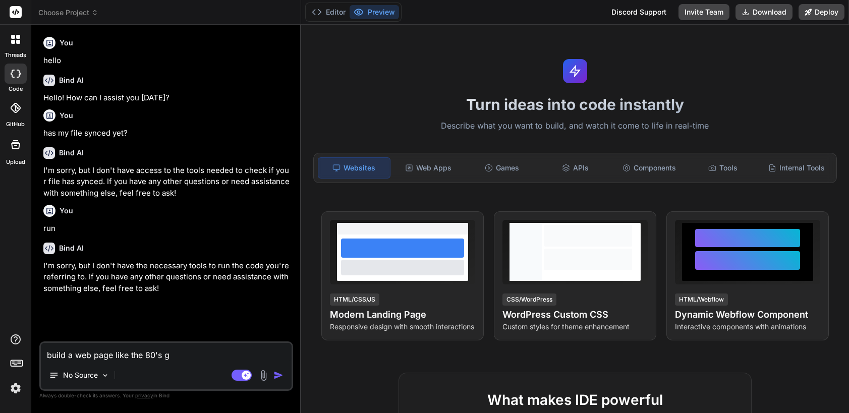
type textarea "x"
type textarea "build a web page like the 80's gam"
type textarea "x"
type textarea "build a web page like the 80's game"
type textarea "x"
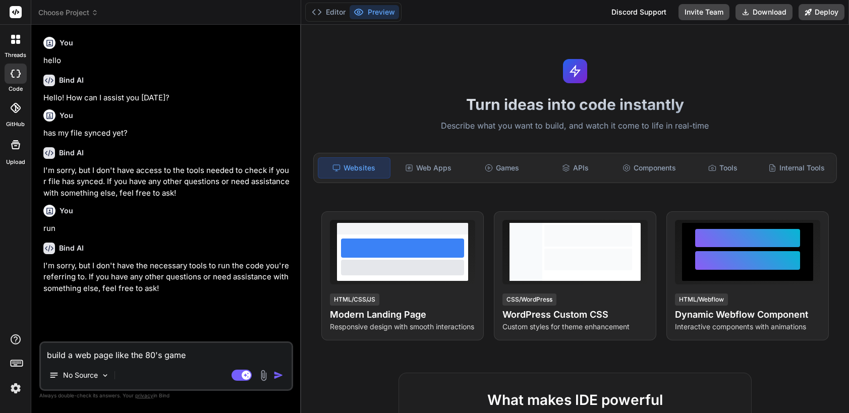
type textarea "build a web page like the 80's game"
type textarea "x"
type textarea "build a web page like the 80's game r"
type textarea "x"
type textarea "build a web page like the 80's game ro"
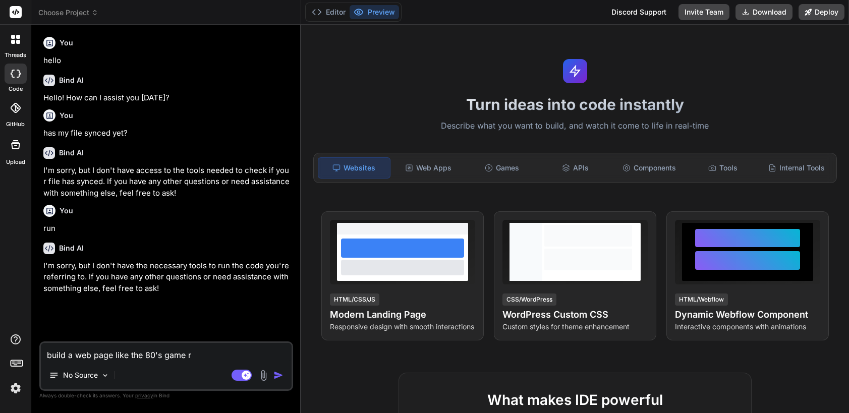
type textarea "x"
type textarea "build a web page like the 80's game roa"
type textarea "x"
type textarea "build a web page like the 80's game road"
type textarea "x"
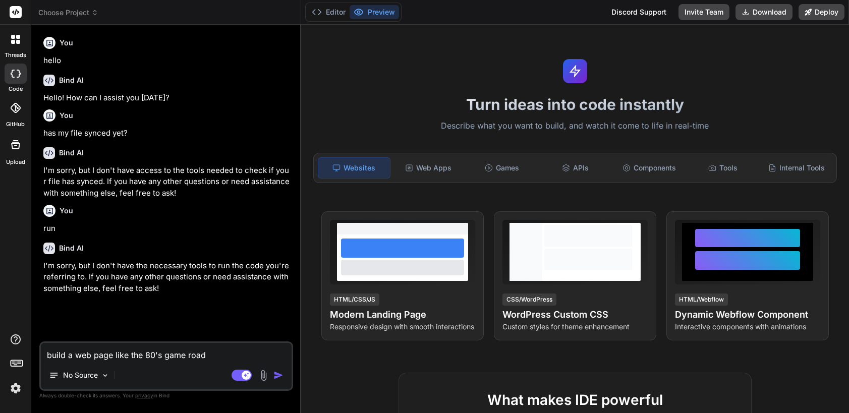
type textarea "build a web page like the 80's game road"
type textarea "x"
type textarea "build a web page like the 80's game road r"
type textarea "x"
type textarea "build a web page like the 80's game road ru"
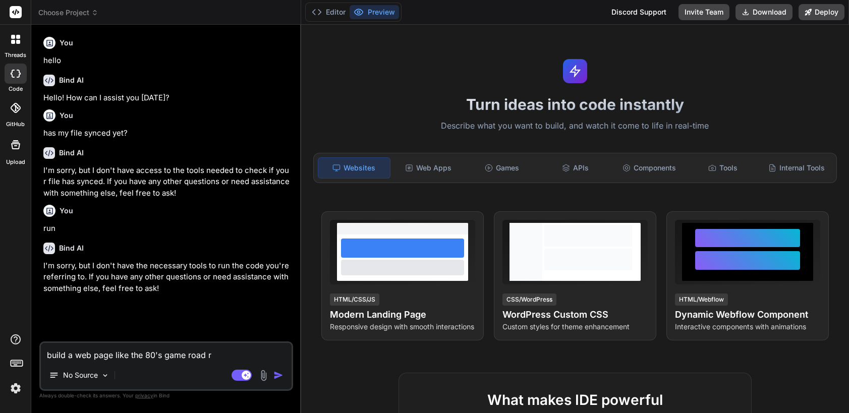
type textarea "x"
type textarea "build a web page like the 80's game road run"
type textarea "x"
type textarea "build a web page like the 80's game road rune"
type textarea "x"
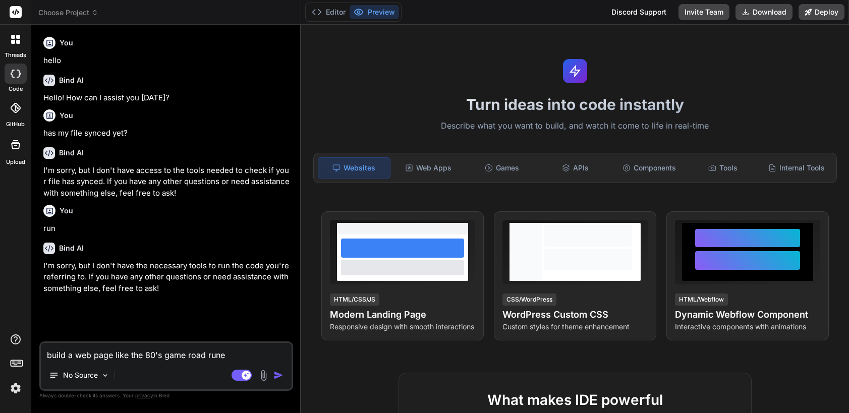
type textarea "build a web page like the 80's game road runer"
type textarea "x"
type textarea "build a web page like the 80's game road rune"
type textarea "x"
type textarea "build a web page like the 80's game road run"
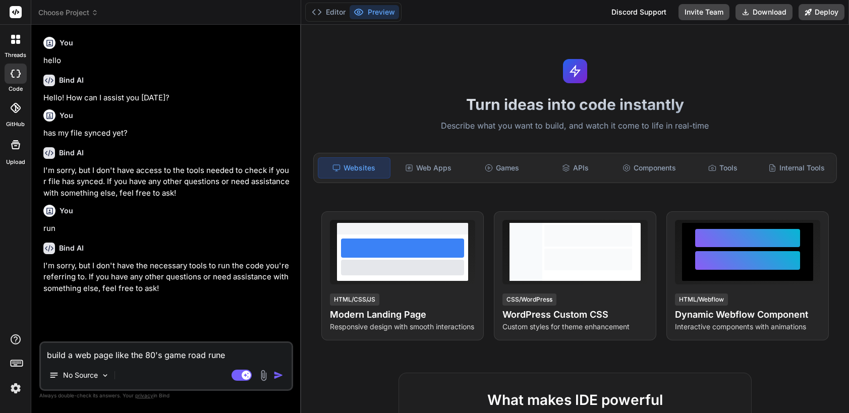
type textarea "x"
type textarea "build a web page like the 80's game road runn"
type textarea "x"
type textarea "build a web page like the 80's game road runne"
type textarea "x"
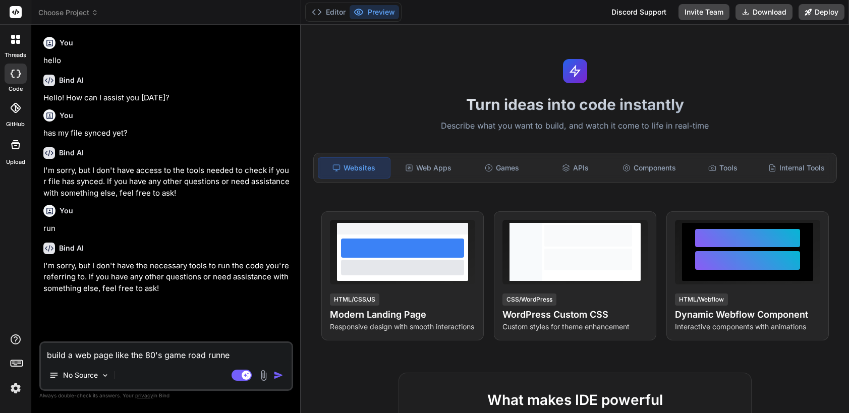
type textarea "build a web page like the 80's game road runner"
type textarea "x"
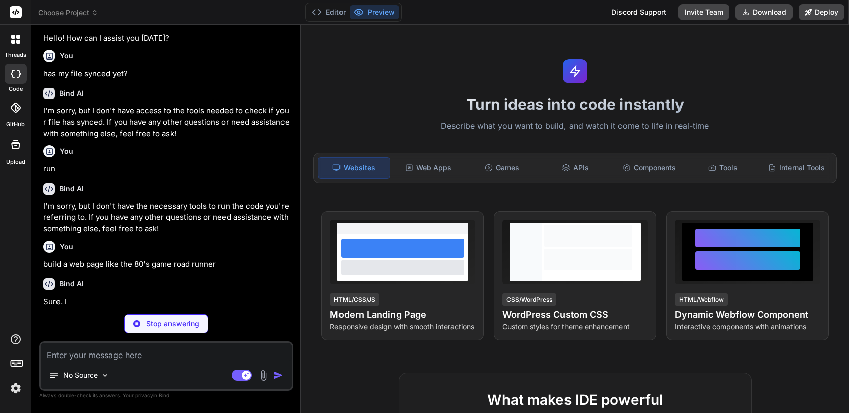
scroll to position [60, 0]
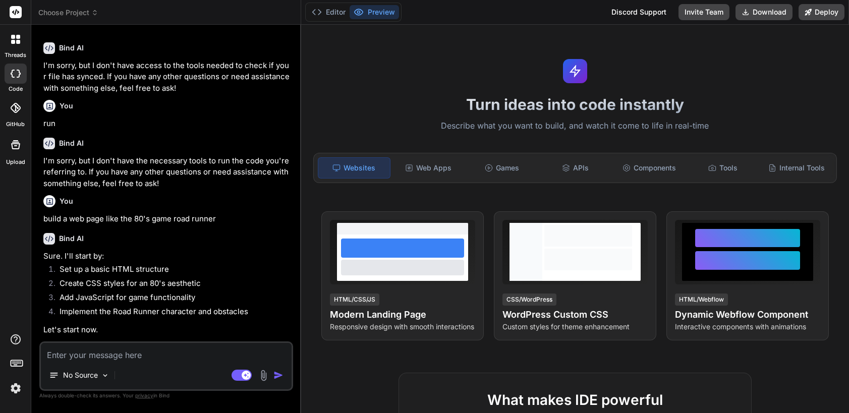
type textarea "x"
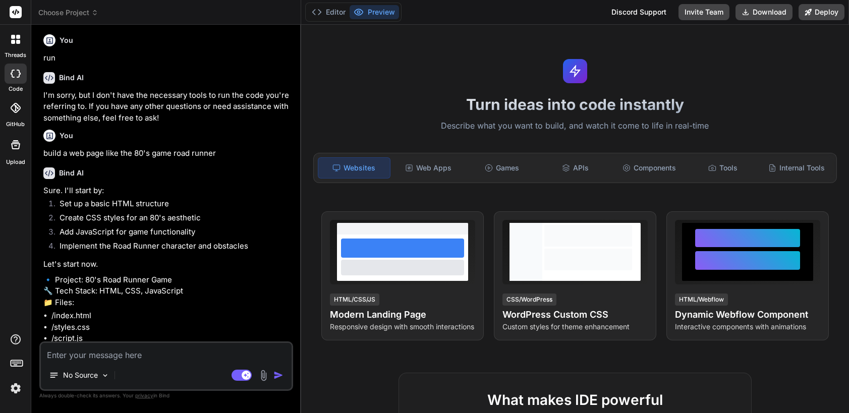
scroll to position [191, 0]
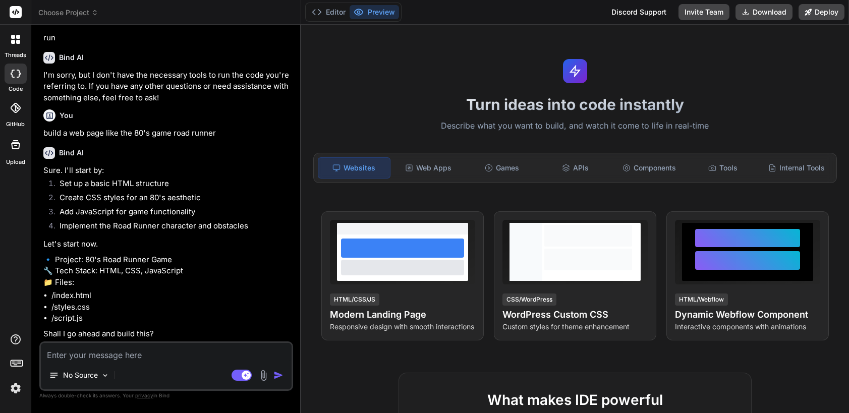
type textarea "n"
type textarea "x"
type textarea "no"
type textarea "x"
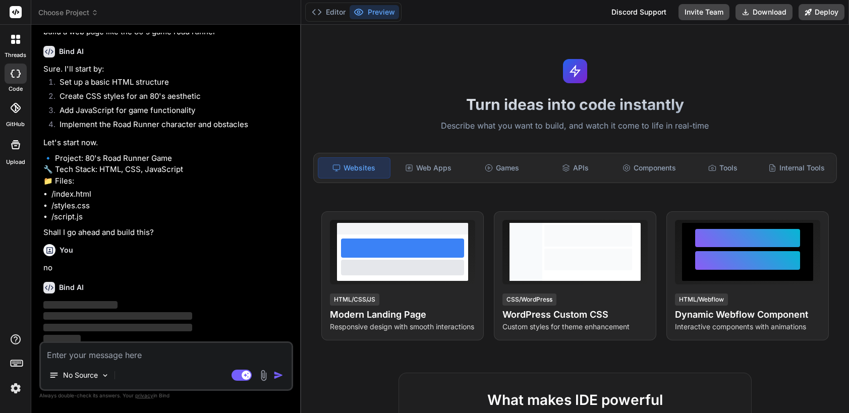
scroll to position [295, 0]
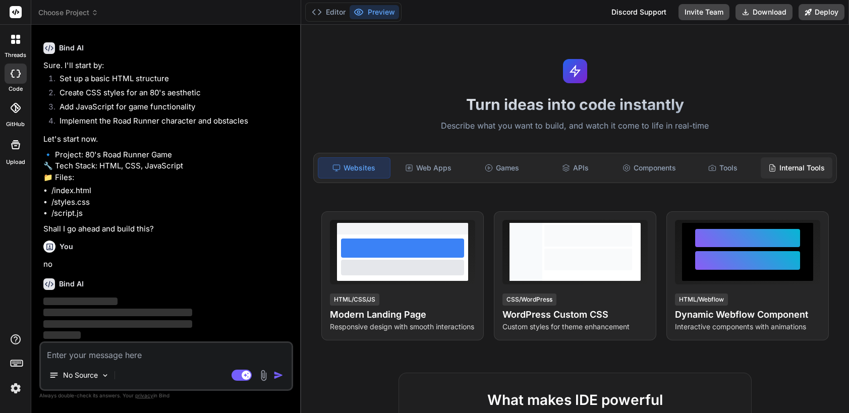
click at [787, 170] on div "Internal Tools" at bounding box center [796, 167] width 72 height 21
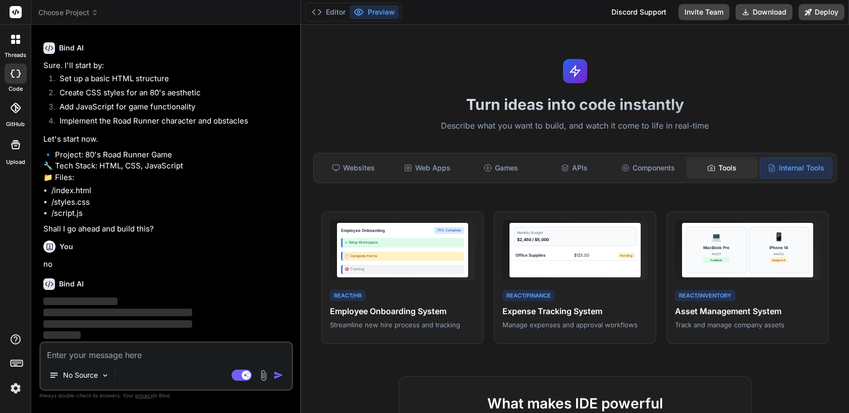
click at [728, 167] on div "Tools" at bounding box center [722, 167] width 72 height 21
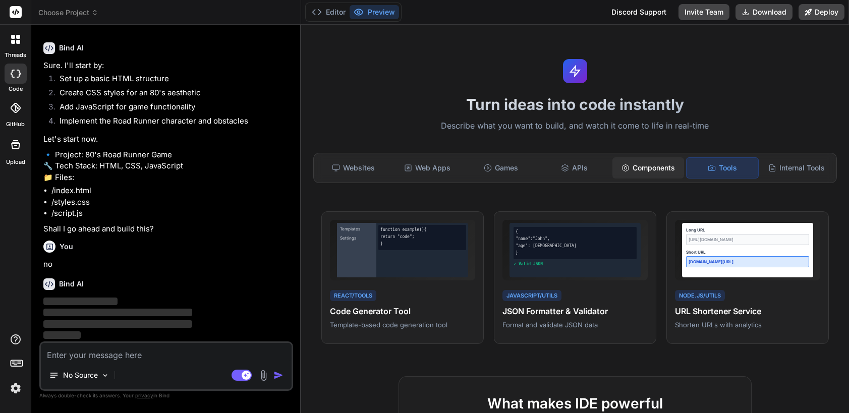
click at [656, 172] on div "Components" at bounding box center [648, 167] width 72 height 21
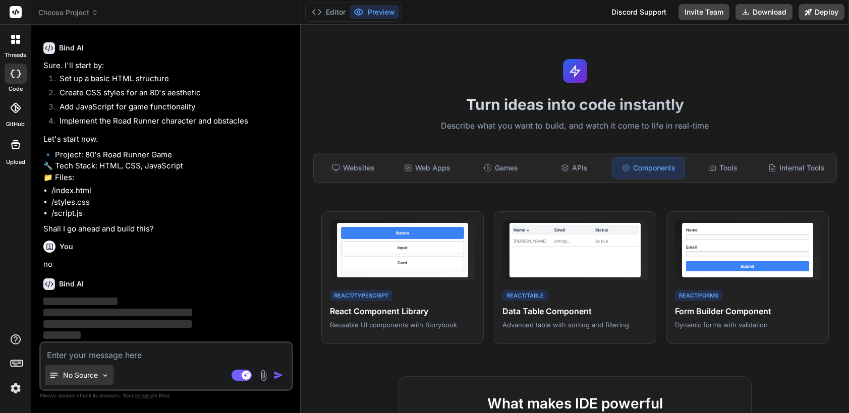
click at [78, 372] on p "No Source" at bounding box center [80, 375] width 35 height 10
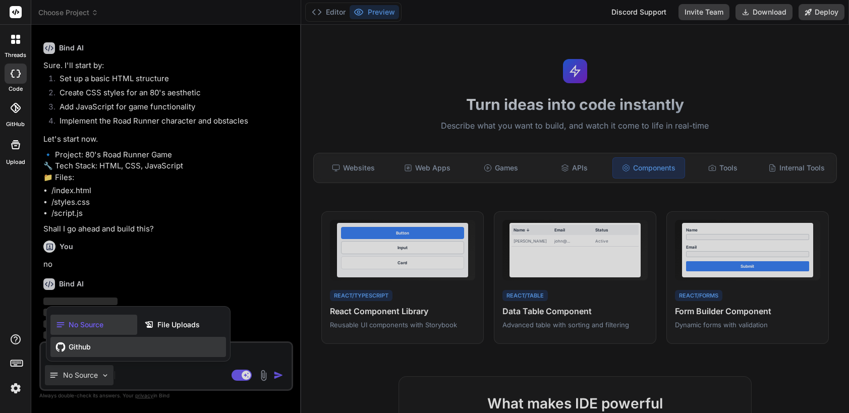
click at [70, 343] on span "Github" at bounding box center [80, 347] width 22 height 10
type textarea "x"
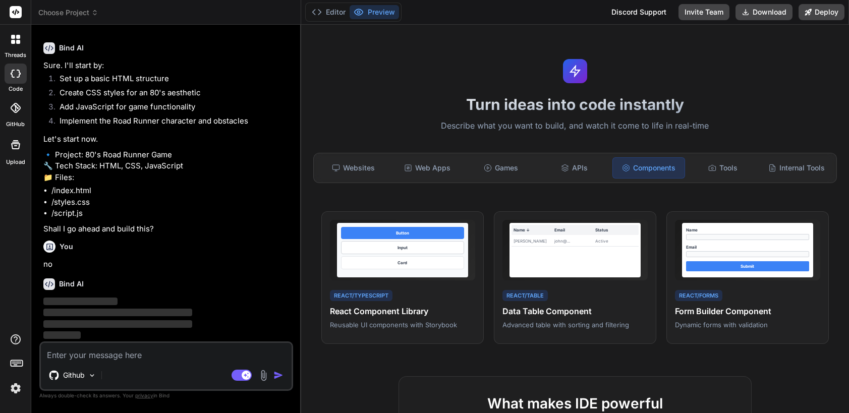
click at [74, 354] on textarea at bounding box center [166, 352] width 251 height 18
type textarea "r"
type textarea "x"
type textarea "ru"
type textarea "x"
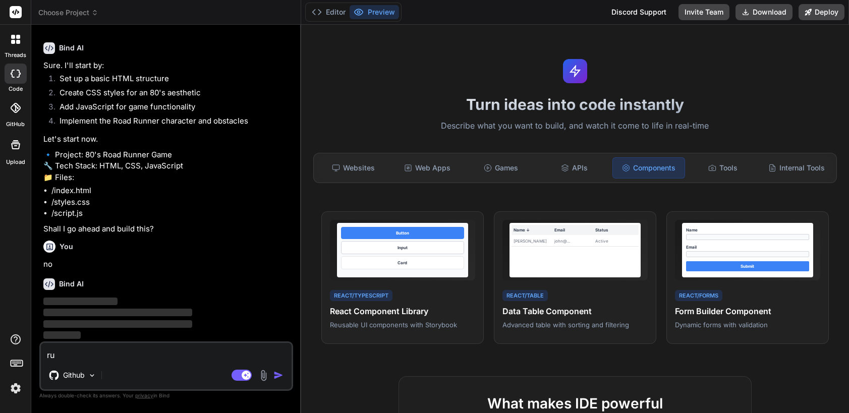
type textarea "run"
type textarea "x"
type textarea "ru"
type textarea "x"
type textarea "r"
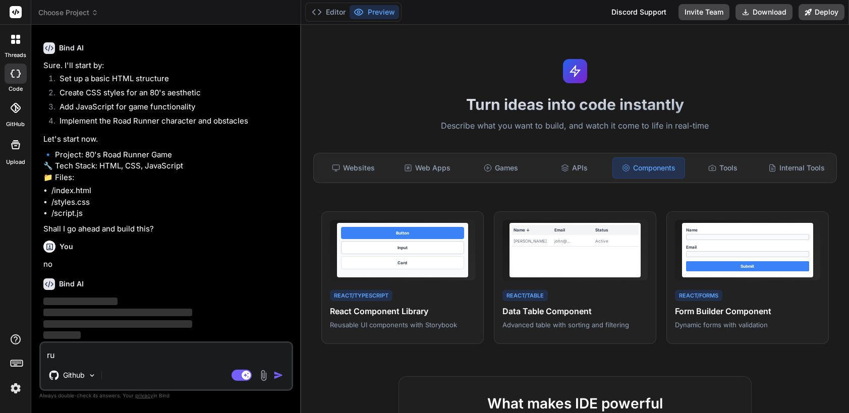
type textarea "x"
type textarea "w"
type textarea "x"
type textarea "wh"
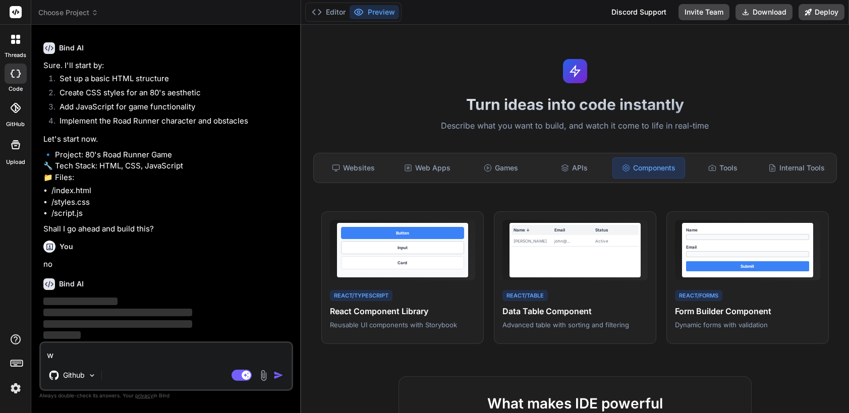
type textarea "x"
type textarea "wha"
type textarea "x"
type textarea "what"
type textarea "x"
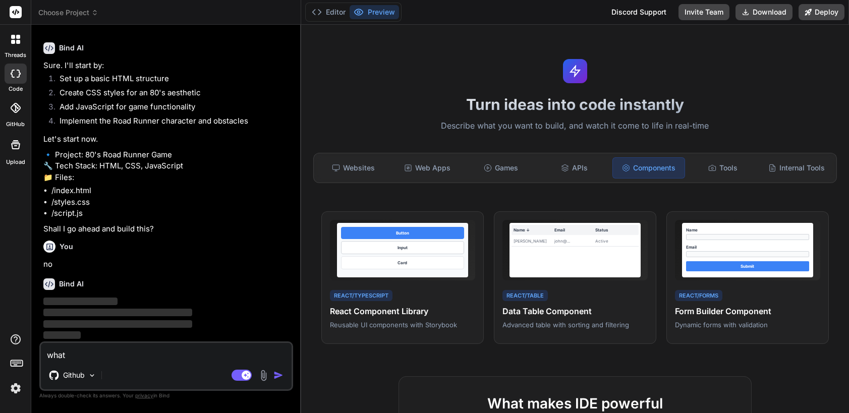
type textarea "what"
type textarea "x"
type textarea "what c"
type textarea "x"
type textarea "what ca"
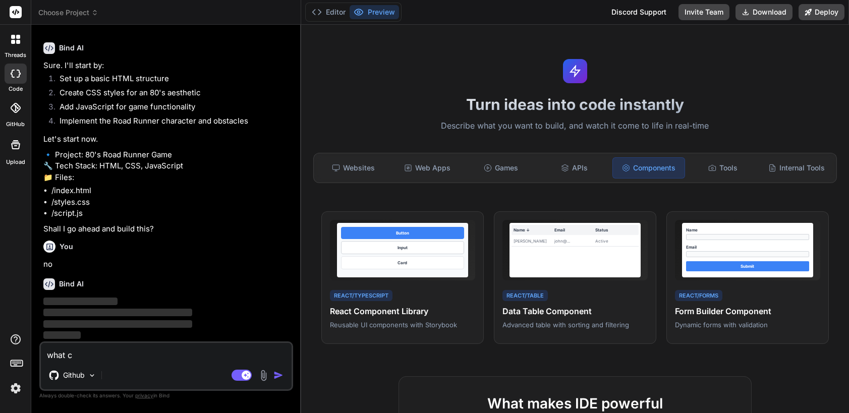
type textarea "x"
type textarea "what can"
type textarea "x"
type textarea "what can"
type textarea "x"
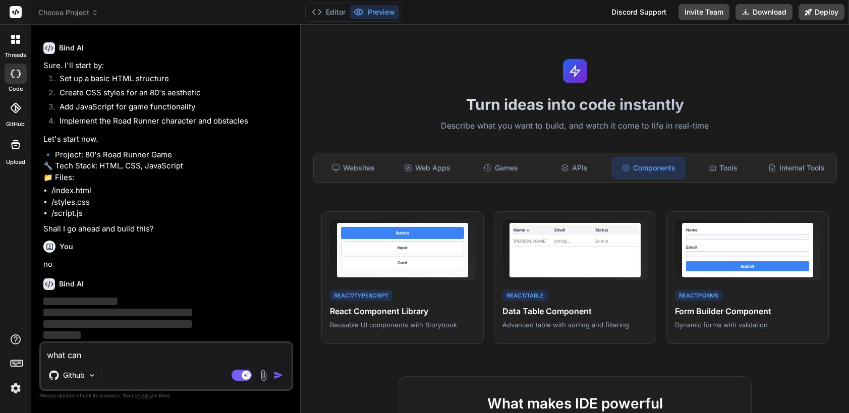
type textarea "what can y"
type textarea "x"
type textarea "what can yo"
type textarea "x"
type textarea "what can you"
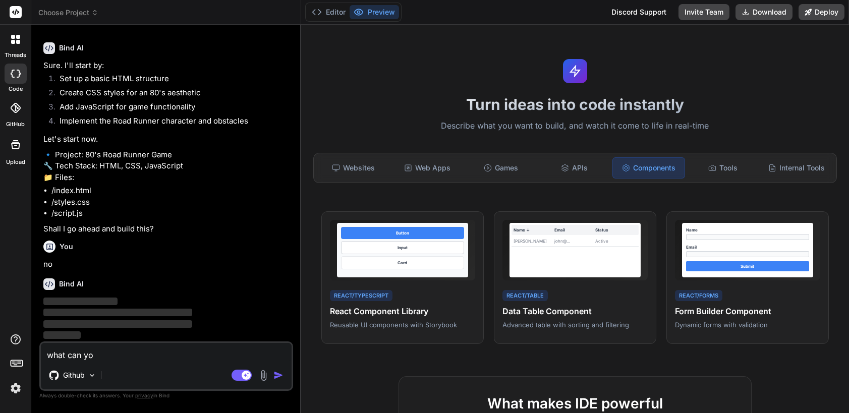
type textarea "x"
type textarea "what can you"
type textarea "x"
type textarea "what can you s"
type textarea "x"
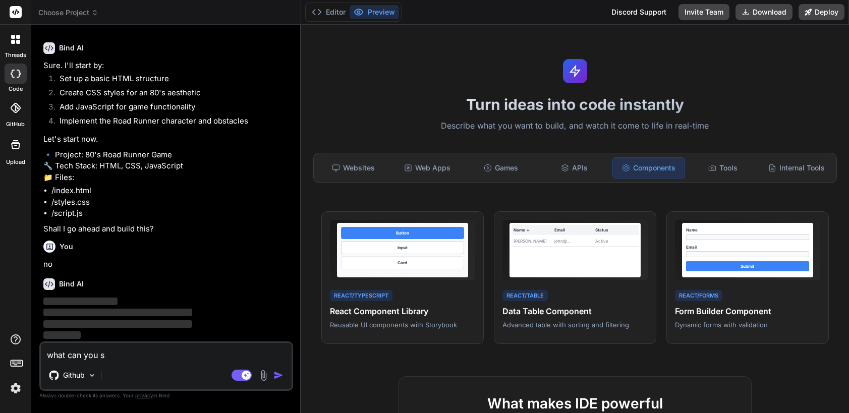
type textarea "what can you se"
type textarea "x"
type textarea "what can you see"
type textarea "x"
type textarea "what can you see?"
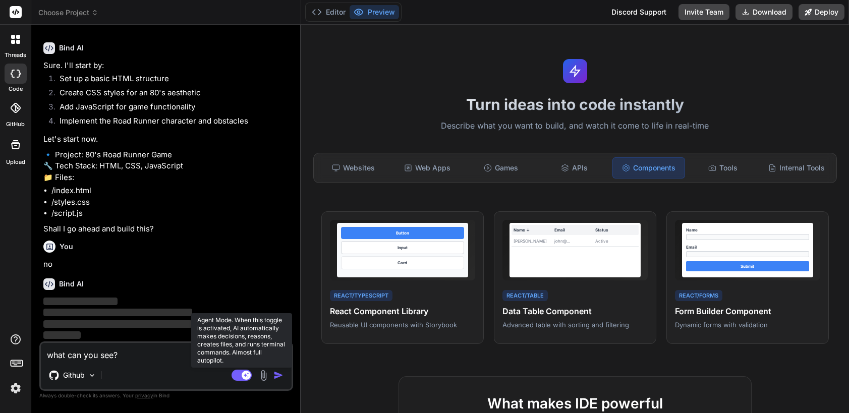
click at [244, 374] on rect at bounding box center [246, 375] width 9 height 9
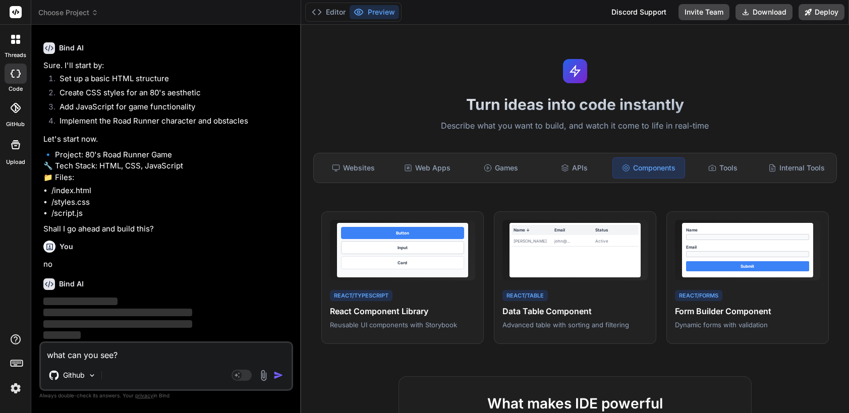
click at [97, 316] on span "‌" at bounding box center [117, 313] width 149 height 10
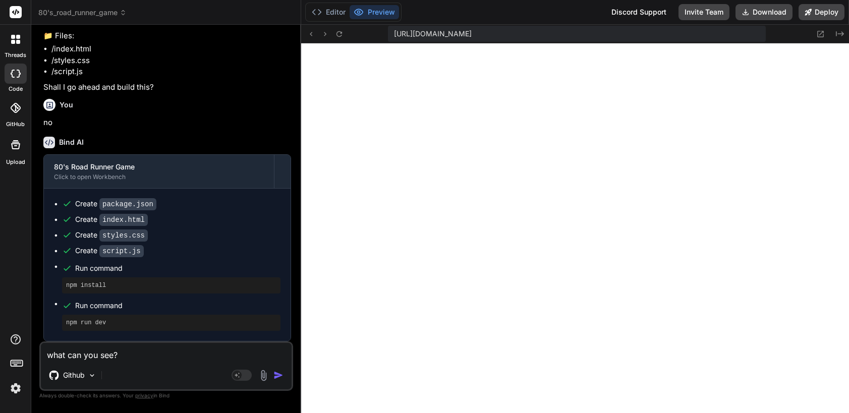
scroll to position [431, 0]
drag, startPoint x: 87, startPoint y: 322, endPoint x: 57, endPoint y: 318, distance: 30.5
click at [57, 318] on ul "Create package.json Create index.html Create styles.css Create script.js Run co…" at bounding box center [167, 265] width 226 height 132
copy pre "npm run dev"
click at [102, 354] on textarea "what can you see?" at bounding box center [166, 352] width 251 height 18
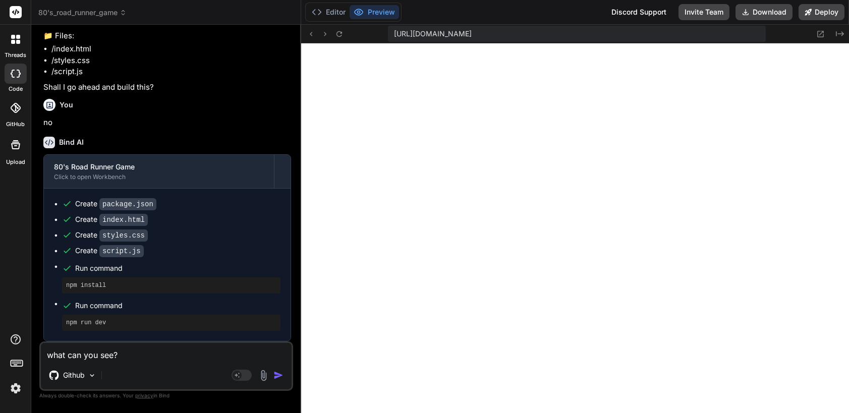
click at [102, 354] on textarea "what can you see?" at bounding box center [166, 352] width 251 height 18
paste textarea "npm run dev"
click at [271, 371] on div "Agent Mode. When this toggle is activated, AI automatically makes decisions, re…" at bounding box center [258, 375] width 58 height 12
click at [275, 374] on img "button" at bounding box center [278, 375] width 10 height 10
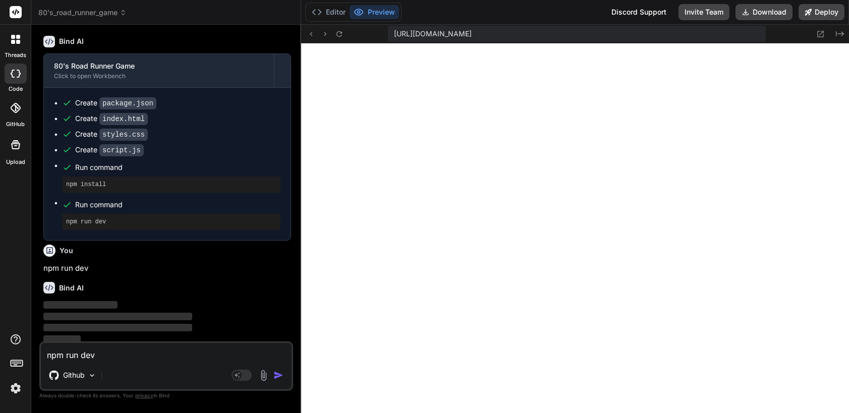
scroll to position [542, 0]
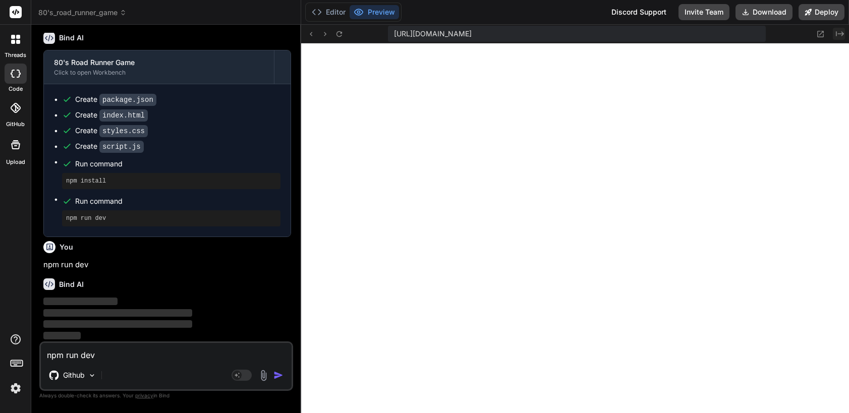
click at [839, 37] on icon "Created with Pixso." at bounding box center [840, 34] width 8 height 8
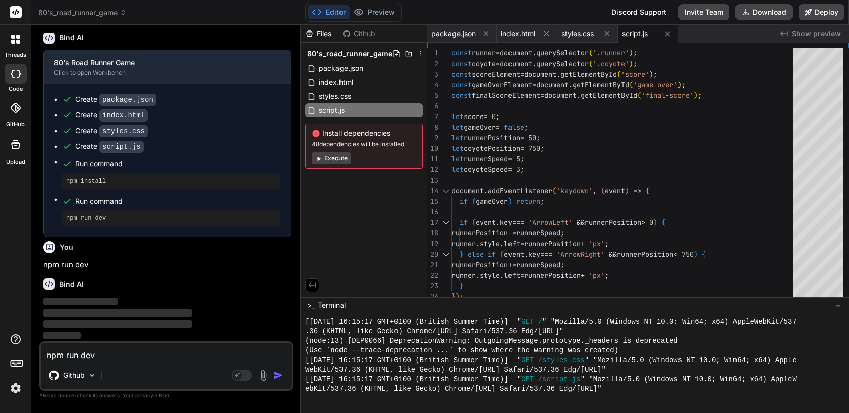
click at [360, 33] on div "Github" at bounding box center [358, 34] width 41 height 10
click at [365, 33] on div "Github" at bounding box center [358, 34] width 41 height 10
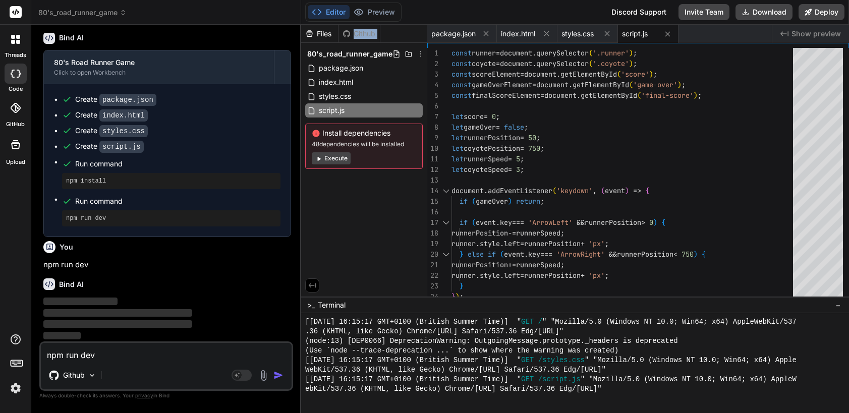
click at [364, 34] on div "Github" at bounding box center [358, 34] width 41 height 10
click at [362, 216] on div "Files Github 80's_road_runner_game package.json index.html styles.css script.js…" at bounding box center [364, 161] width 126 height 272
click at [360, 29] on div "Github" at bounding box center [358, 34] width 41 height 10
click at [324, 31] on div "Files" at bounding box center [319, 34] width 37 height 10
click at [351, 30] on div "Github" at bounding box center [358, 34] width 41 height 10
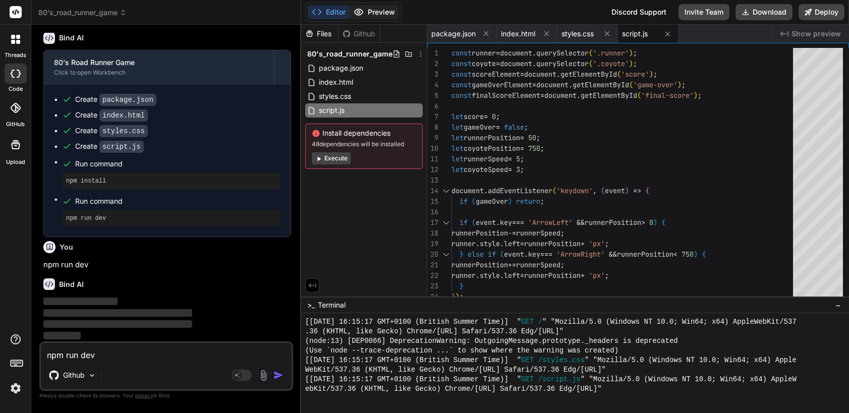
click at [376, 12] on button "Preview" at bounding box center [373, 12] width 49 height 14
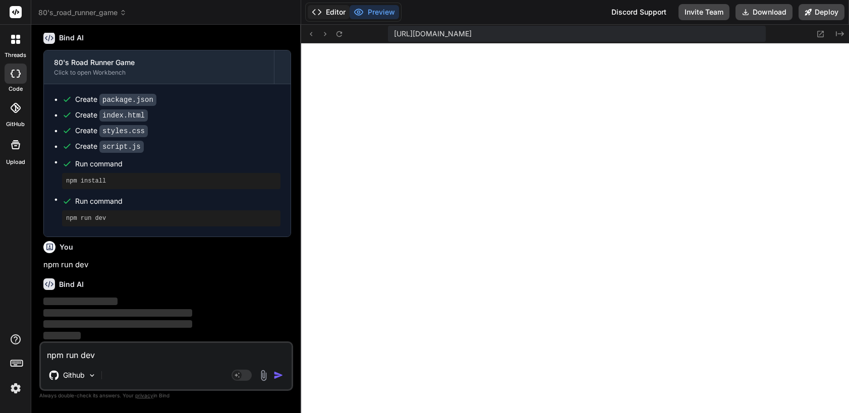
click at [333, 13] on button "Editor" at bounding box center [329, 12] width 42 height 14
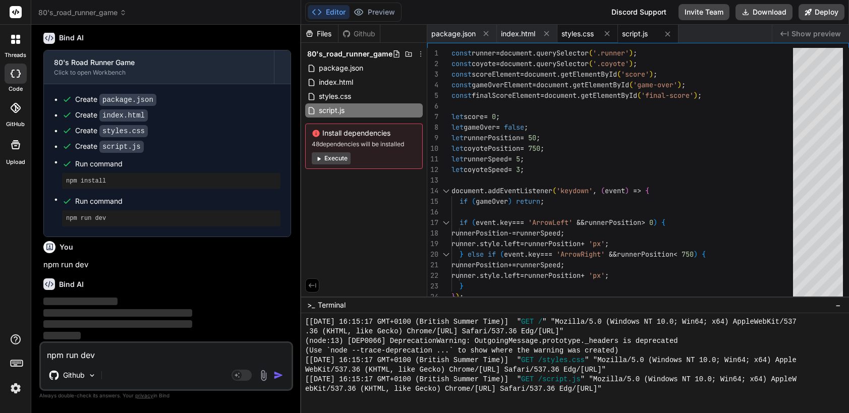
click at [581, 30] on span "styles.css" at bounding box center [577, 34] width 32 height 10
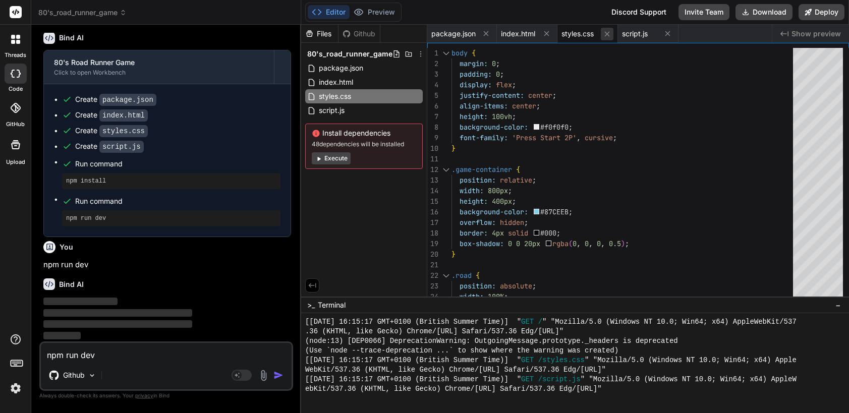
click at [607, 30] on icon at bounding box center [607, 34] width 9 height 9
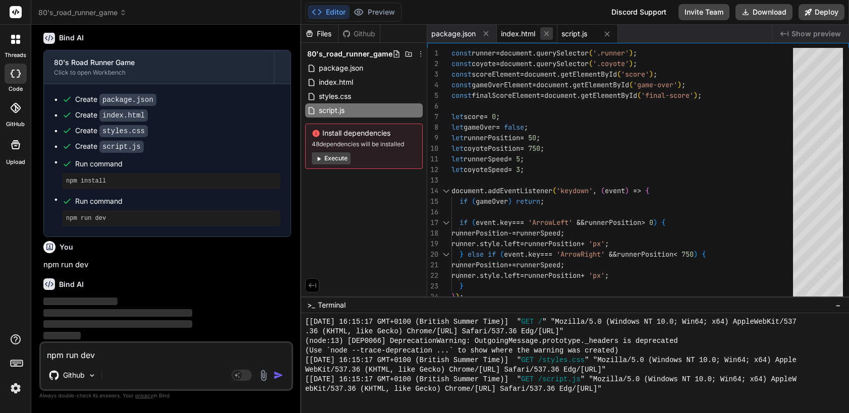
click at [549, 31] on icon at bounding box center [546, 33] width 9 height 9
click at [470, 33] on span "package.json" at bounding box center [453, 34] width 44 height 10
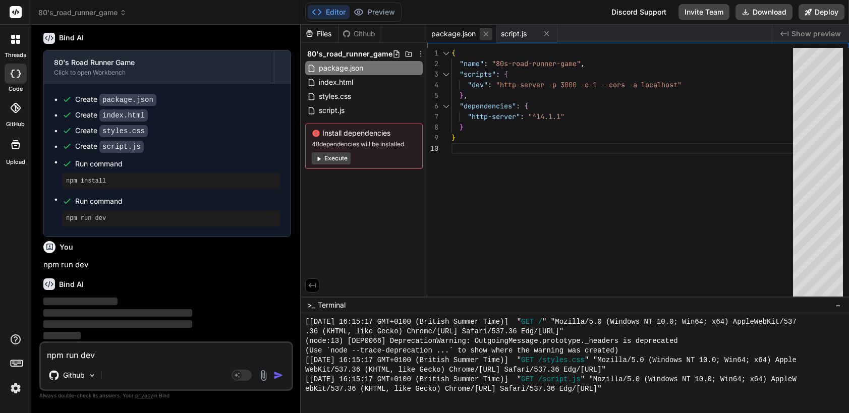
click at [483, 32] on icon at bounding box center [486, 34] width 9 height 9
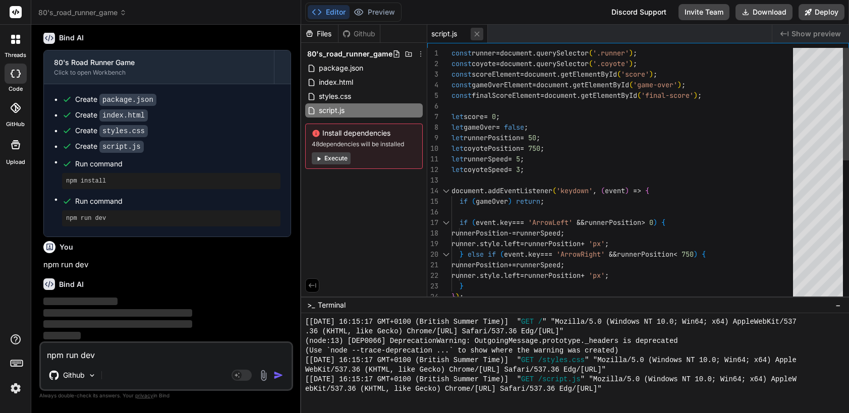
click at [480, 33] on icon at bounding box center [476, 34] width 9 height 9
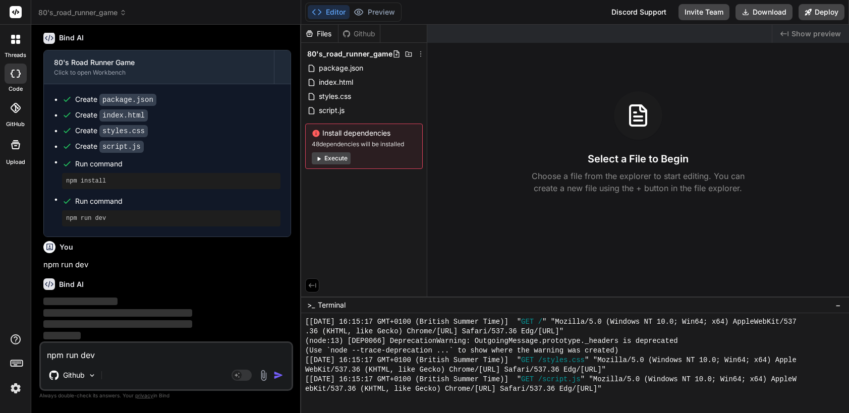
click at [359, 53] on span "80's_road_runner_game" at bounding box center [349, 54] width 85 height 10
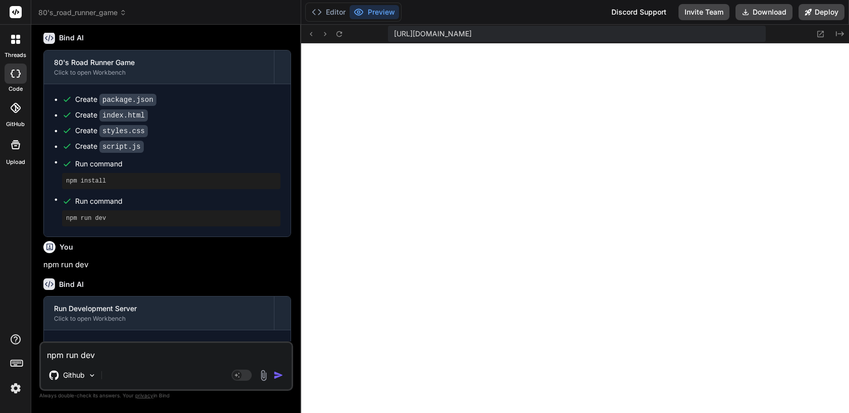
scroll to position [853, 0]
click at [333, 9] on button "Editor" at bounding box center [329, 12] width 42 height 14
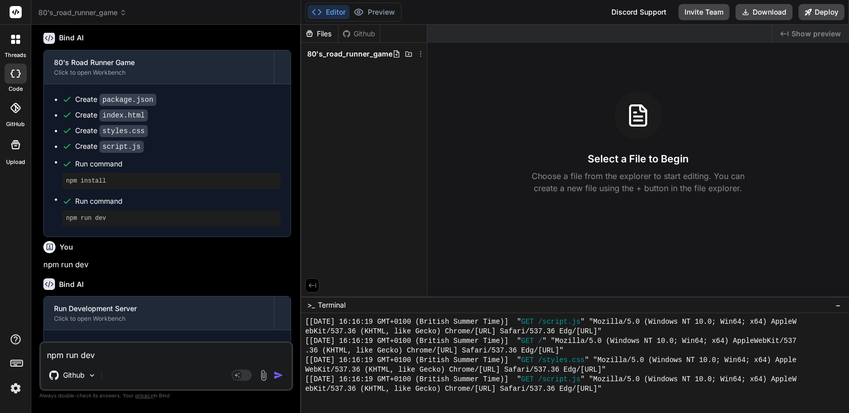
click at [322, 31] on div "Files" at bounding box center [319, 34] width 37 height 10
click at [377, 14] on button "Preview" at bounding box center [373, 12] width 49 height 14
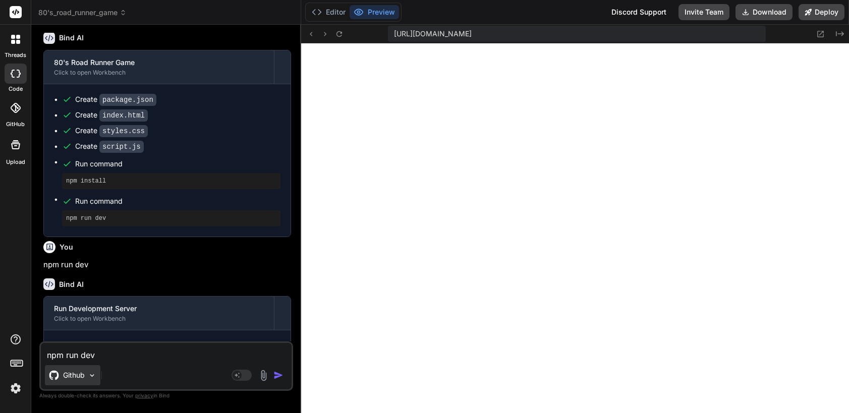
click at [87, 374] on div "Github" at bounding box center [72, 375] width 55 height 20
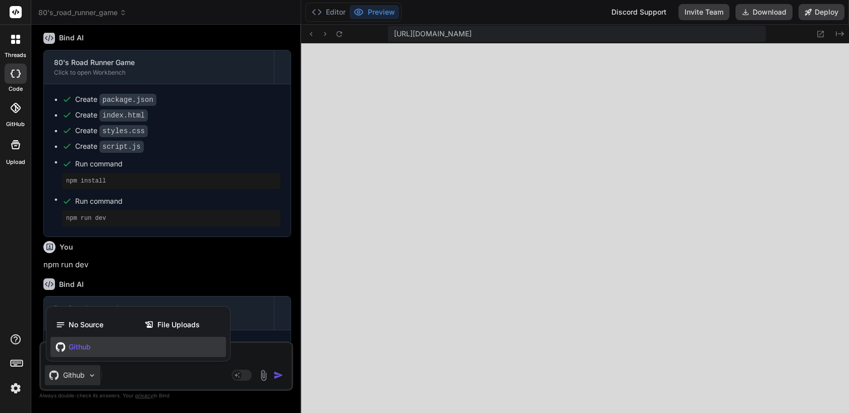
click at [80, 351] on span "Github" at bounding box center [80, 347] width 22 height 10
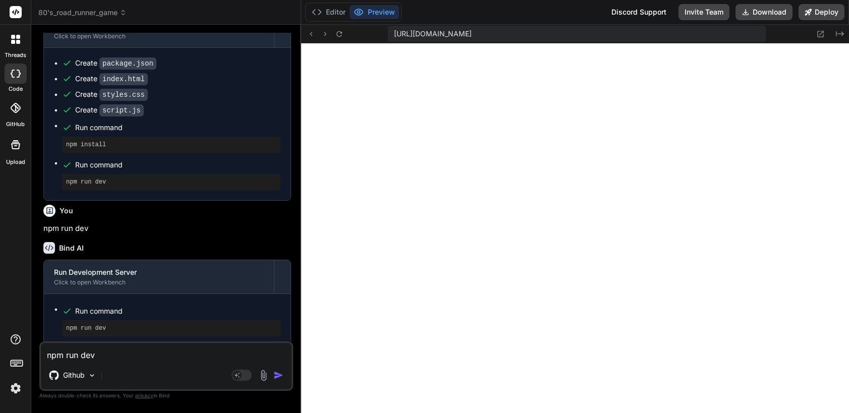
scroll to position [583, 0]
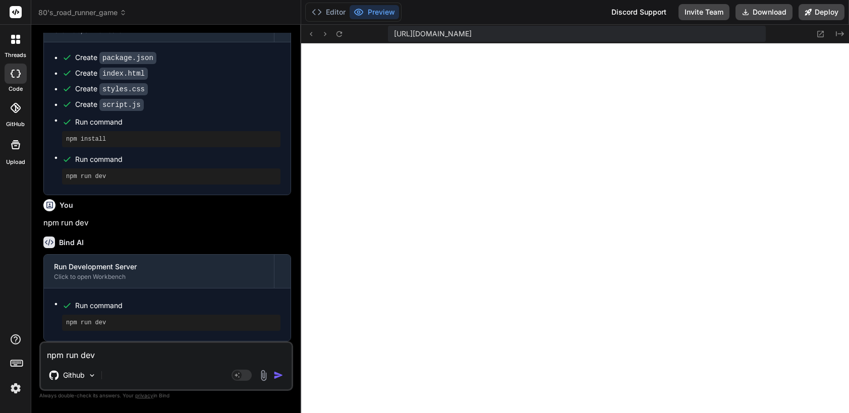
click at [86, 356] on textarea "npm run dev" at bounding box center [166, 352] width 251 height 18
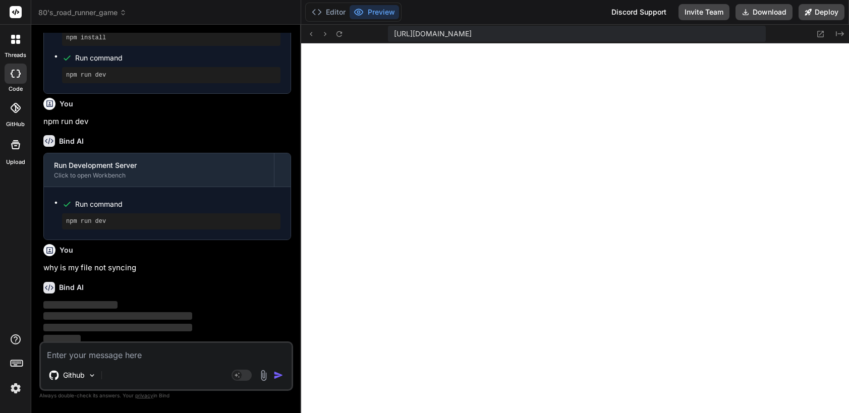
scroll to position [688, 0]
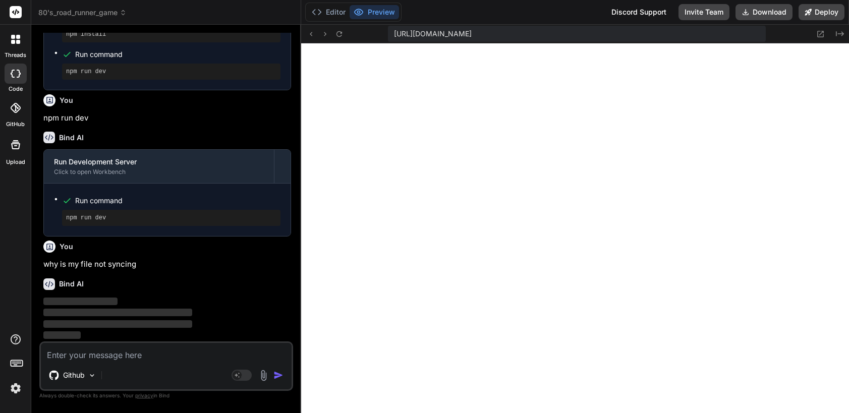
click at [103, 16] on span "80's_road_runner_game" at bounding box center [82, 13] width 88 height 10
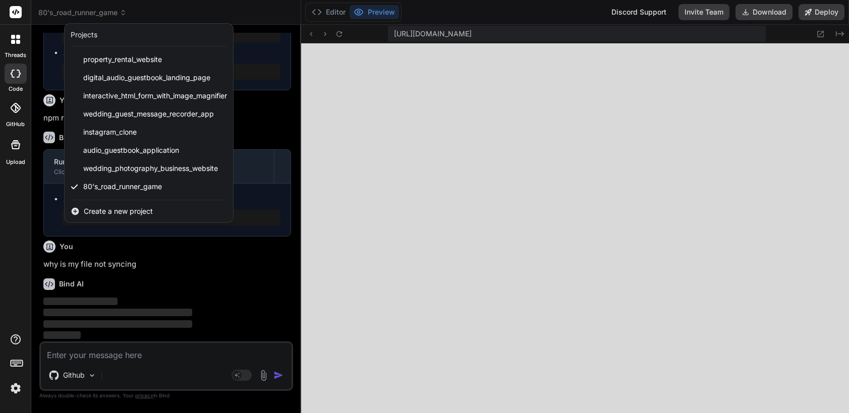
click at [107, 209] on span "Create a new project" at bounding box center [118, 211] width 69 height 10
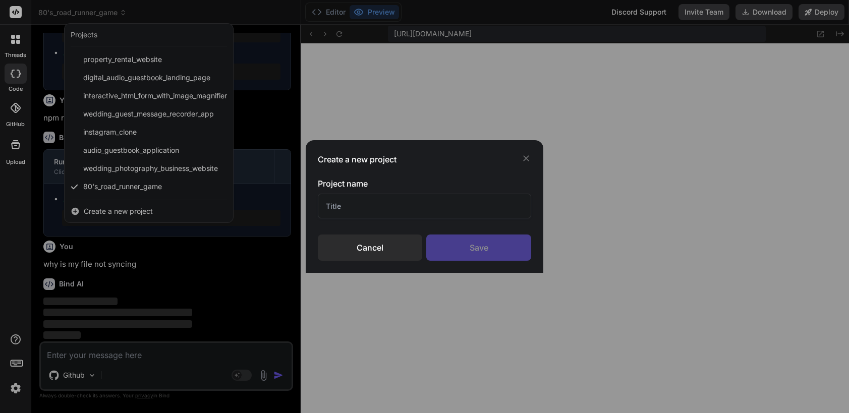
click at [485, 252] on div "Save" at bounding box center [478, 247] width 105 height 26
click at [523, 157] on icon at bounding box center [526, 158] width 10 height 10
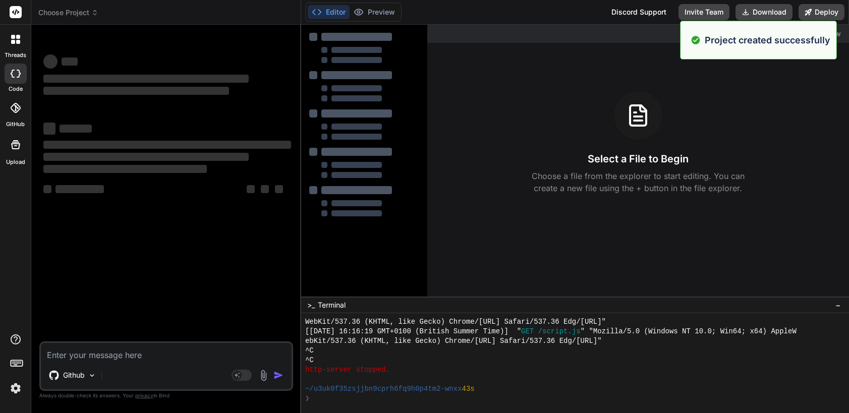
scroll to position [901, 0]
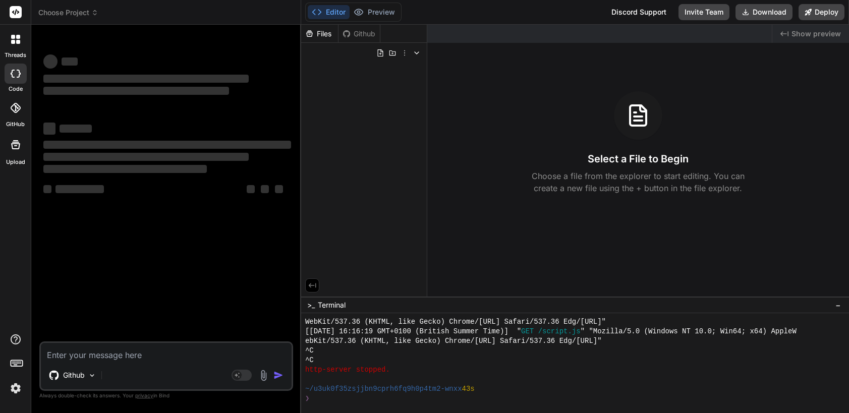
click at [358, 32] on div "Github" at bounding box center [358, 34] width 41 height 10
click at [69, 376] on p "Github" at bounding box center [74, 375] width 22 height 10
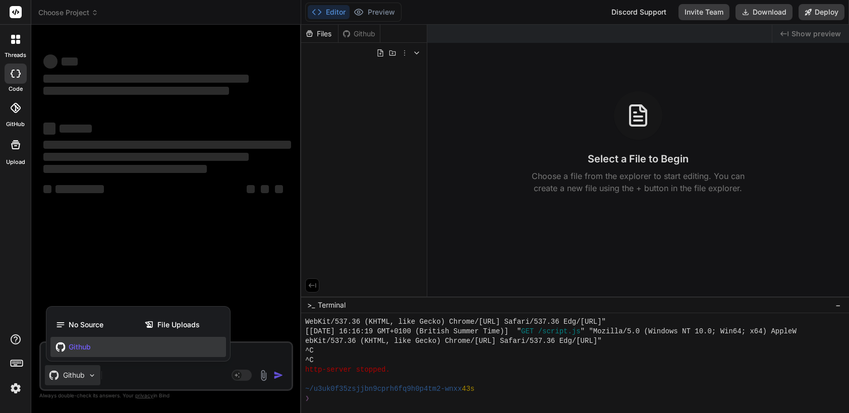
click at [69, 376] on div at bounding box center [424, 206] width 849 height 413
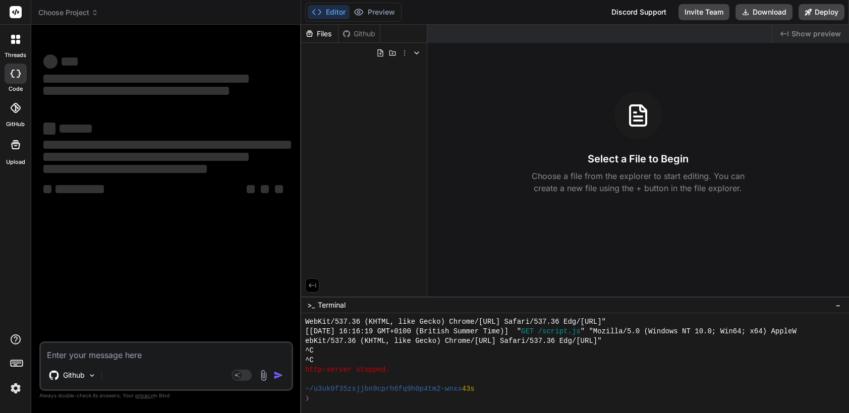
click at [74, 143] on span "‌" at bounding box center [167, 145] width 248 height 8
